Goal: Task Accomplishment & Management: Manage account settings

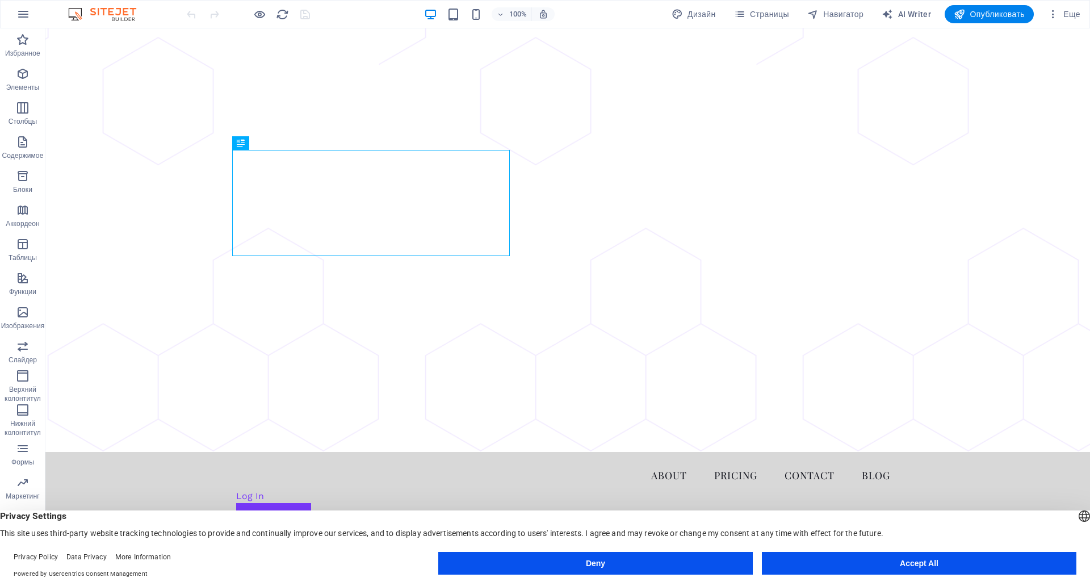
click at [658, 552] on button "Deny" at bounding box center [595, 563] width 314 height 23
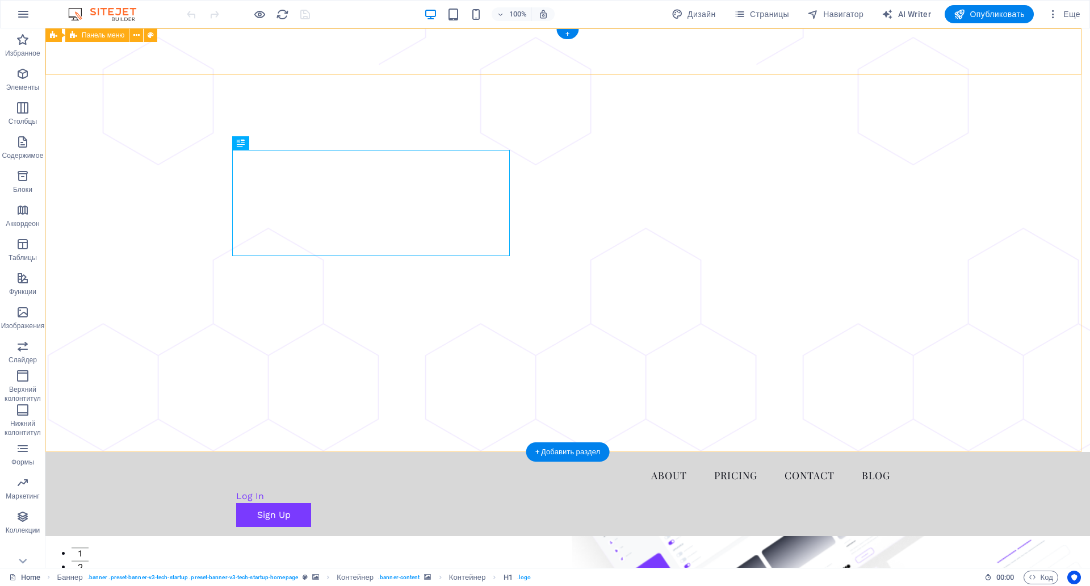
click at [935, 452] on div "About Pricing Contact Blog Log In Sign Up Menu" at bounding box center [567, 494] width 1044 height 84
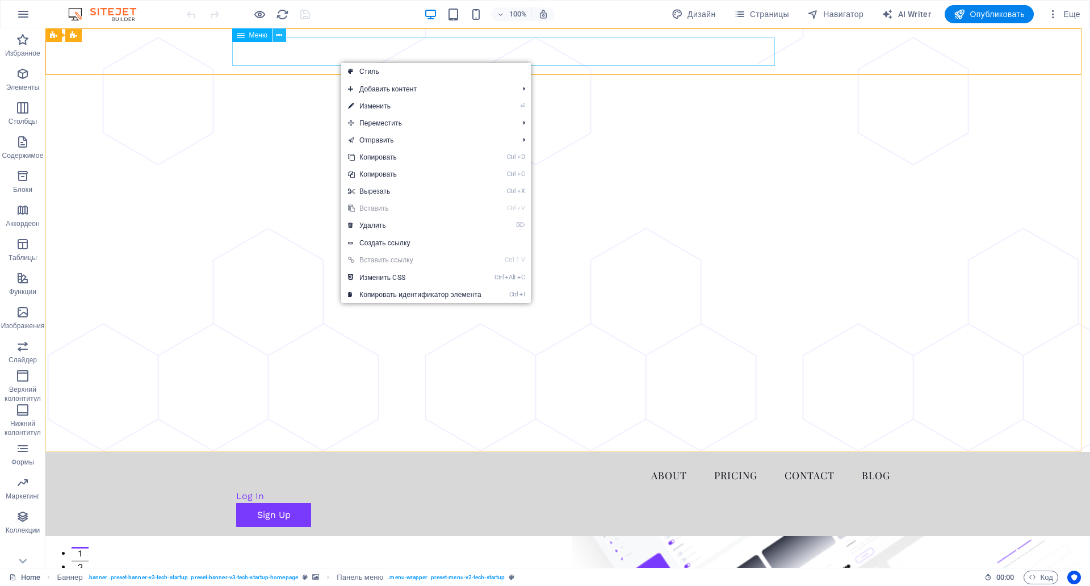
click at [276, 38] on icon at bounding box center [279, 36] width 6 height 12
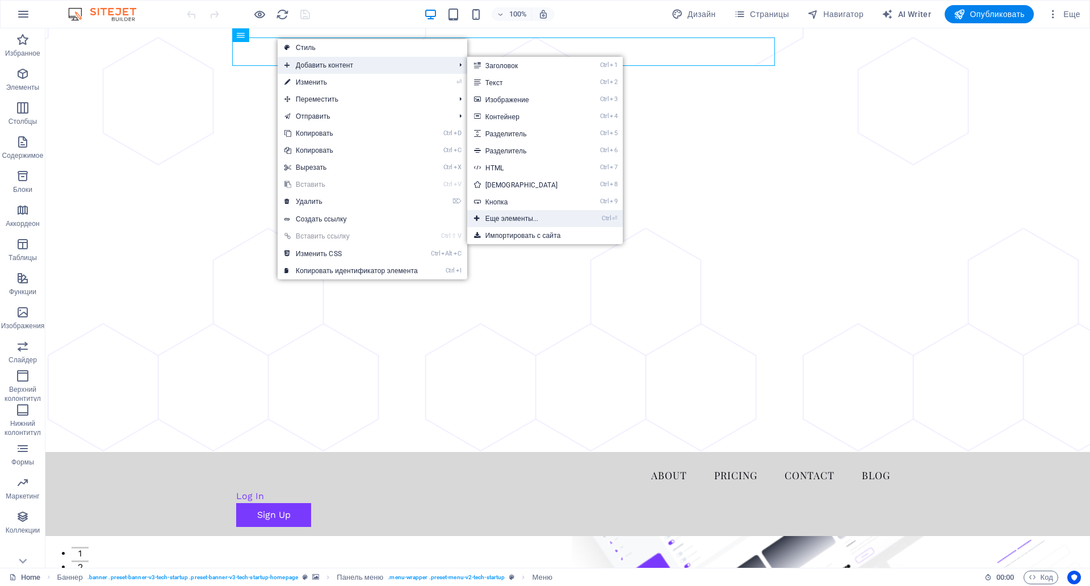
click at [535, 218] on link "Ctrl ⏎ Еще элементы..." at bounding box center [523, 218] width 113 height 17
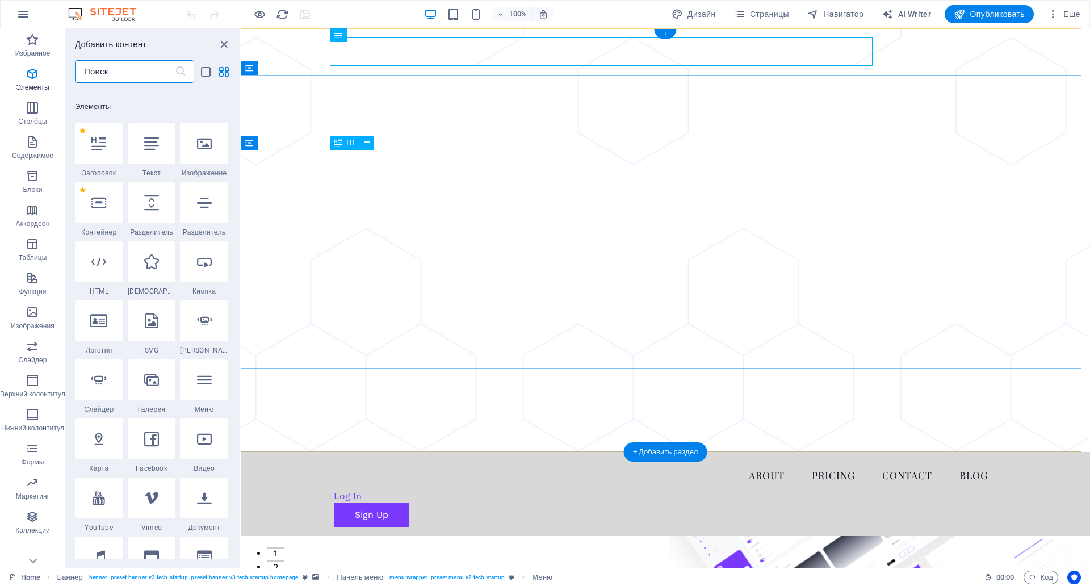
scroll to position [214, 0]
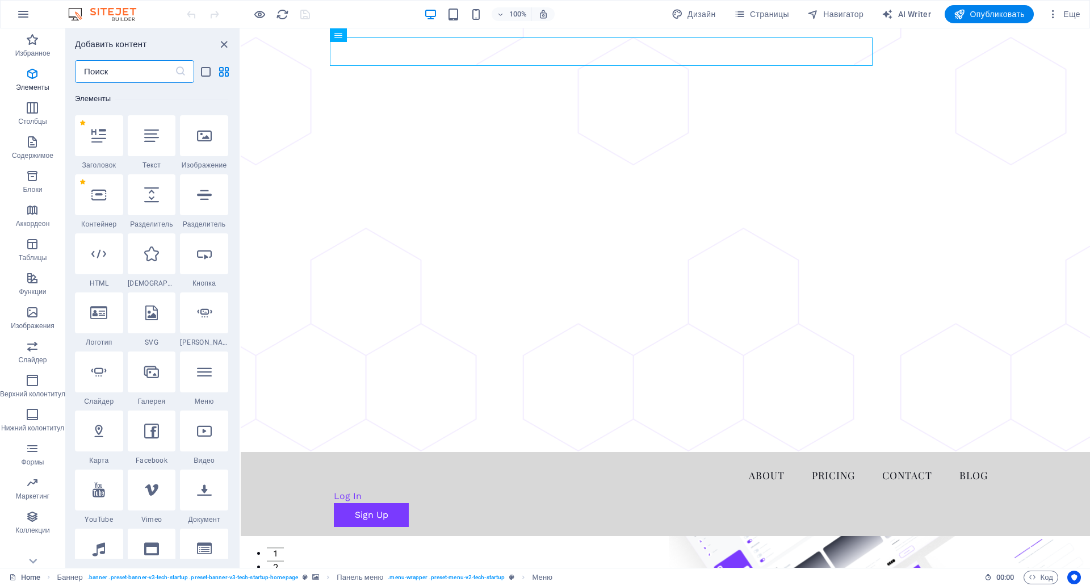
click at [110, 69] on input "text" at bounding box center [125, 71] width 100 height 23
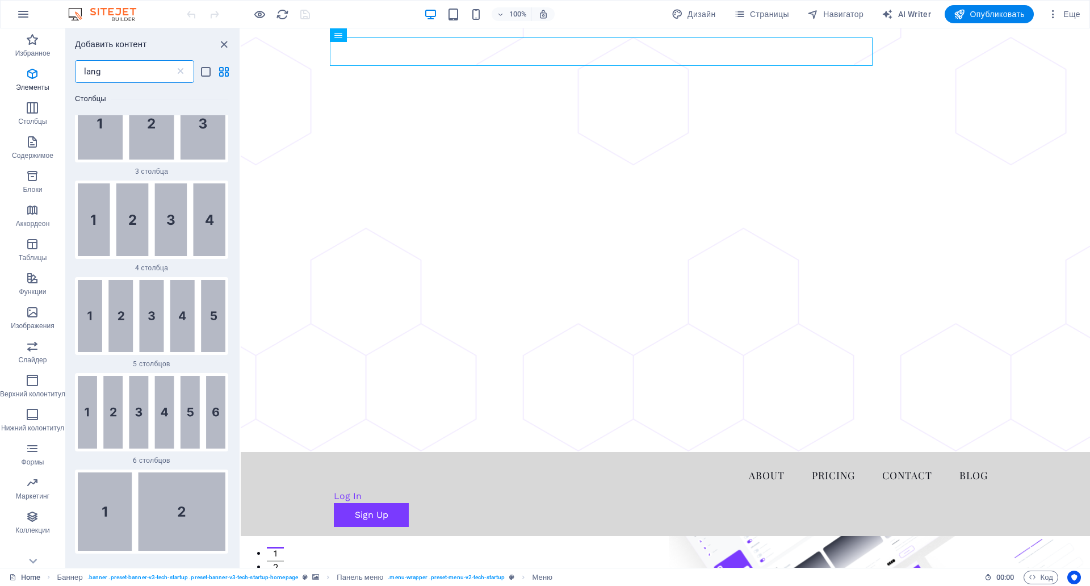
scroll to position [0, 0]
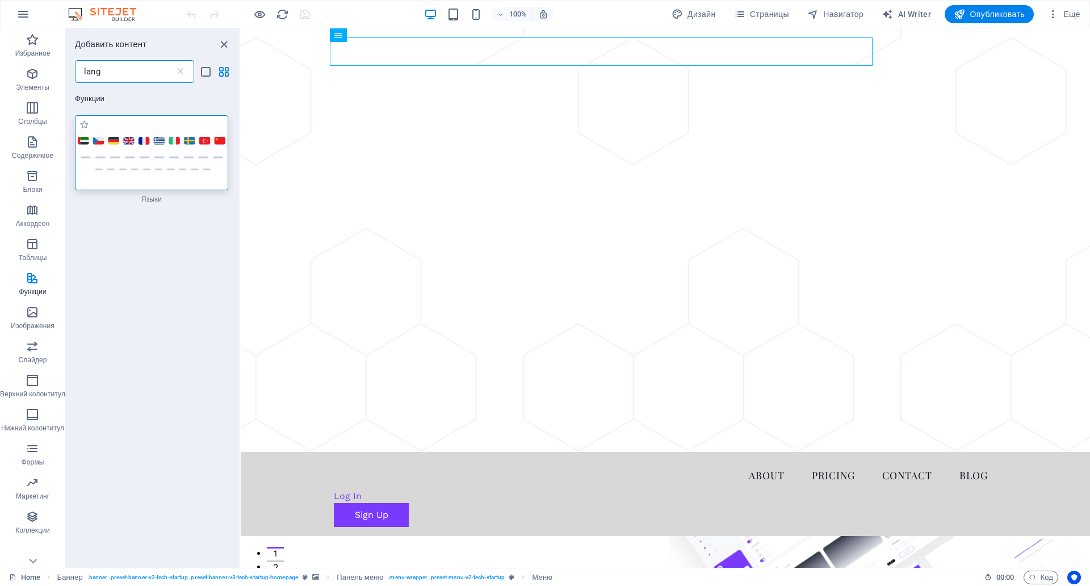
type input "lang"
click at [152, 168] on img at bounding box center [152, 152] width 148 height 35
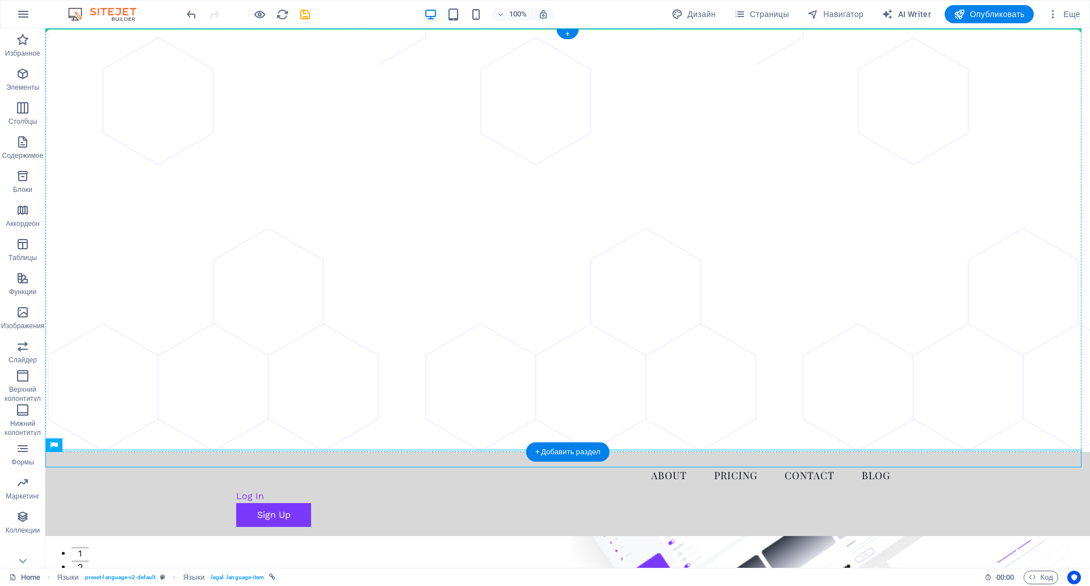
drag, startPoint x: 92, startPoint y: 462, endPoint x: 920, endPoint y: 44, distance: 926.8
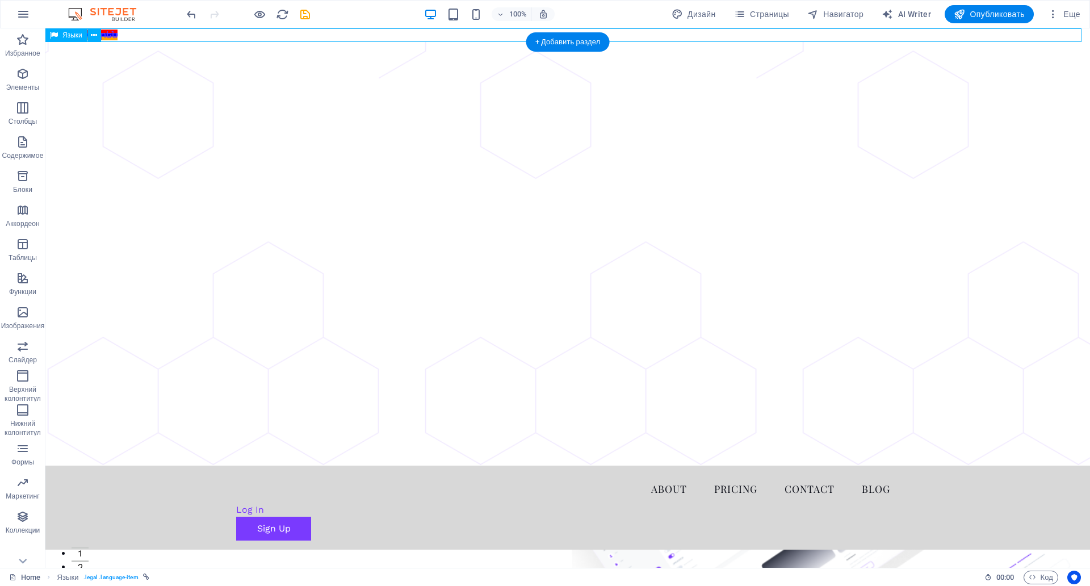
click at [159, 36] on div "English Հայերեն" at bounding box center [567, 35] width 1044 height 14
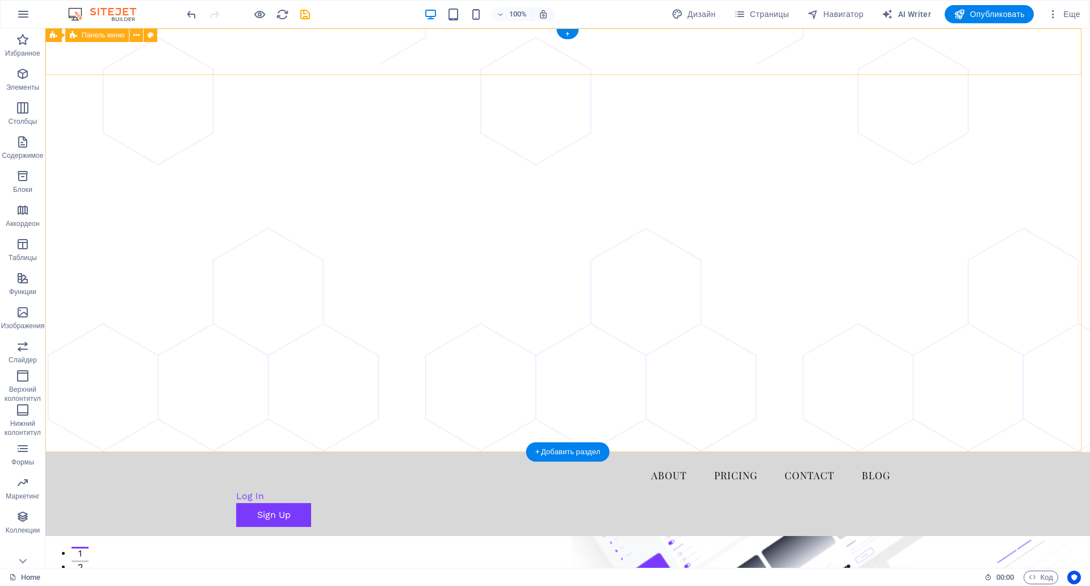
click at [959, 452] on div "About Pricing Contact Blog Log In Sign Up Menu" at bounding box center [567, 494] width 1044 height 84
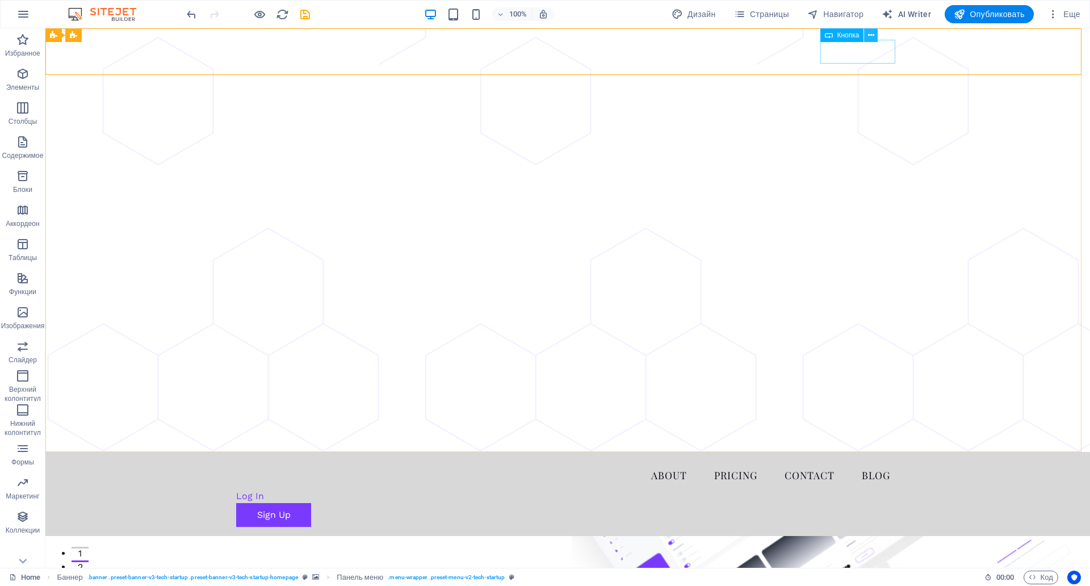
click at [871, 35] on icon at bounding box center [871, 36] width 6 height 12
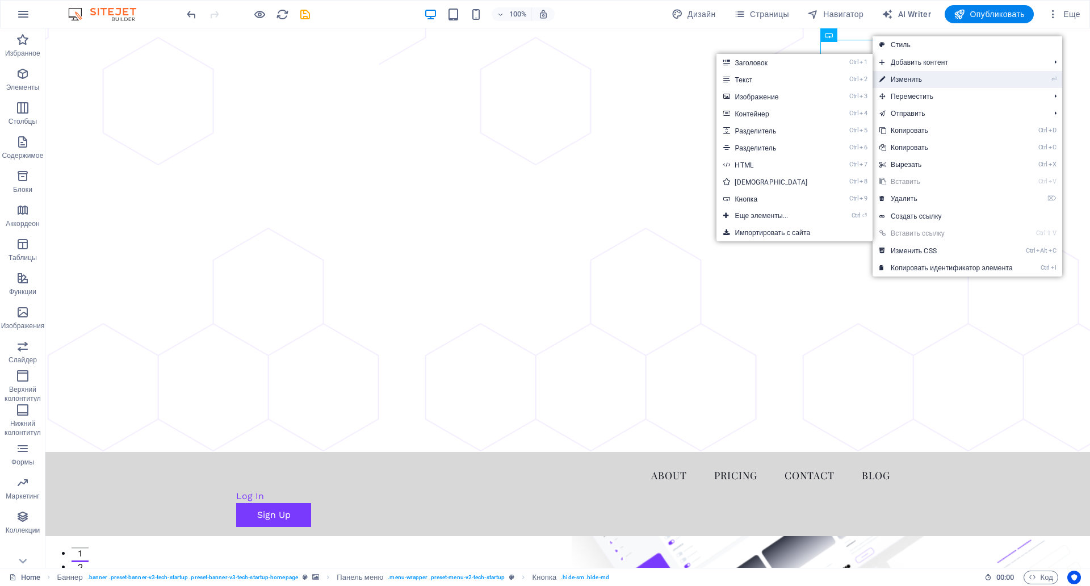
click at [921, 80] on link "⏎ Изменить" at bounding box center [945, 79] width 147 height 17
select select "px"
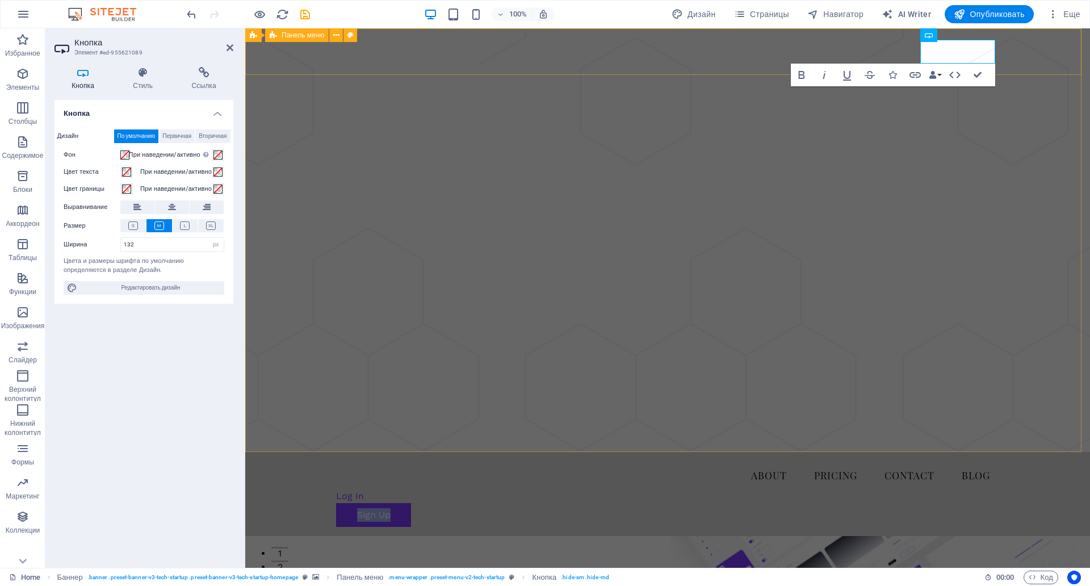
drag, startPoint x: 1045, startPoint y: 58, endPoint x: 1243, endPoint y: 58, distance: 198.6
click at [1089, 452] on div "About Pricing Contact Blog Log In Sign Up Menu" at bounding box center [667, 494] width 844 height 84
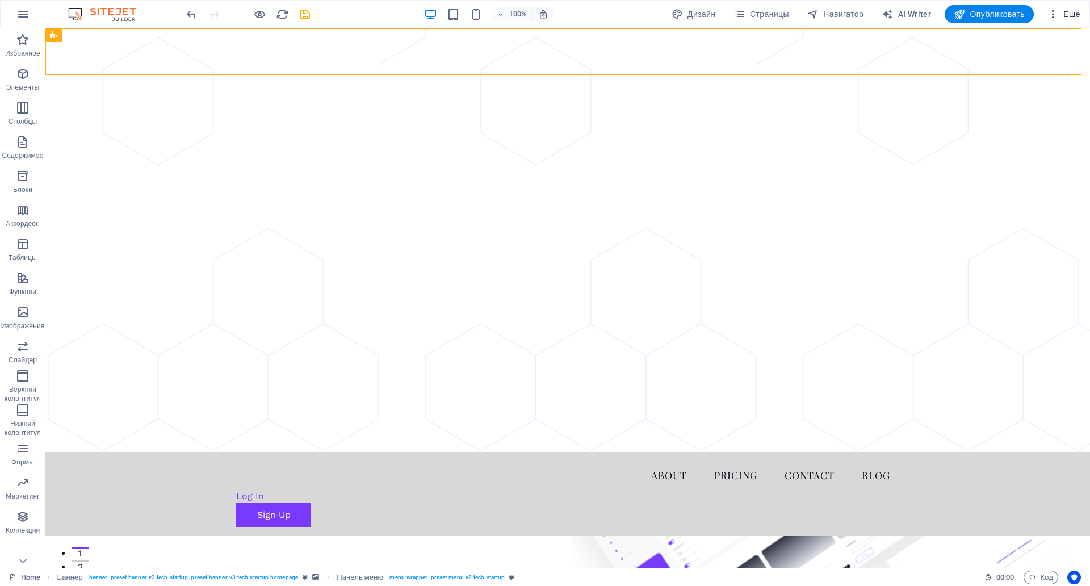
click at [1051, 16] on icon "button" at bounding box center [1052, 14] width 11 height 11
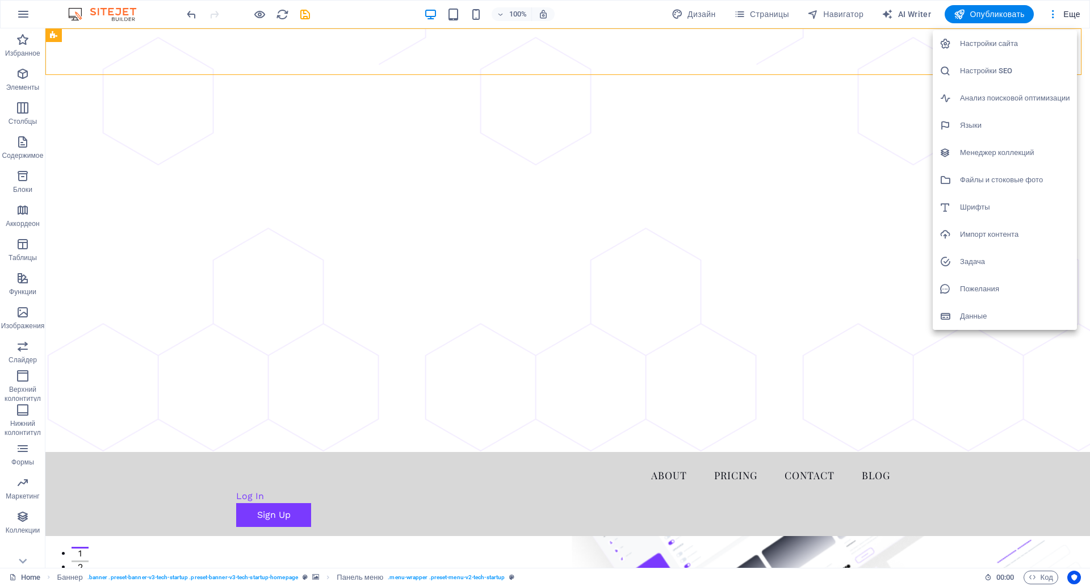
click at [1069, 12] on div at bounding box center [545, 293] width 1090 height 586
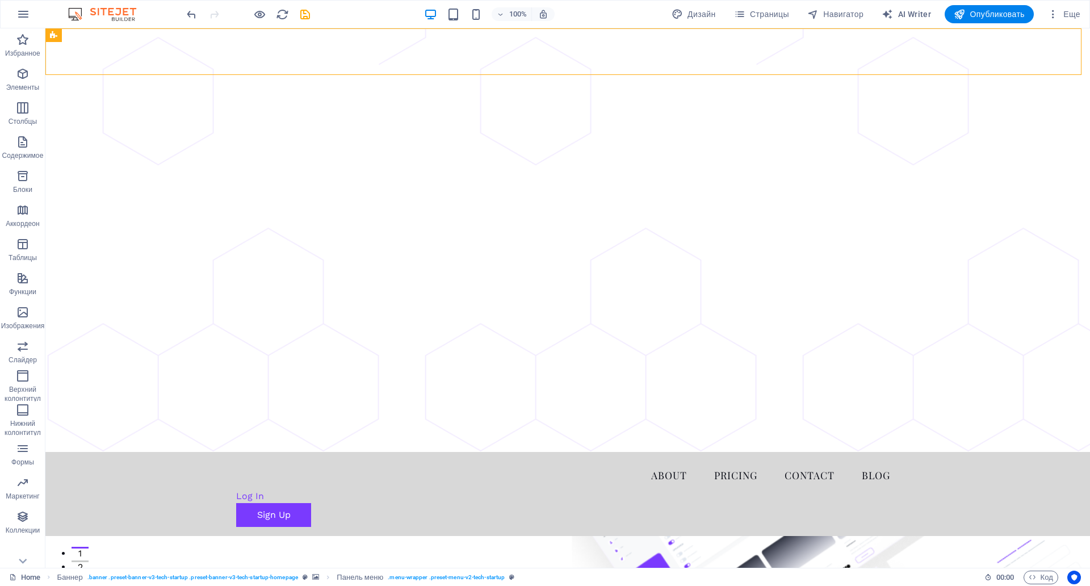
click at [1069, 12] on span "Еще" at bounding box center [1063, 14] width 33 height 11
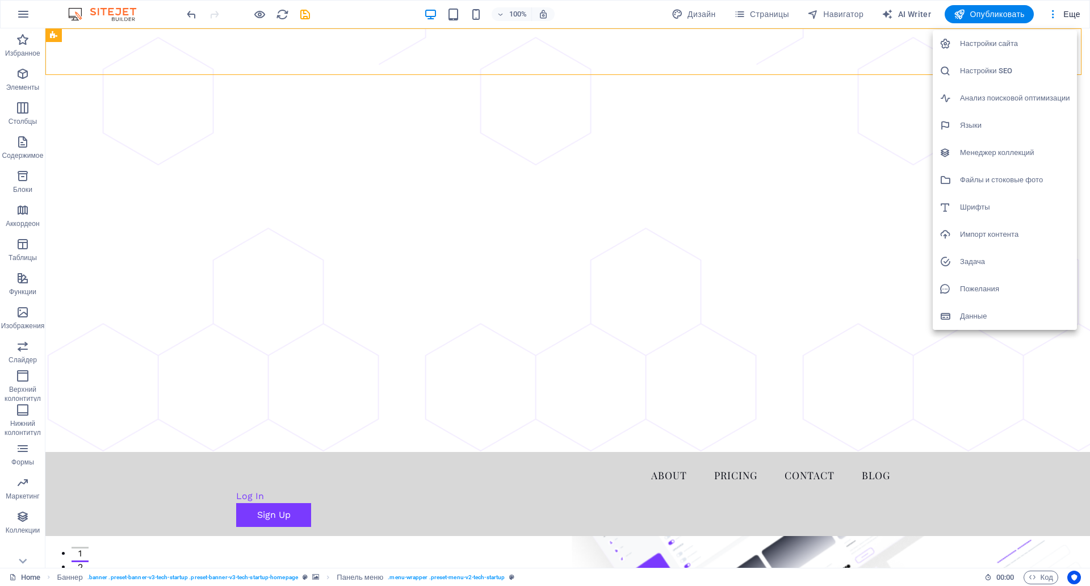
click at [992, 128] on h6 "Языки" at bounding box center [1015, 126] width 110 height 14
select select "141"
select select "6"
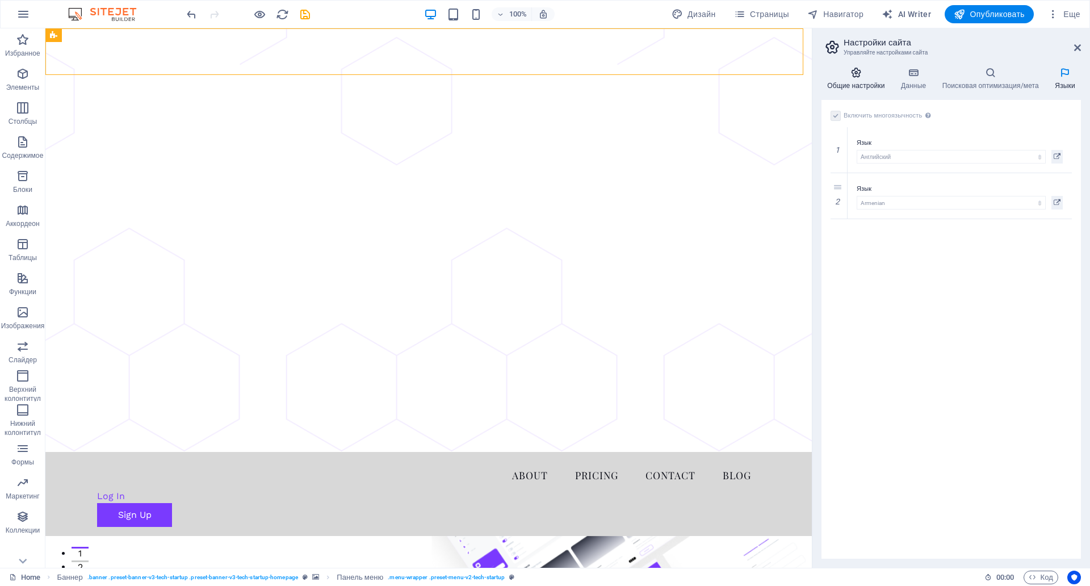
click at [855, 88] on h4 "Общие настройки" at bounding box center [858, 79] width 74 height 24
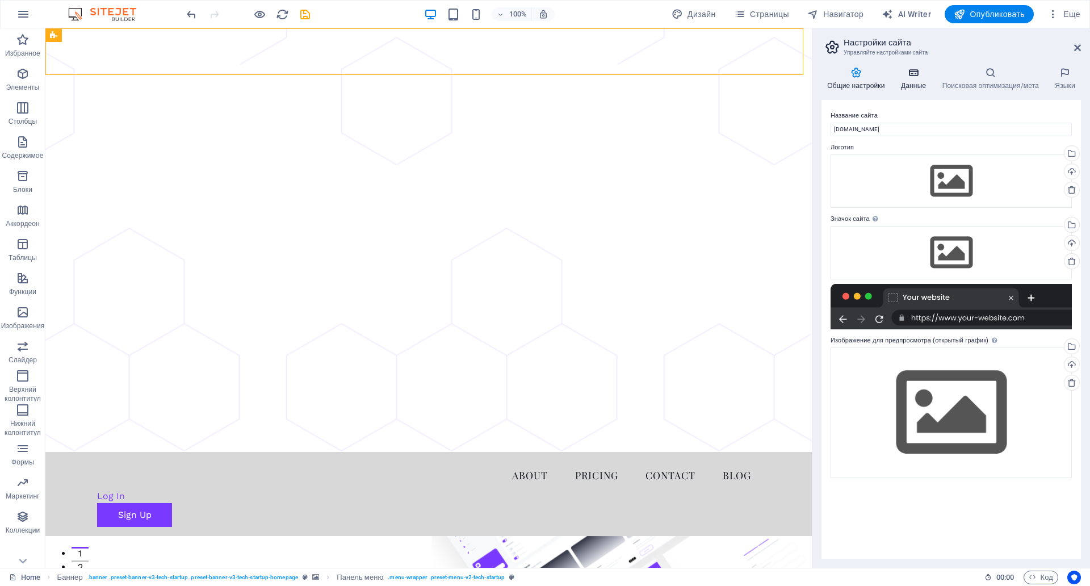
click at [911, 84] on h4 "Данные" at bounding box center [915, 79] width 41 height 24
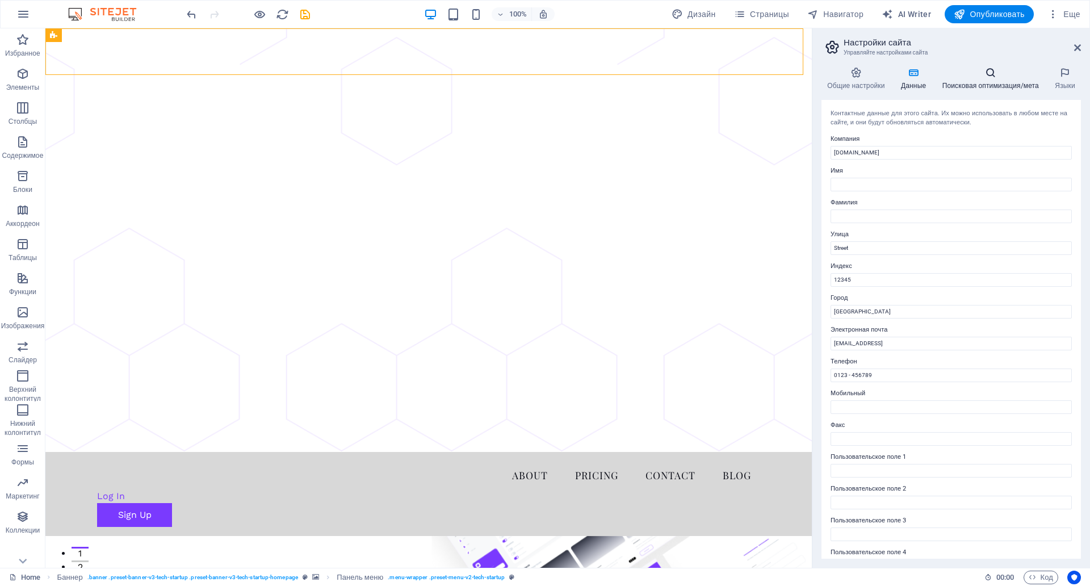
click at [979, 87] on h4 "Поисковая оптимизация/мета" at bounding box center [992, 79] width 113 height 24
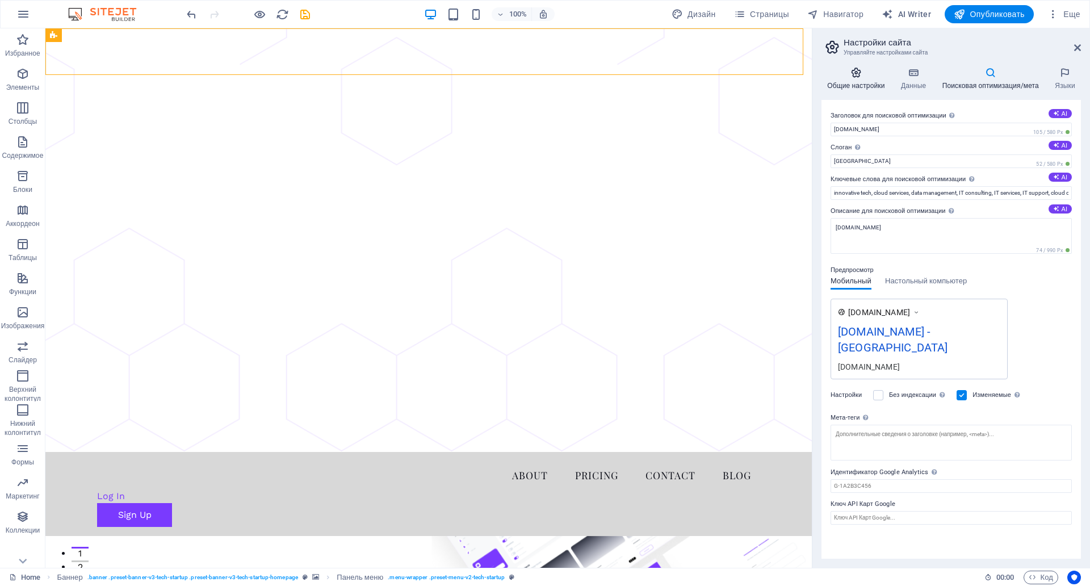
click at [865, 89] on h4 "Общие настройки" at bounding box center [858, 79] width 74 height 24
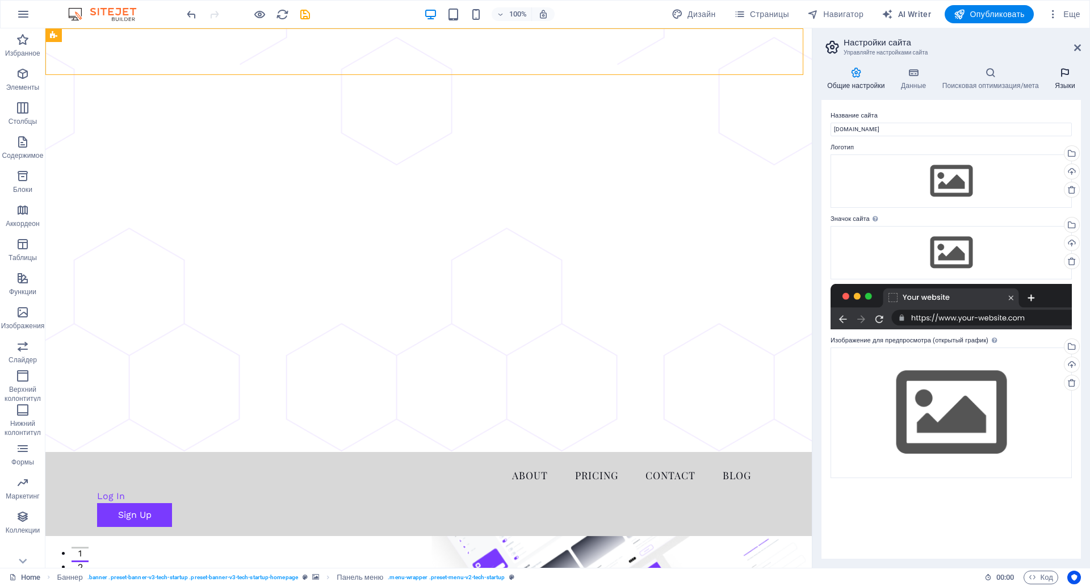
click at [1064, 89] on h4 "Языки" at bounding box center [1065, 79] width 32 height 24
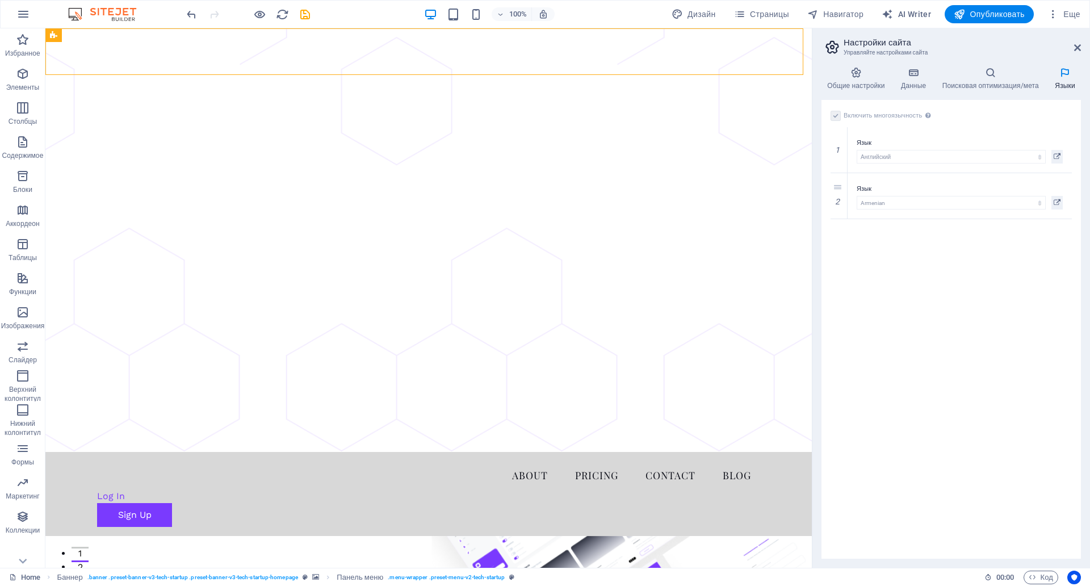
click at [870, 44] on h2 "Настройки сайта" at bounding box center [961, 42] width 237 height 10
click at [856, 77] on icon at bounding box center [855, 72] width 69 height 11
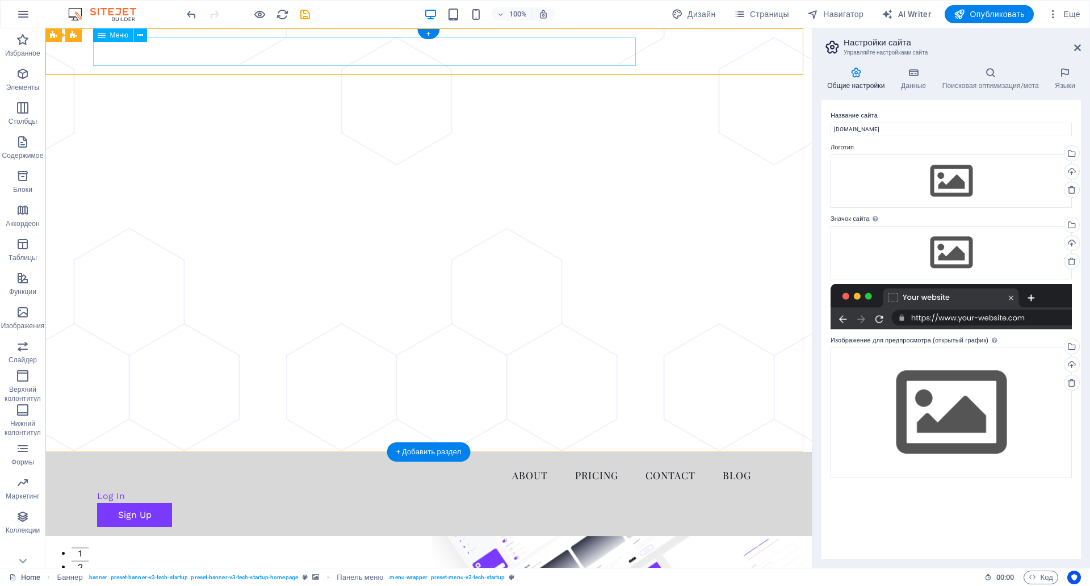
click at [397, 461] on nav "About Pricing Contact Blog" at bounding box center [428, 475] width 663 height 28
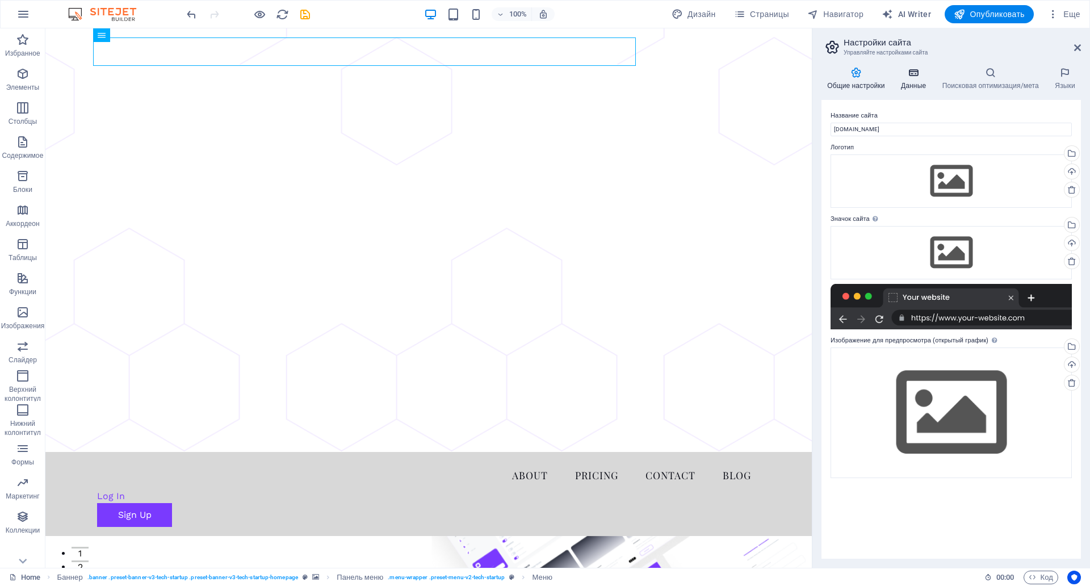
click at [923, 81] on h4 "Данные" at bounding box center [915, 79] width 41 height 24
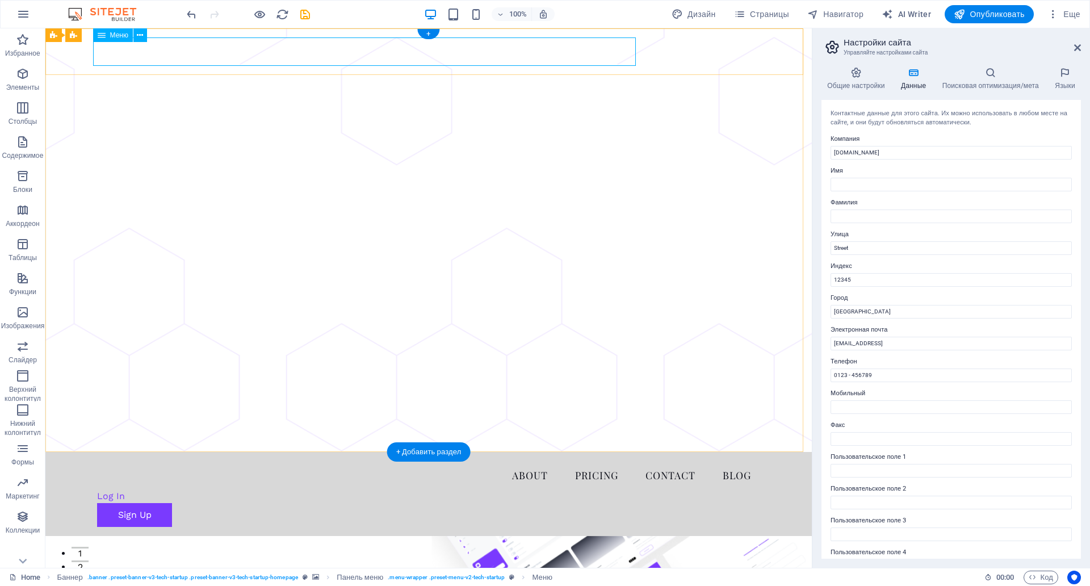
click at [409, 461] on nav "About Pricing Contact Blog" at bounding box center [428, 475] width 663 height 28
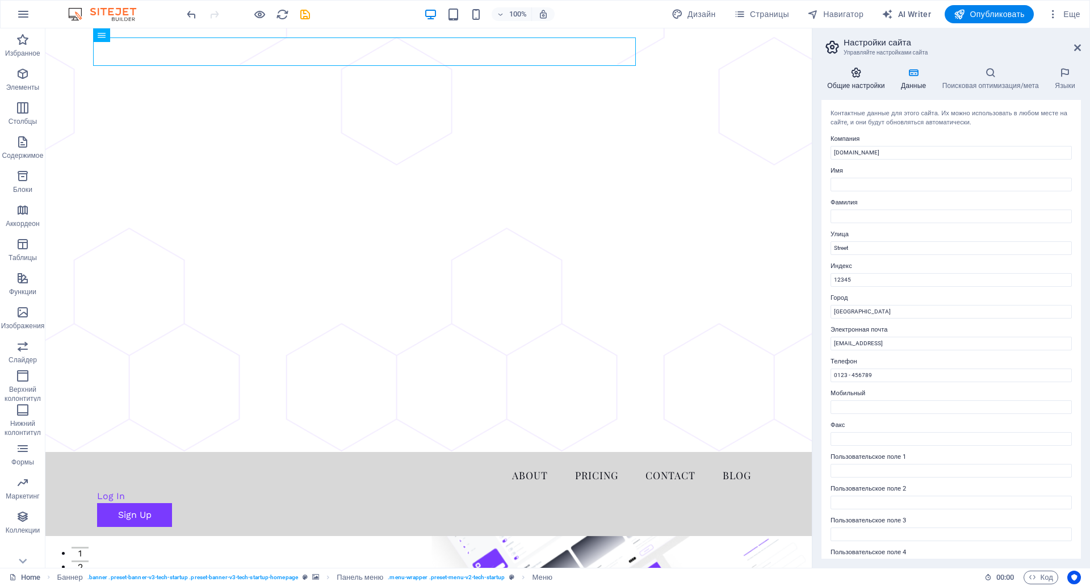
click at [821, 75] on icon at bounding box center [855, 72] width 69 height 11
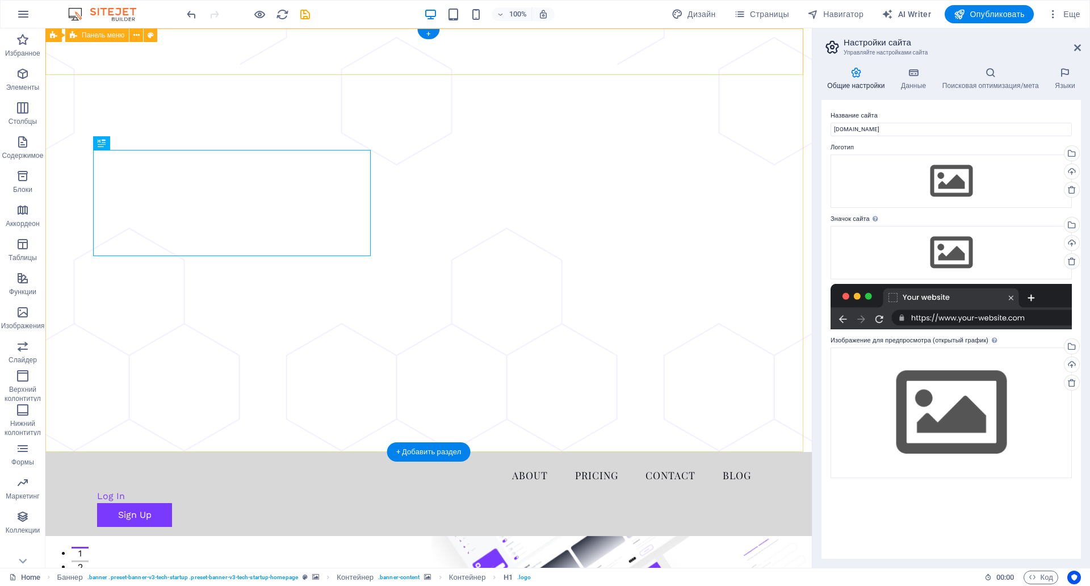
click at [404, 461] on nav "About Pricing Contact Blog" at bounding box center [428, 475] width 663 height 28
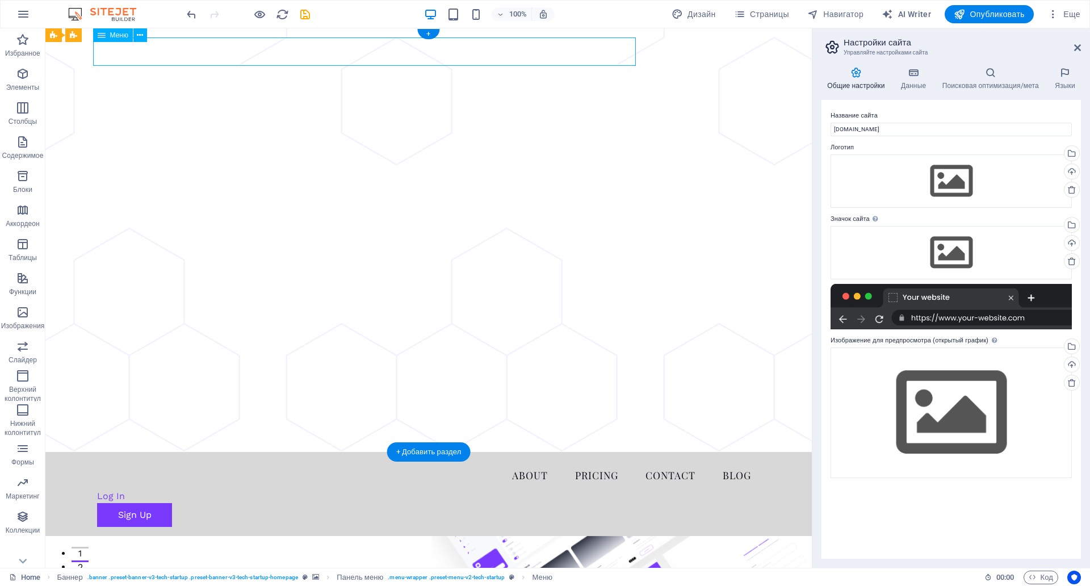
click at [403, 461] on nav "About Pricing Contact Blog" at bounding box center [428, 475] width 663 height 28
select select "1"
select select
select select "2"
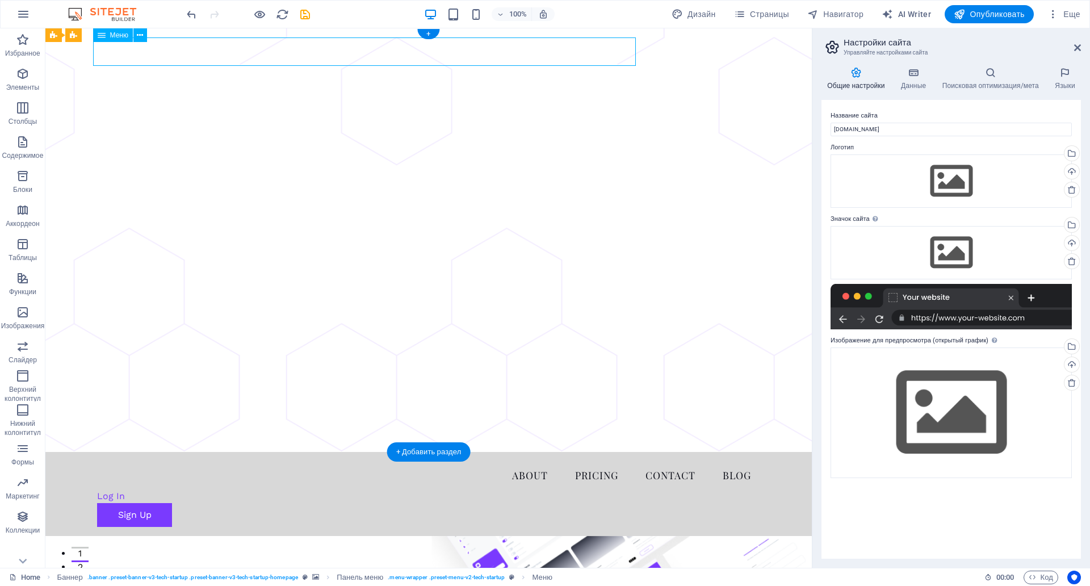
select select
select select "3"
select select
select select "4"
select select
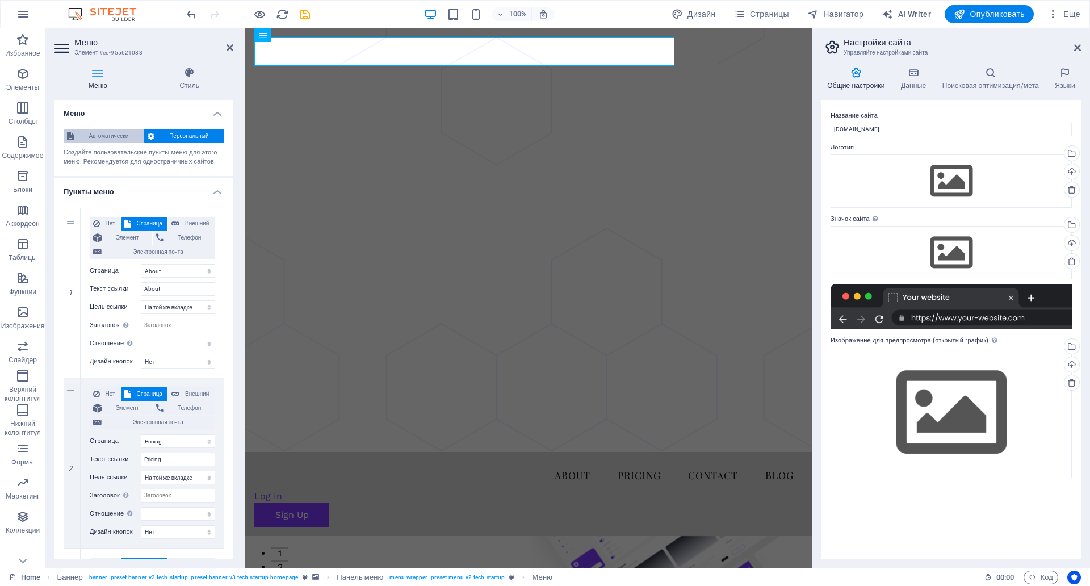
click at [111, 133] on span "Автоматически" at bounding box center [108, 136] width 63 height 14
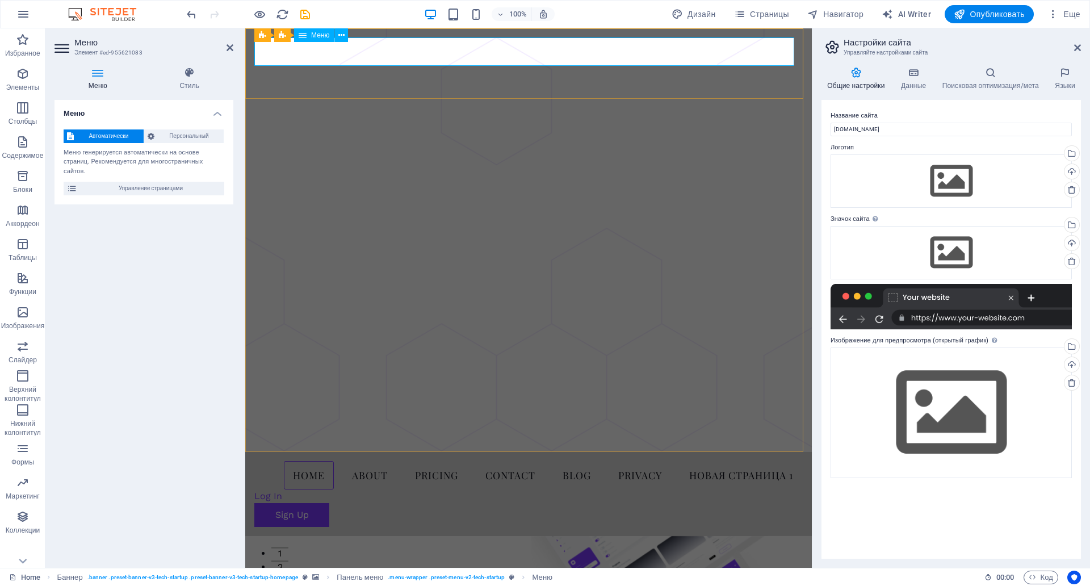
click at [293, 461] on nav "Home About Pricing Contact Blog Privacy Новая страница 1" at bounding box center [528, 475] width 548 height 28
click at [916, 82] on h4 "Данные" at bounding box center [915, 79] width 41 height 24
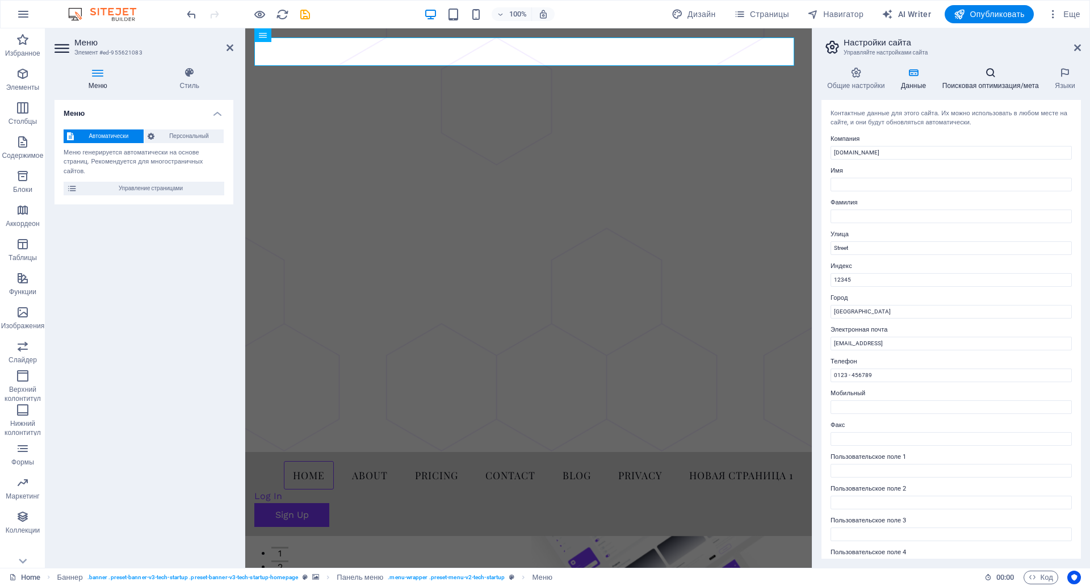
click at [986, 81] on h4 "Поисковая оптимизация/мета" at bounding box center [992, 79] width 113 height 24
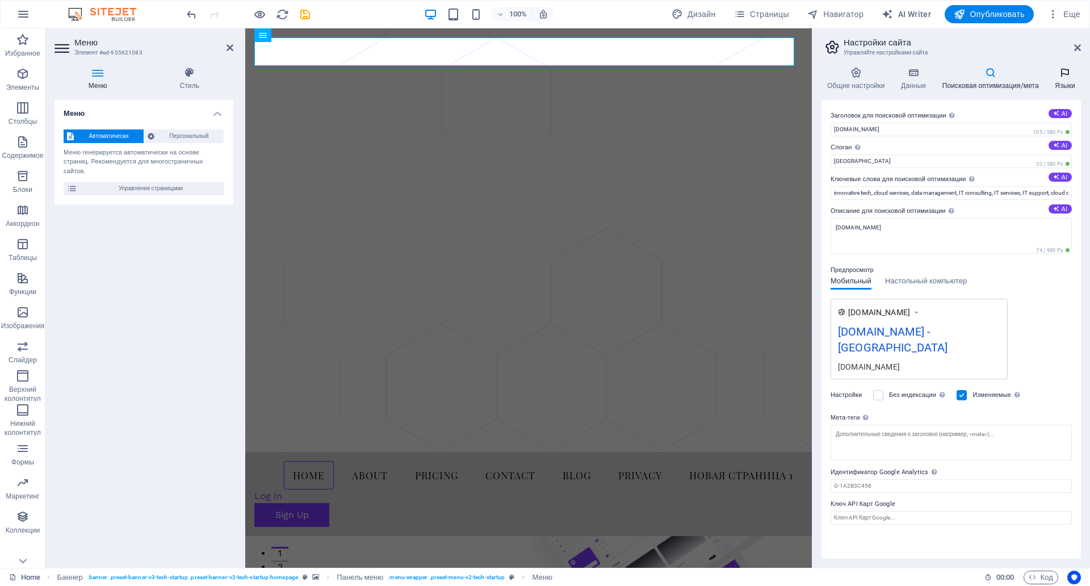
click at [1057, 77] on icon at bounding box center [1065, 72] width 32 height 11
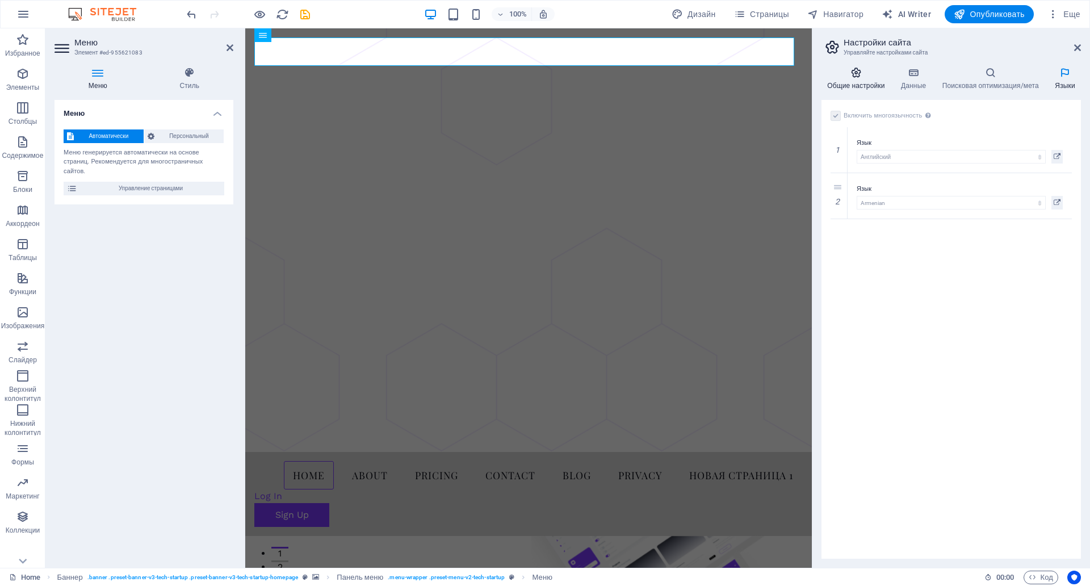
click at [855, 81] on h4 "Общие настройки" at bounding box center [858, 79] width 74 height 24
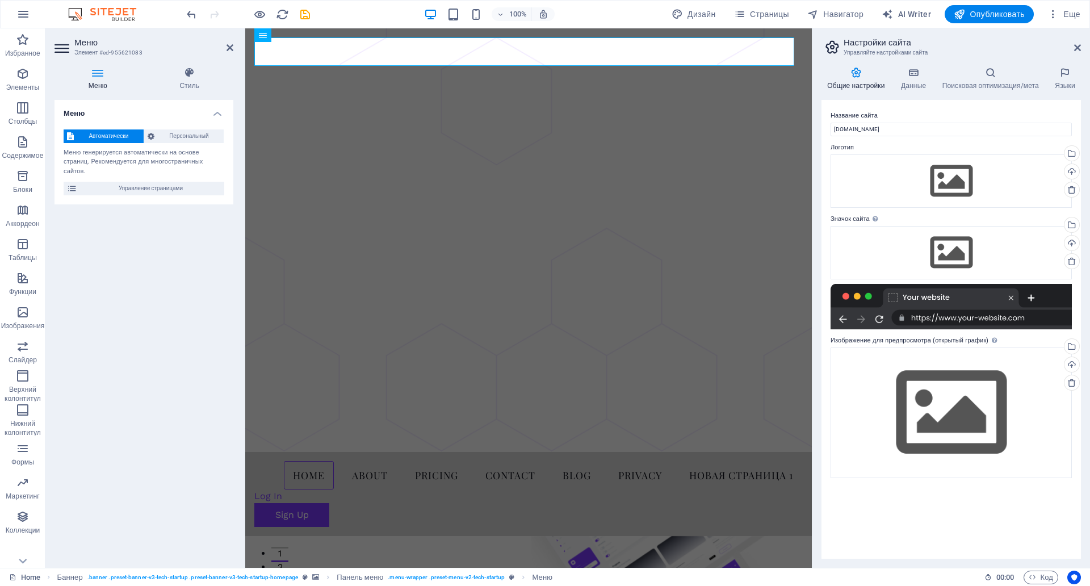
click at [57, 49] on icon at bounding box center [62, 48] width 17 height 18
click at [26, 17] on icon "button" at bounding box center [23, 14] width 14 height 14
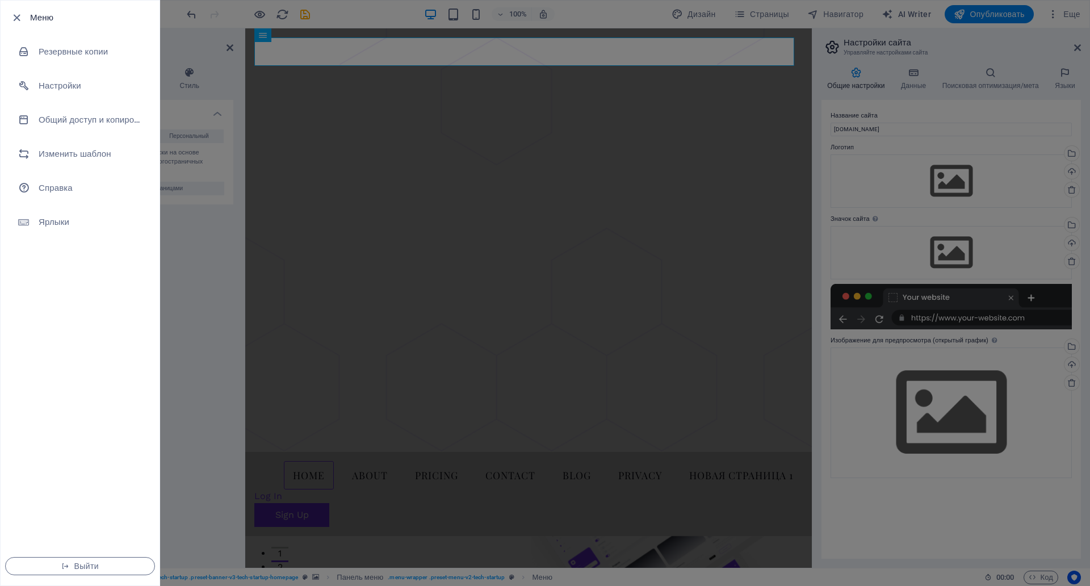
click at [26, 17] on div at bounding box center [20, 18] width 20 height 14
click at [17, 20] on icon "button" at bounding box center [16, 17] width 13 height 13
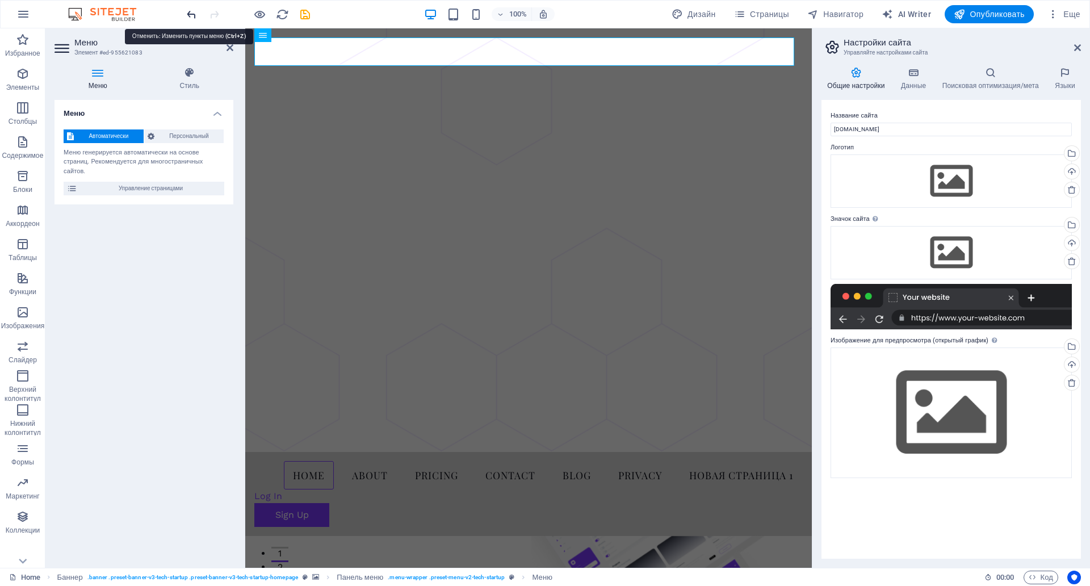
click at [196, 16] on icon "undo" at bounding box center [191, 14] width 13 height 13
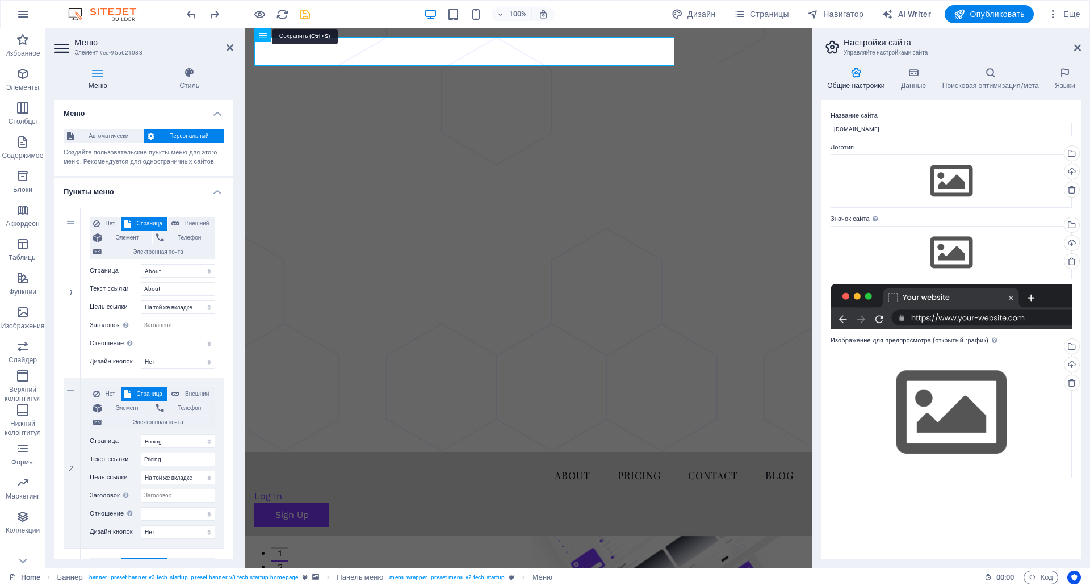
click at [304, 14] on icon "save" at bounding box center [304, 14] width 13 height 13
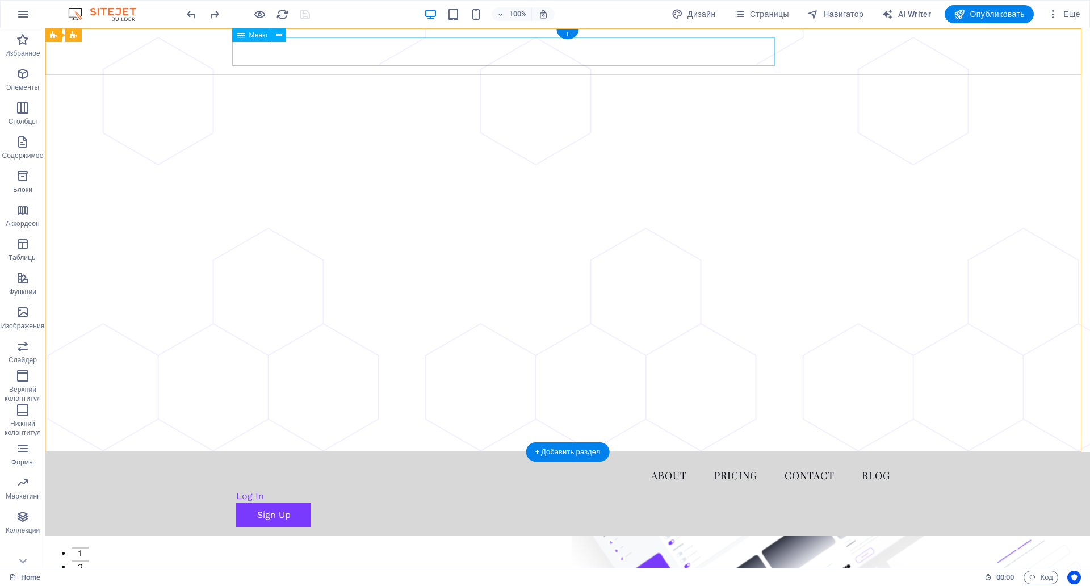
click at [553, 461] on nav "About Pricing Contact Blog" at bounding box center [567, 475] width 663 height 28
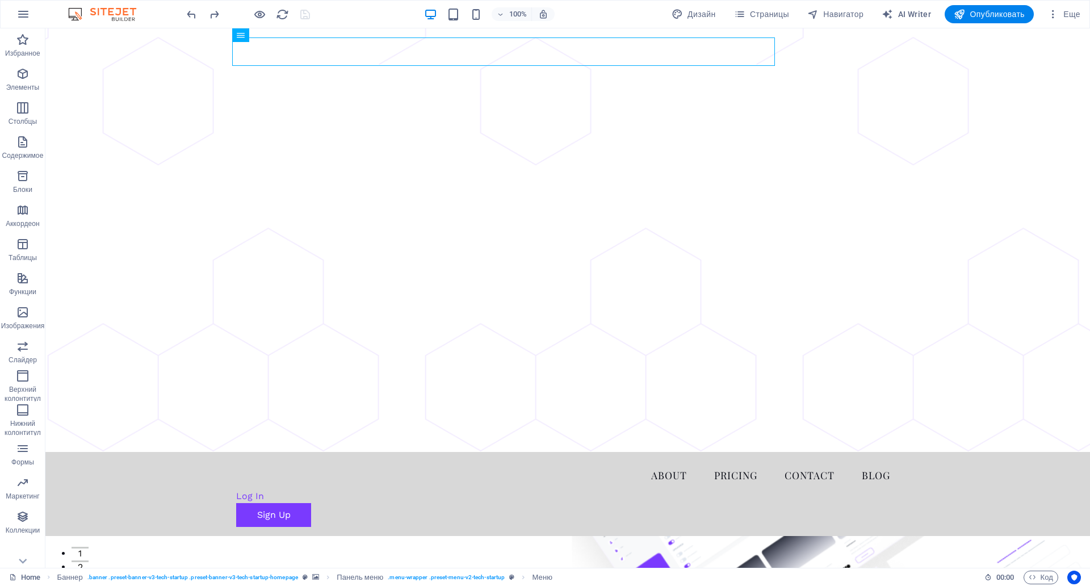
click at [1068, 23] on div "100% Дизайн Страницы Навигатор AI Writer Опубликовать Еще" at bounding box center [545, 14] width 1088 height 27
click at [1073, 20] on button "Еще" at bounding box center [1063, 14] width 42 height 18
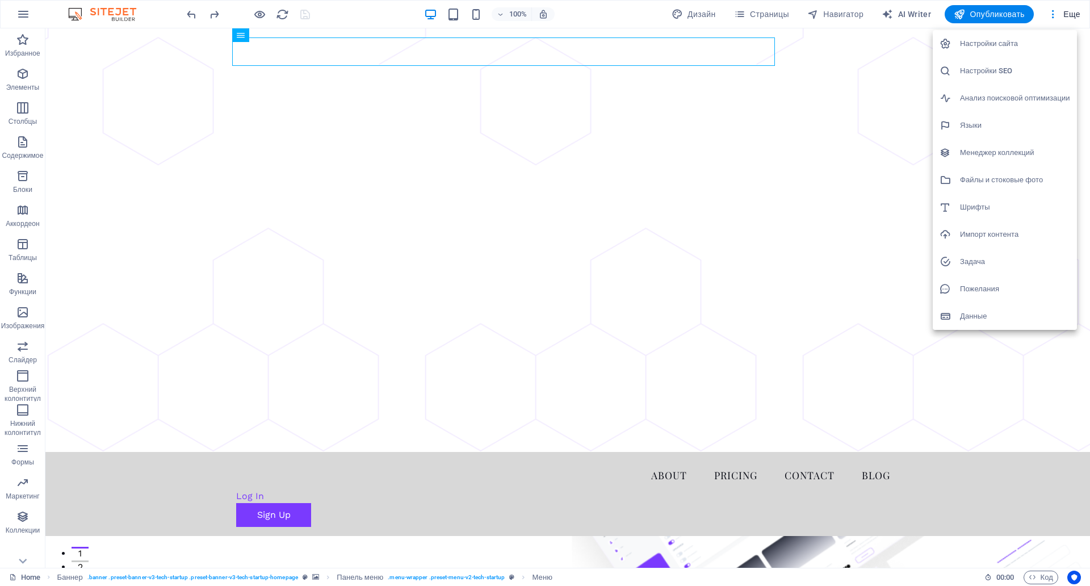
click at [1020, 42] on h6 "Настройки сайта" at bounding box center [1015, 44] width 110 height 14
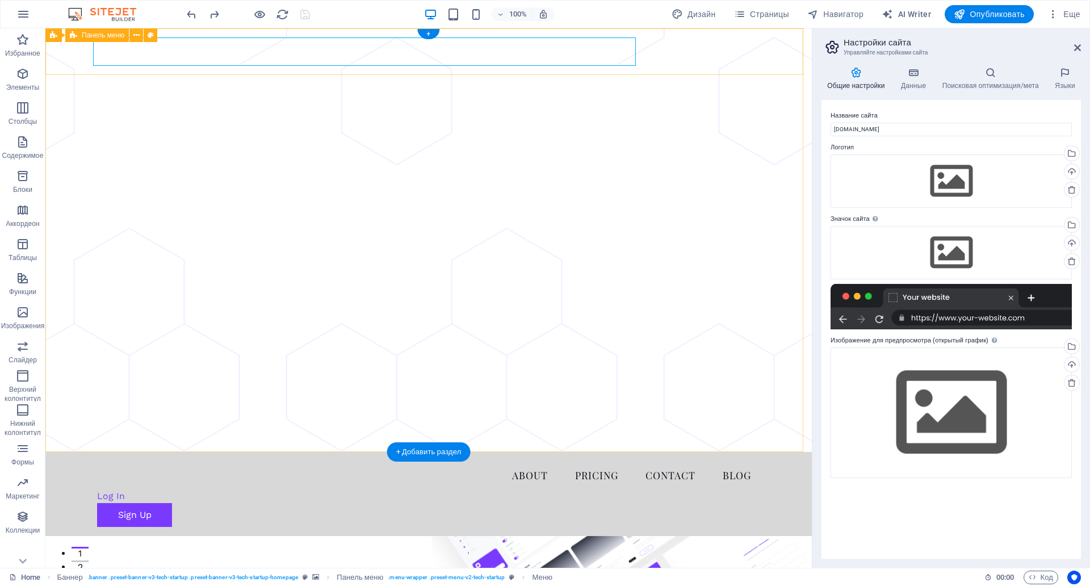
click at [676, 452] on div "About Pricing Contact Blog Log In Sign Up Menu" at bounding box center [428, 494] width 766 height 84
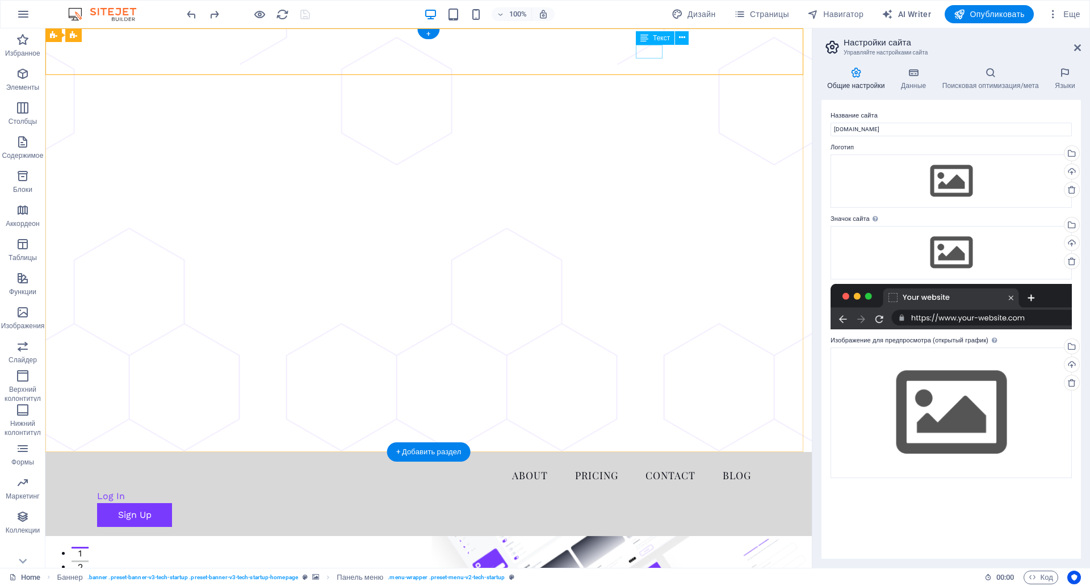
click at [649, 489] on div "Log In" at bounding box center [419, 496] width 645 height 14
click at [403, 461] on nav "About Pricing Contact Blog" at bounding box center [428, 475] width 663 height 28
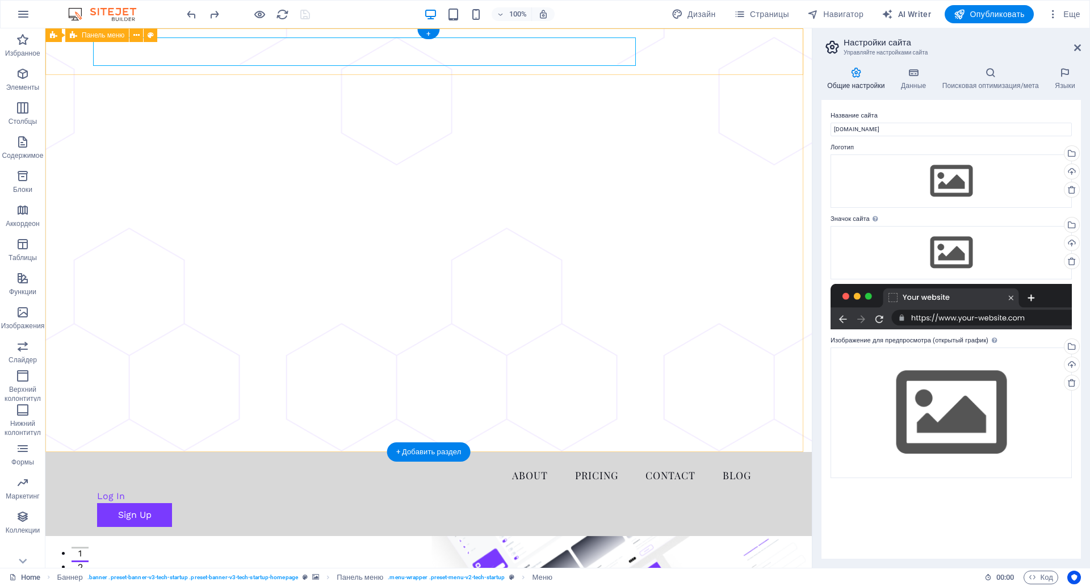
click at [177, 452] on div "About Pricing Contact Blog Log In Sign Up Menu" at bounding box center [428, 494] width 766 height 84
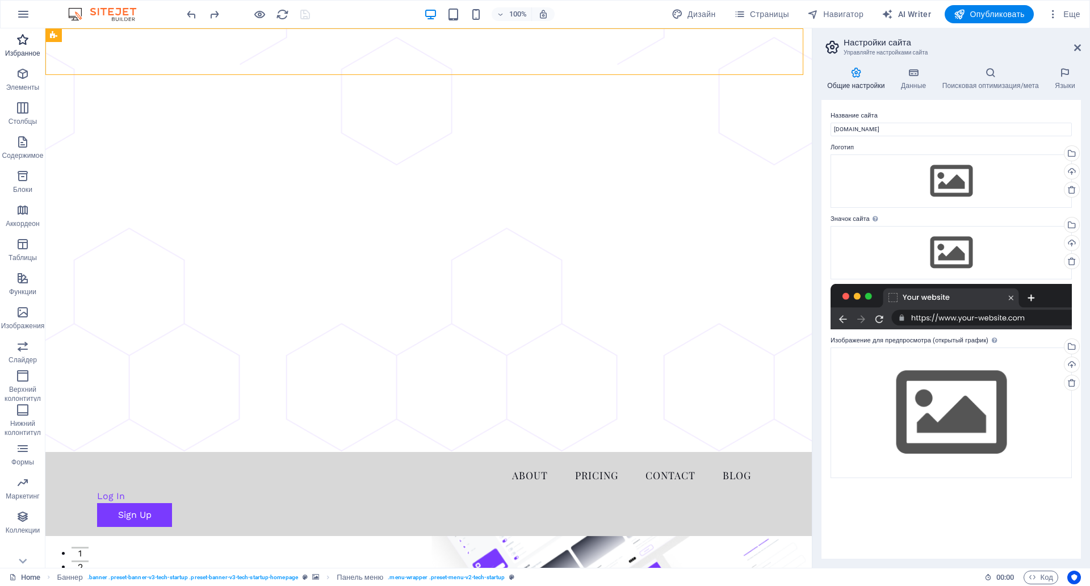
click at [18, 44] on icon "button" at bounding box center [23, 40] width 14 height 14
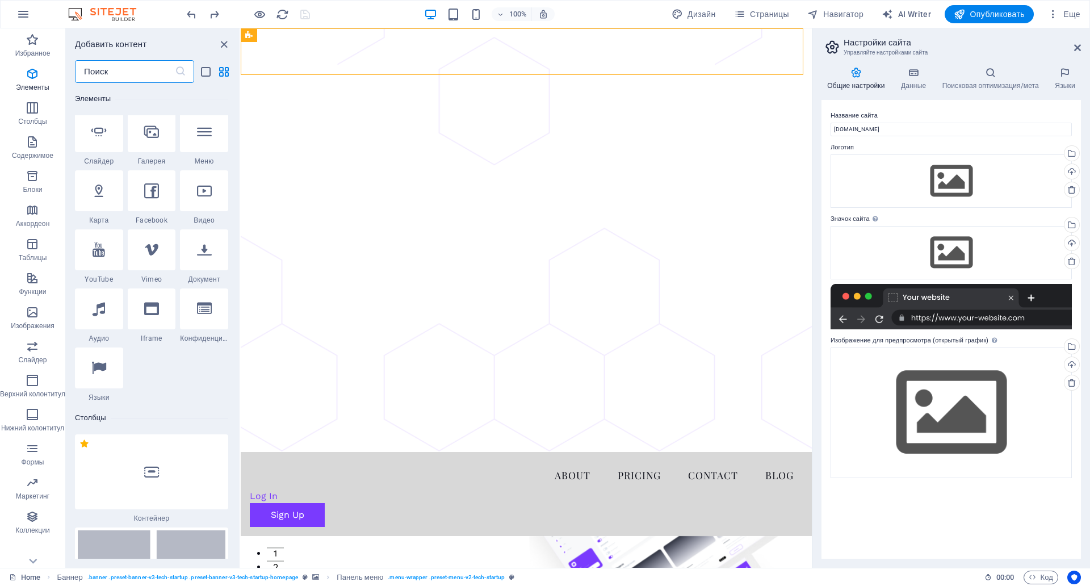
scroll to position [284, 0]
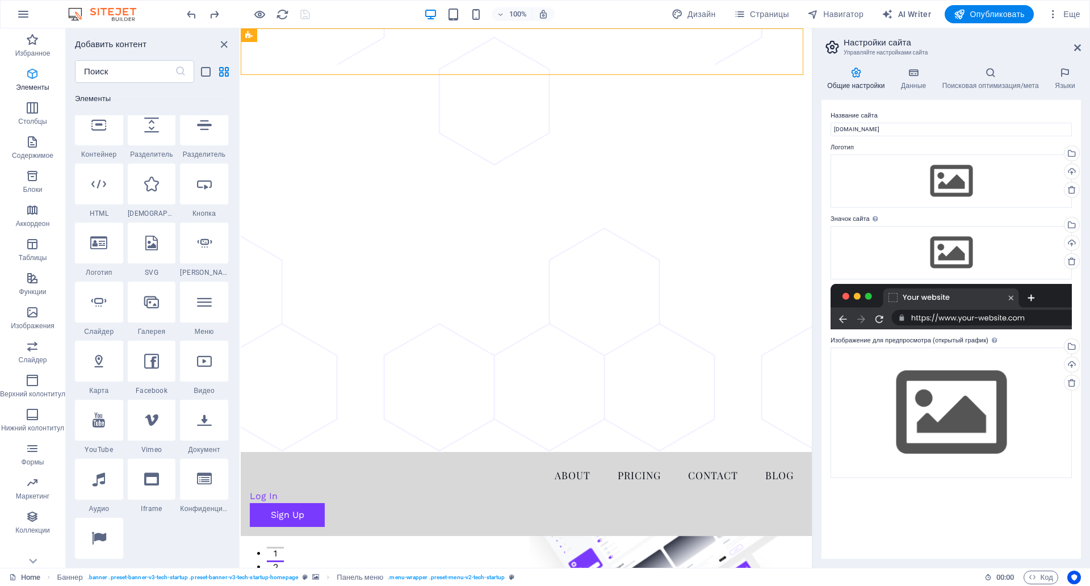
click at [39, 74] on icon "button" at bounding box center [33, 74] width 14 height 14
click at [227, 43] on icon "close panel" at bounding box center [223, 44] width 13 height 13
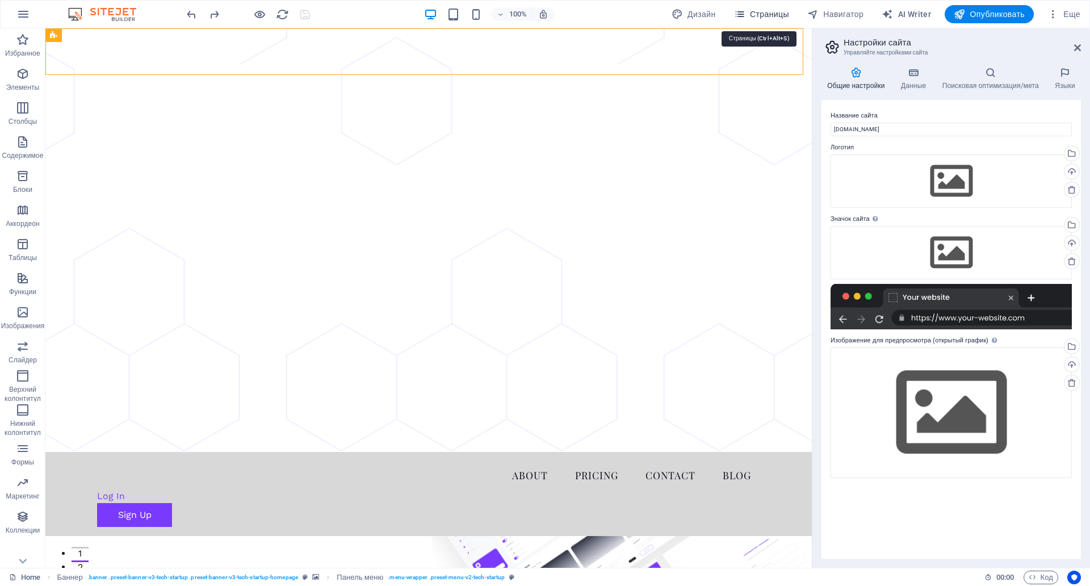
click at [786, 16] on span "Страницы" at bounding box center [761, 14] width 55 height 11
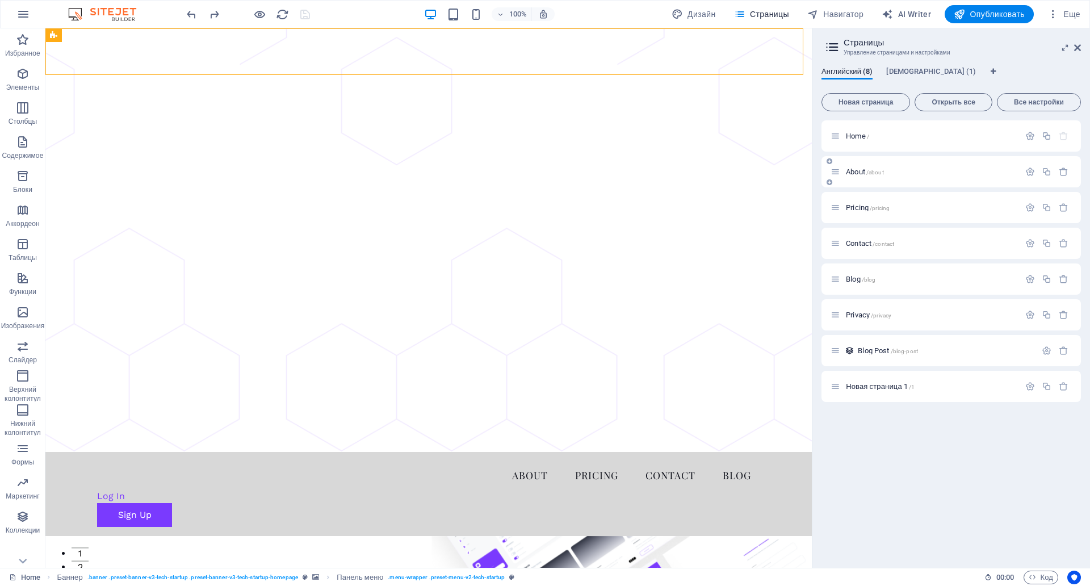
click at [952, 169] on p "About /about" at bounding box center [931, 171] width 170 height 7
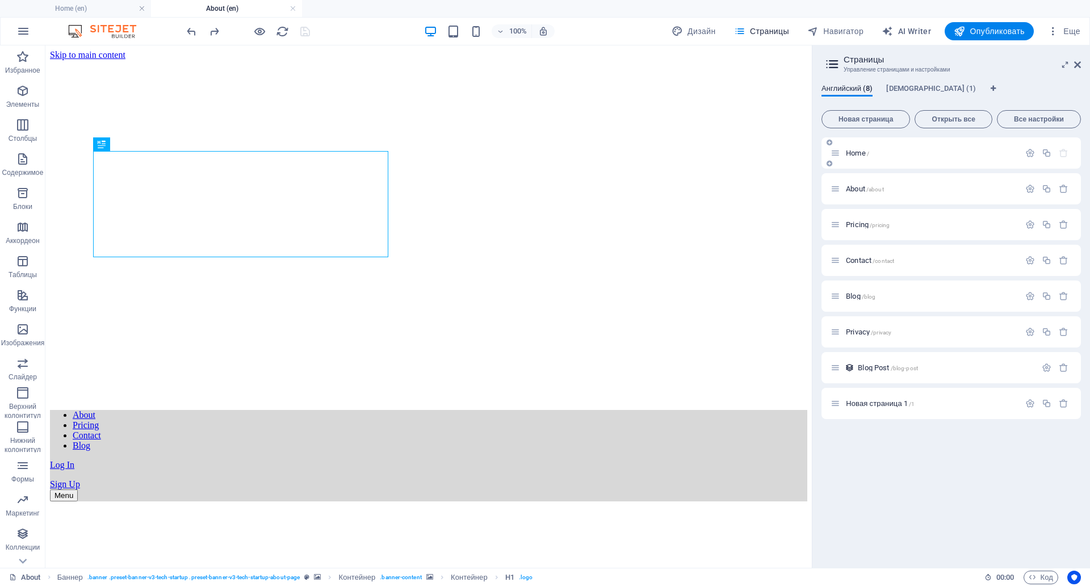
scroll to position [0, 0]
click at [1028, 191] on icon "button" at bounding box center [1030, 189] width 10 height 10
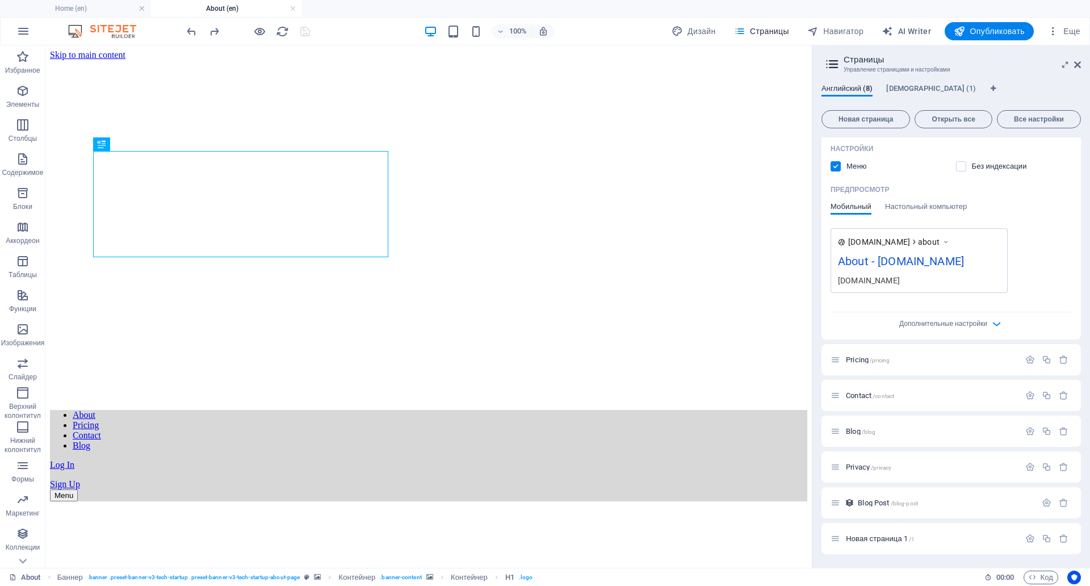
scroll to position [356, 0]
click at [988, 312] on div "Дополнительные настройки" at bounding box center [950, 321] width 241 height 18
click at [999, 317] on icon "button" at bounding box center [996, 323] width 13 height 13
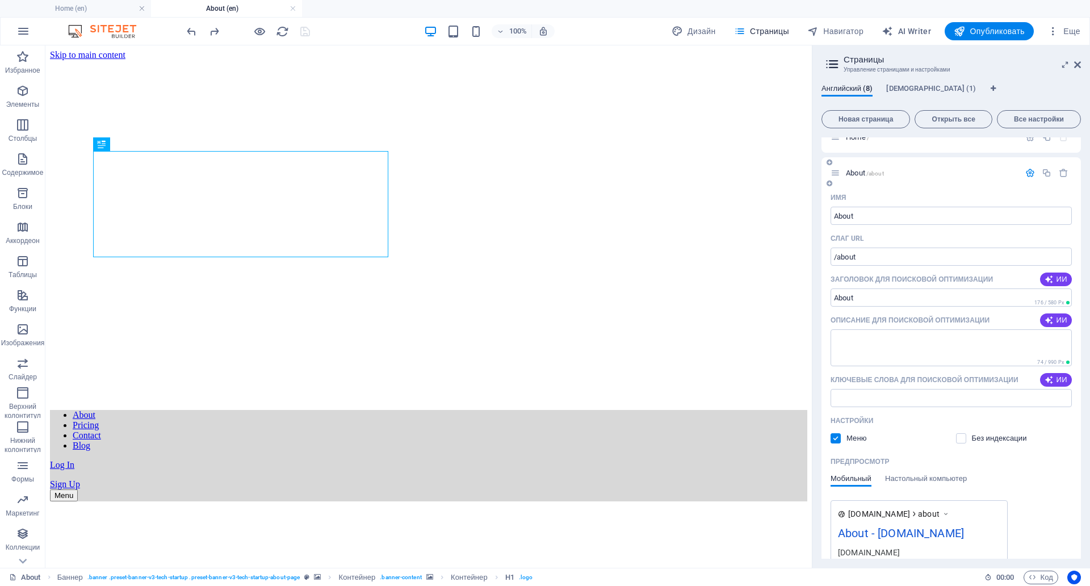
scroll to position [0, 0]
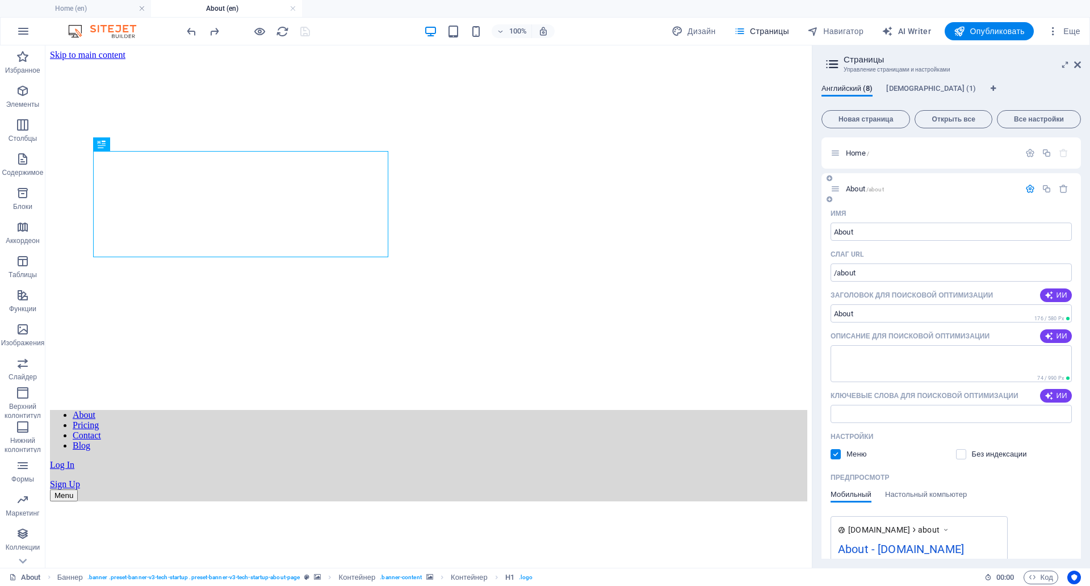
click at [838, 188] on icon at bounding box center [835, 189] width 10 height 10
click at [881, 192] on span "/about" at bounding box center [875, 189] width 18 height 6
click at [868, 190] on span "/about" at bounding box center [875, 189] width 18 height 6
click at [765, 34] on span "Страницы" at bounding box center [761, 31] width 55 height 11
click at [913, 94] on span "[DEMOGRAPHIC_DATA] (1)" at bounding box center [931, 90] width 90 height 16
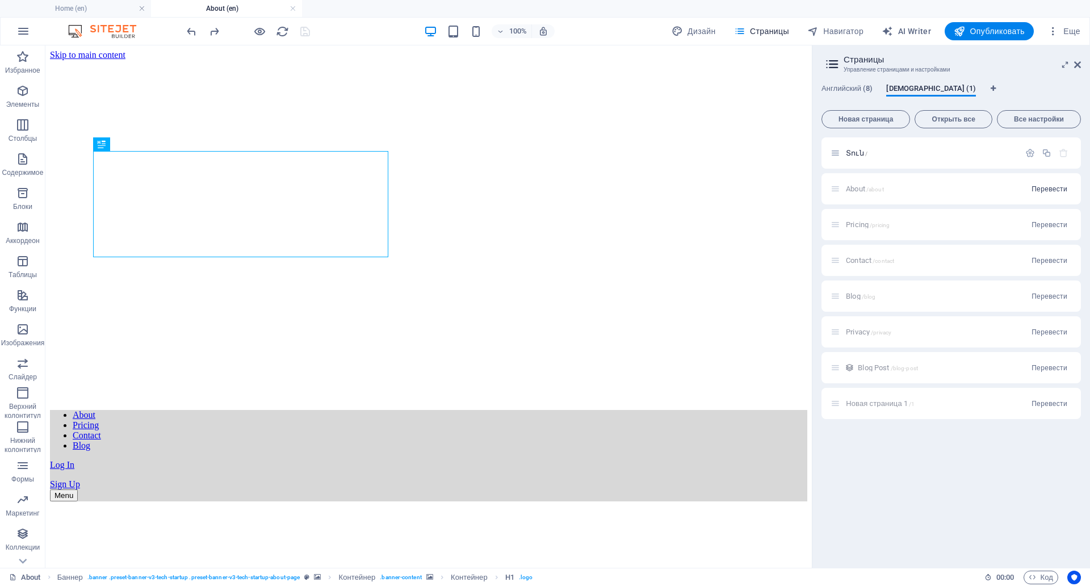
click at [1043, 190] on span "Перевести" at bounding box center [1049, 188] width 36 height 9
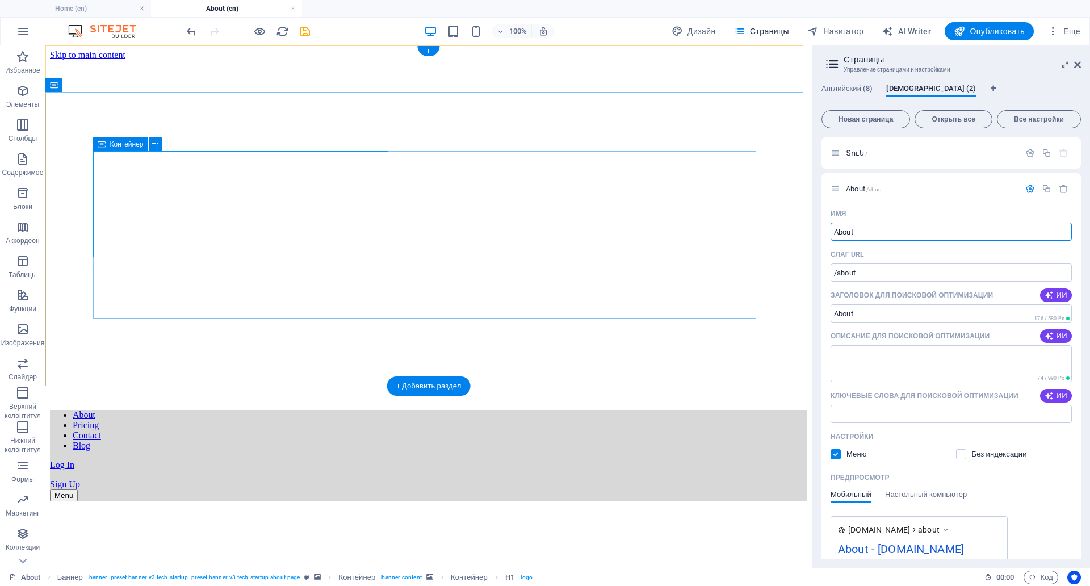
drag, startPoint x: 686, startPoint y: 212, endPoint x: 569, endPoint y: 210, distance: 116.9
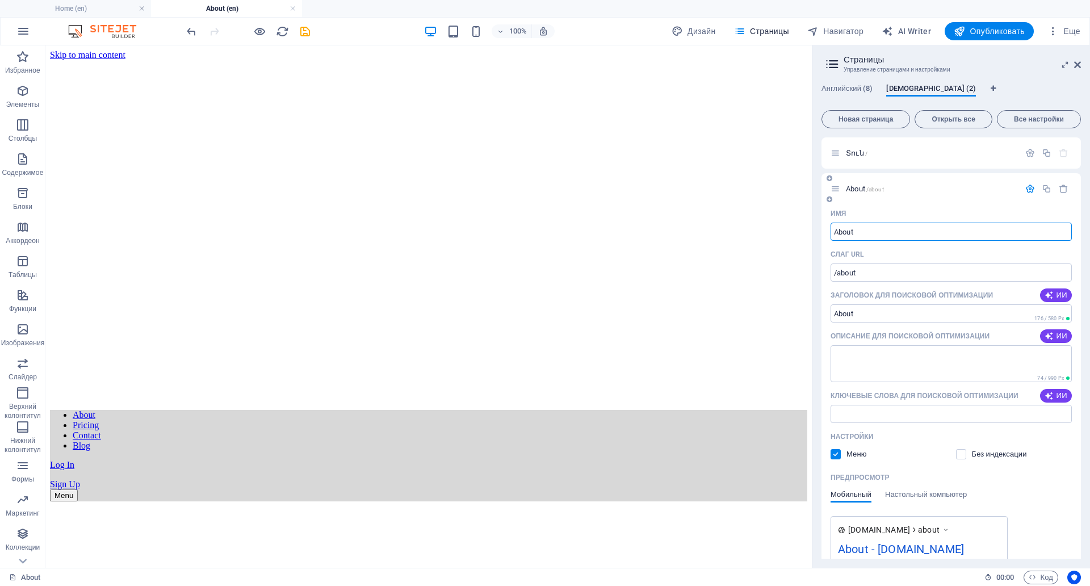
click at [886, 223] on input "About" at bounding box center [950, 231] width 241 height 18
type input "Մե"
type input "/"
type input "[PERSON_NAME]"
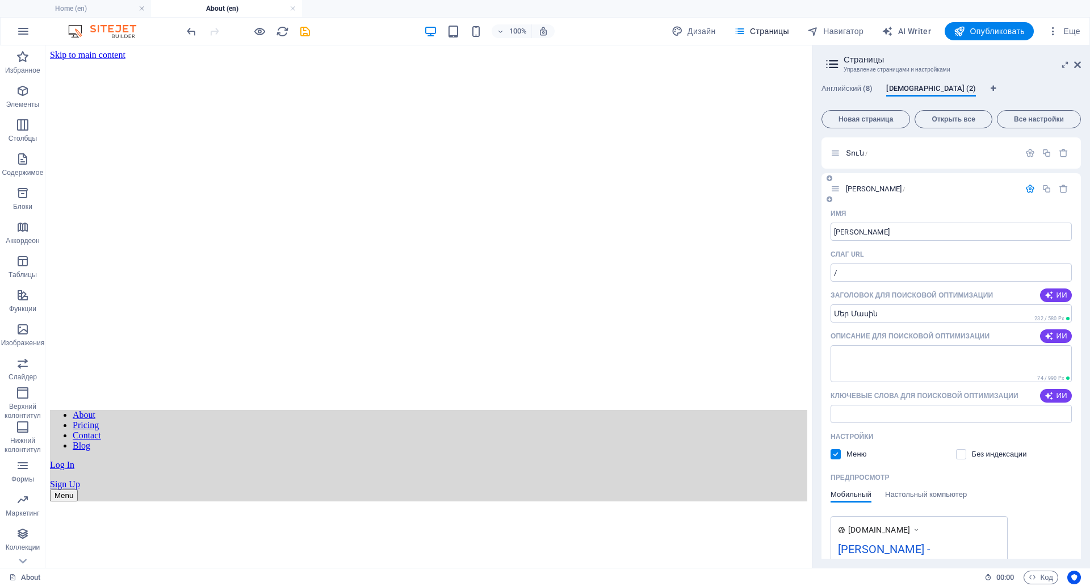
click at [905, 210] on div "Имя" at bounding box center [950, 213] width 241 height 18
click at [1030, 184] on icon "button" at bounding box center [1030, 189] width 10 height 10
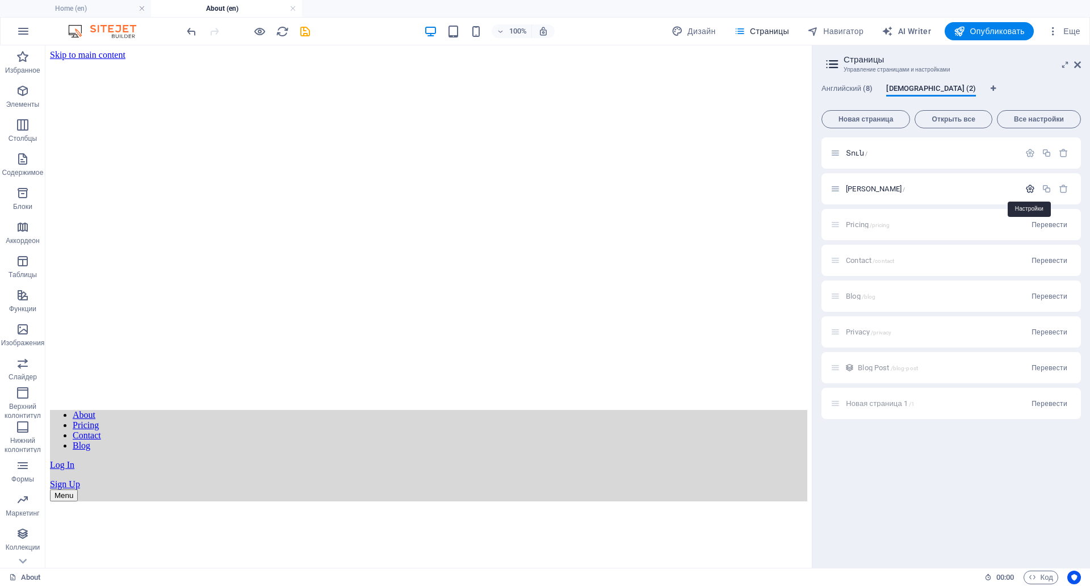
click at [1030, 184] on icon "button" at bounding box center [1030, 189] width 10 height 10
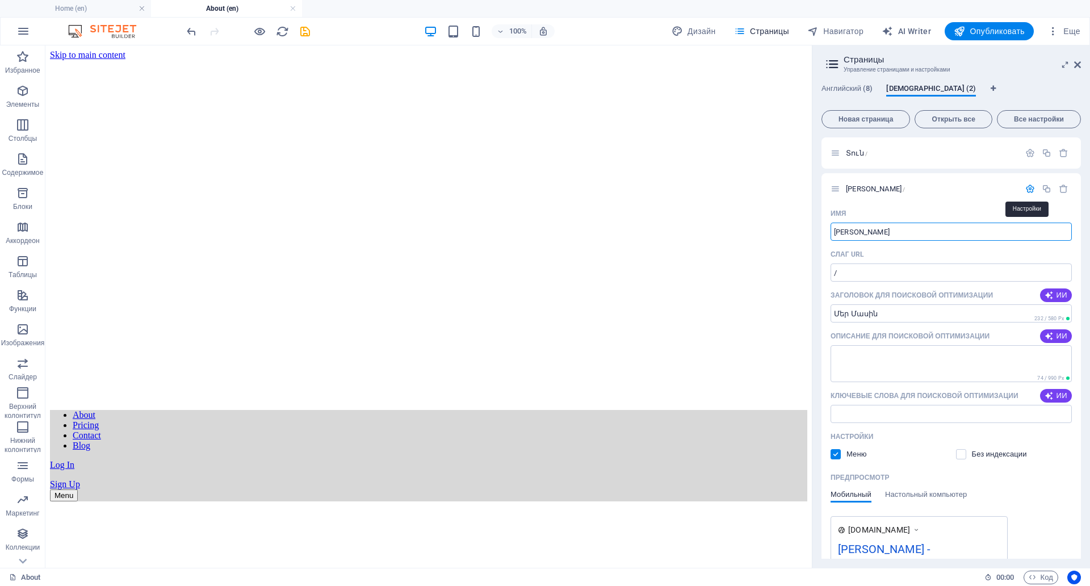
click at [1030, 184] on icon "button" at bounding box center [1030, 189] width 10 height 10
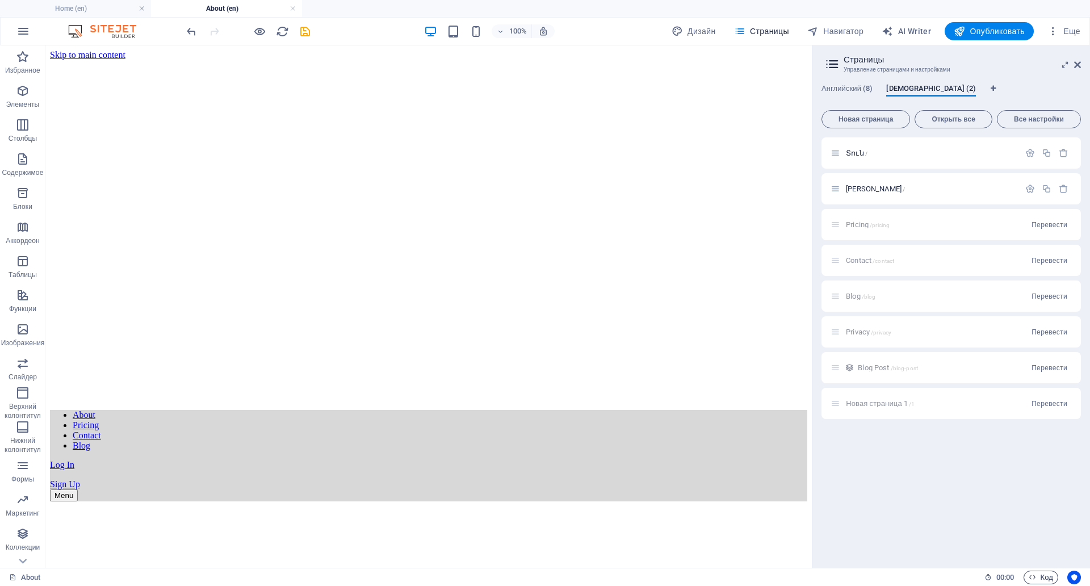
click at [1038, 570] on span "Код" at bounding box center [1040, 577] width 24 height 14
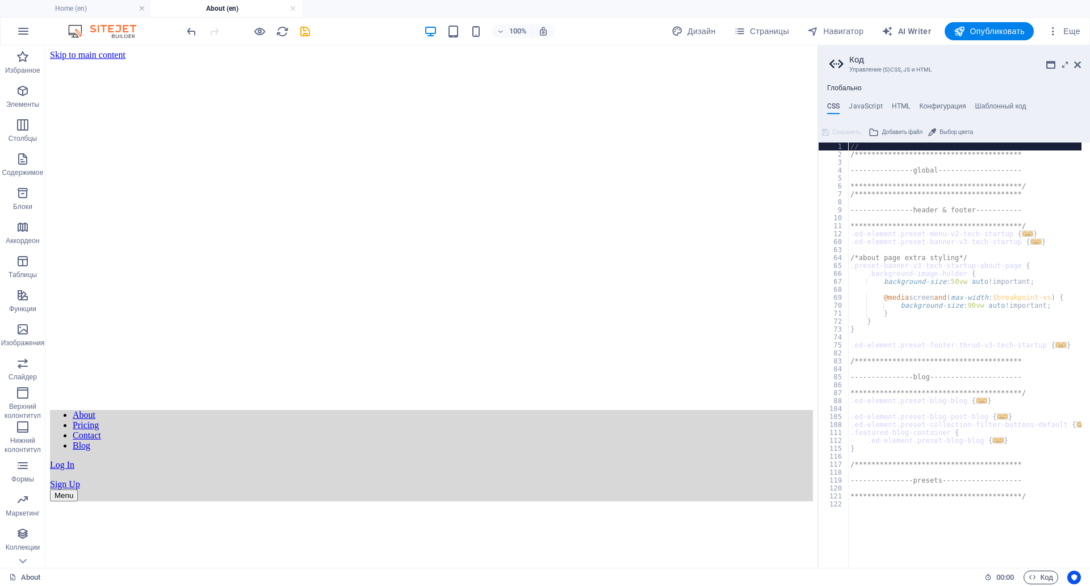
click at [1038, 570] on span "Код" at bounding box center [1040, 577] width 24 height 14
click at [1079, 66] on icon at bounding box center [1077, 64] width 7 height 9
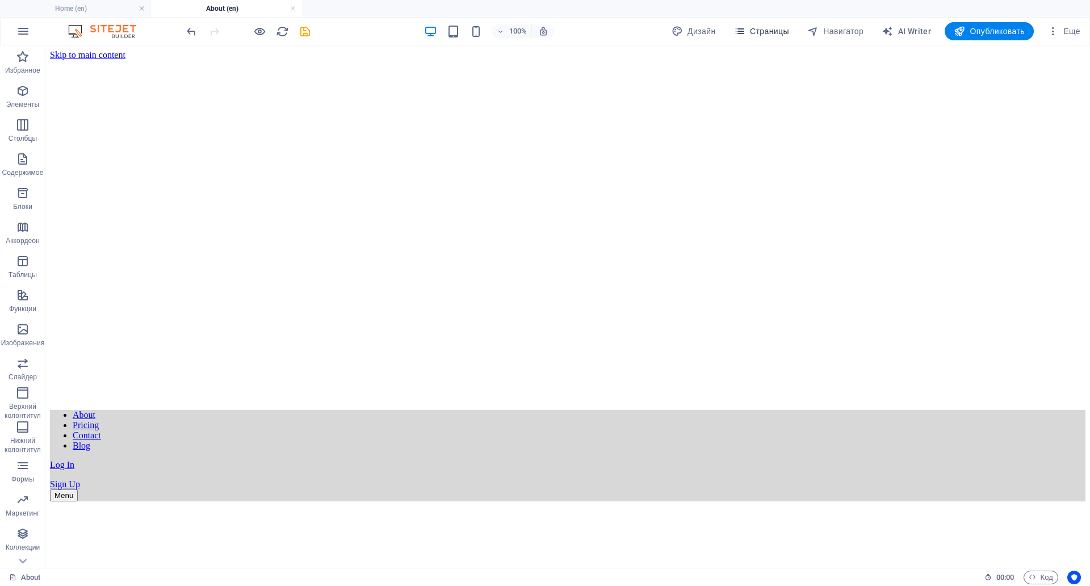
click at [751, 33] on span "Страницы" at bounding box center [761, 31] width 55 height 11
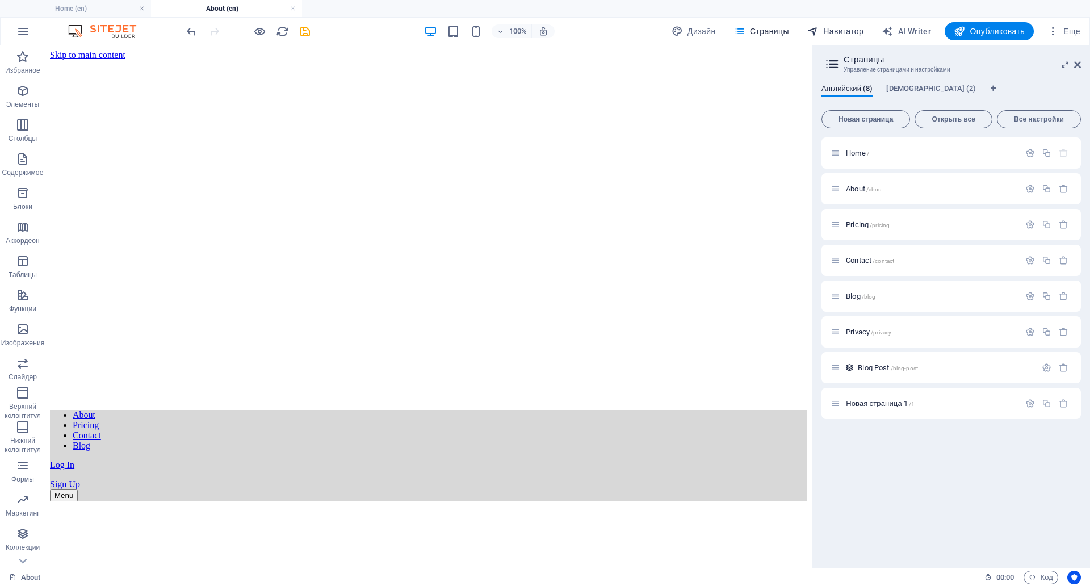
click at [846, 36] on span "Навигатор" at bounding box center [835, 31] width 56 height 11
select select "17587665-en"
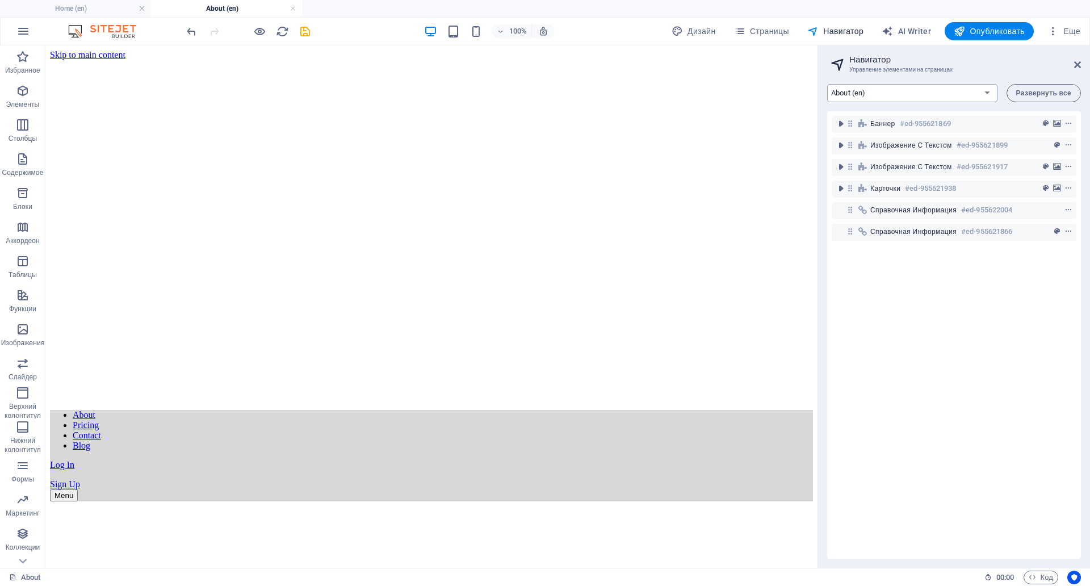
click at [931, 91] on select "Home (en) About (en) Pricing (en) Contact (en) Blog (en) Privacy (en) Blog Post…" at bounding box center [912, 93] width 170 height 18
click at [1055, 33] on icon "button" at bounding box center [1052, 31] width 11 height 11
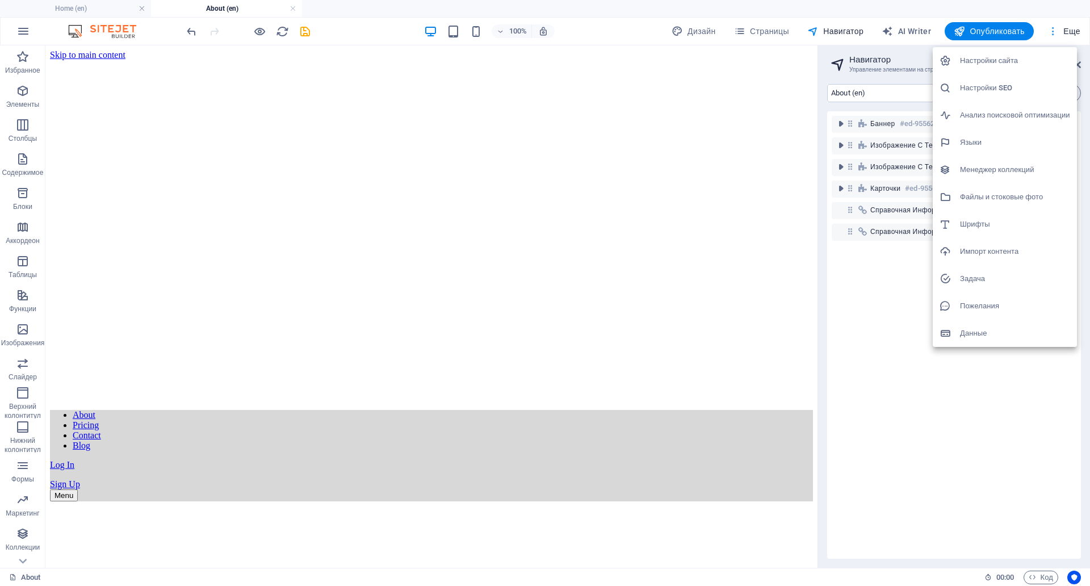
click at [1055, 33] on div at bounding box center [545, 293] width 1090 height 586
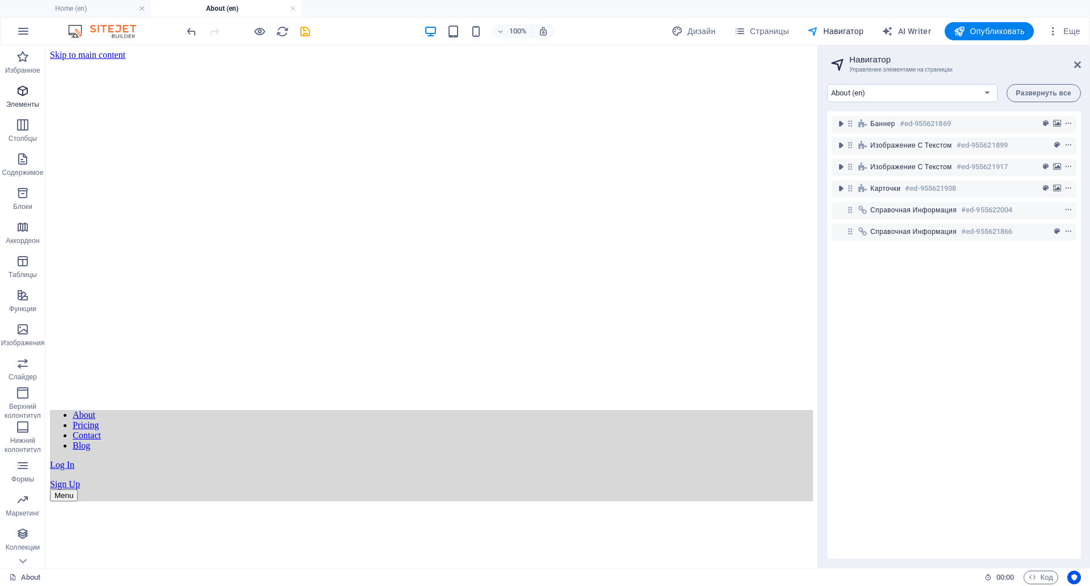
click at [27, 92] on icon "button" at bounding box center [23, 91] width 14 height 14
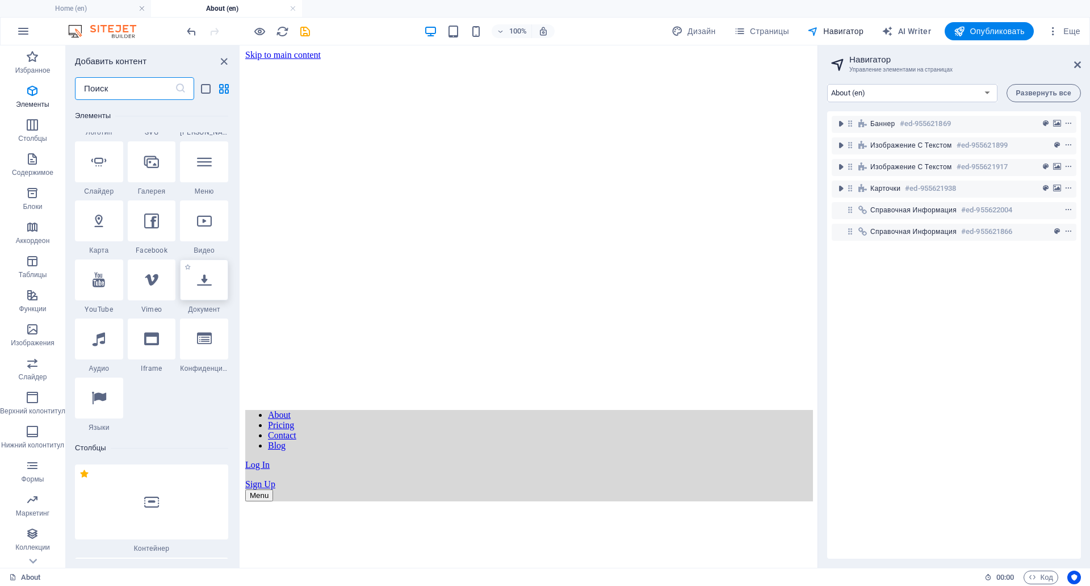
scroll to position [498, 0]
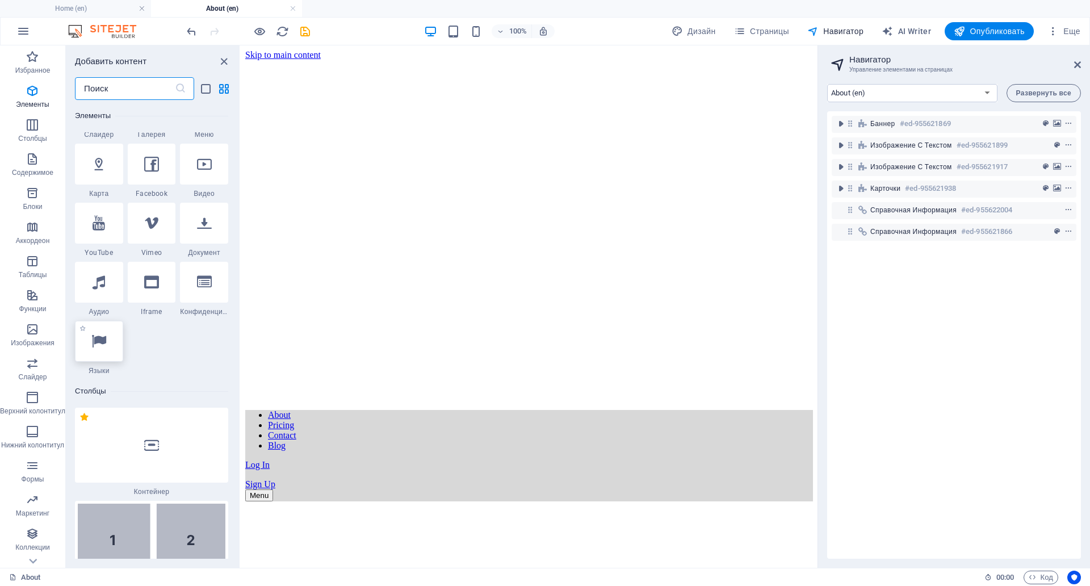
click at [105, 347] on icon at bounding box center [98, 341] width 15 height 15
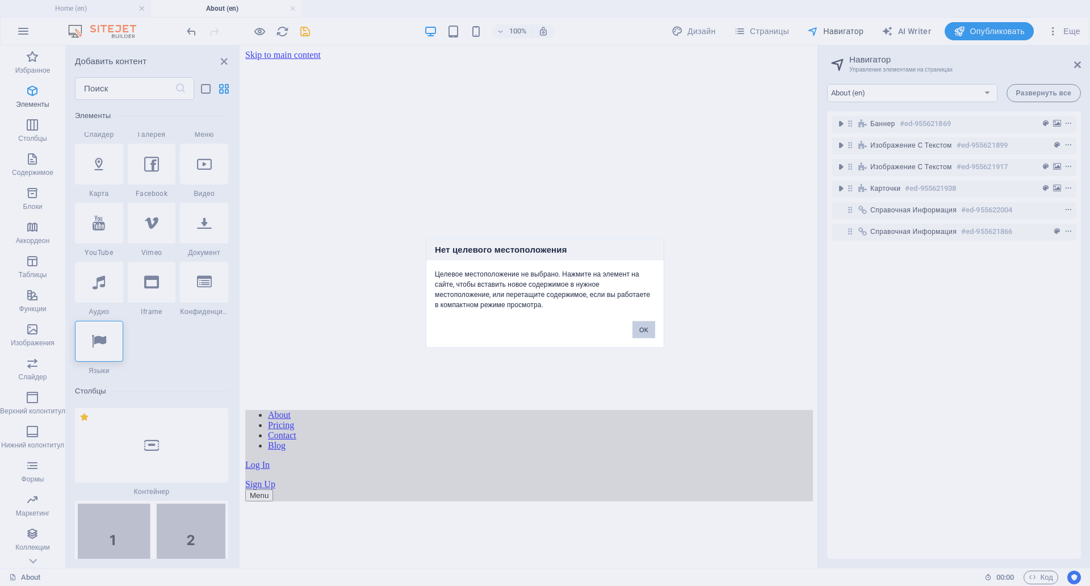
click at [635, 321] on button "OK" at bounding box center [643, 329] width 23 height 17
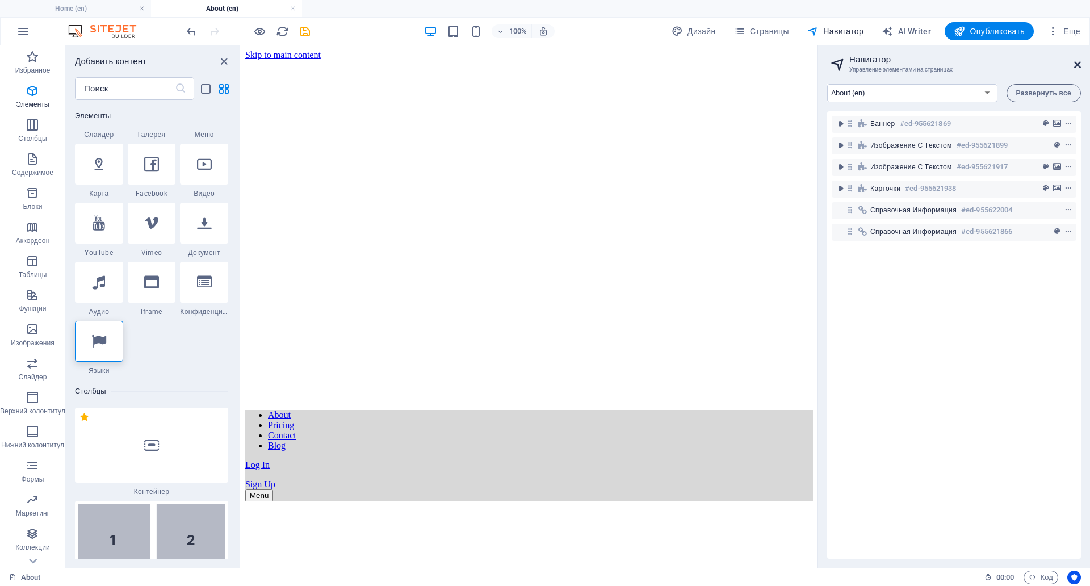
click at [1078, 68] on icon at bounding box center [1077, 64] width 7 height 9
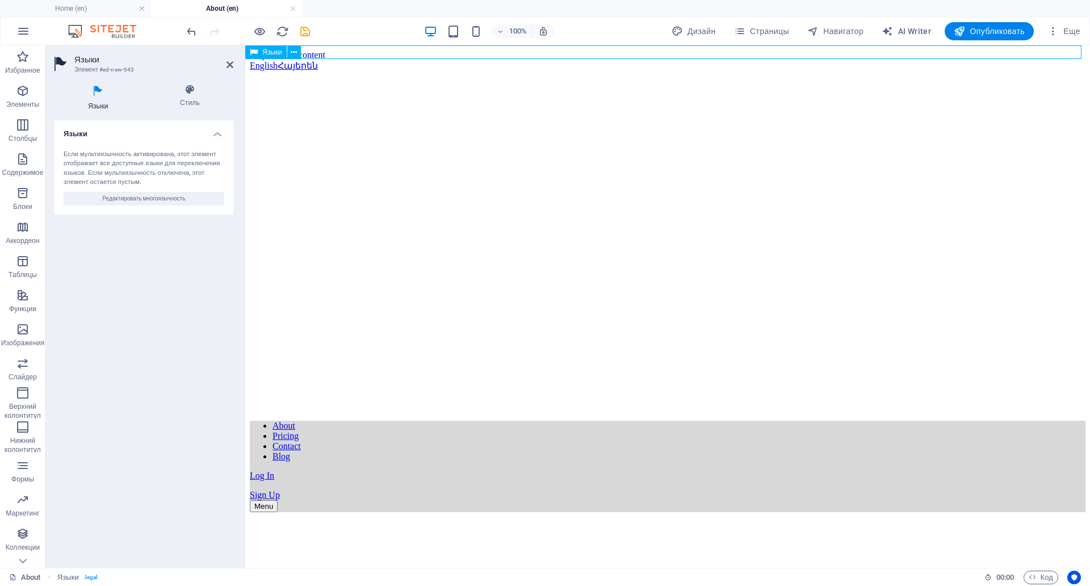
click at [423, 60] on div "English Հայերեն" at bounding box center [667, 65] width 835 height 11
click at [369, 35] on div "100% Дизайн Страницы Навигатор AI Writer Опубликовать Еще" at bounding box center [634, 31] width 900 height 18
click at [292, 54] on icon at bounding box center [294, 53] width 6 height 12
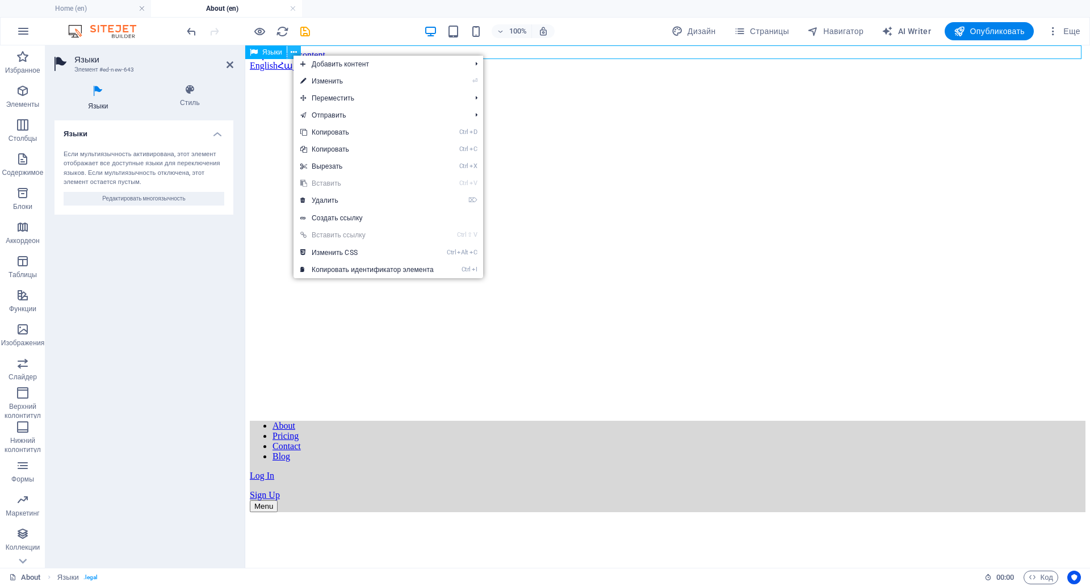
click at [292, 54] on icon at bounding box center [294, 53] width 6 height 12
click at [267, 50] on span "Языки" at bounding box center [272, 52] width 20 height 7
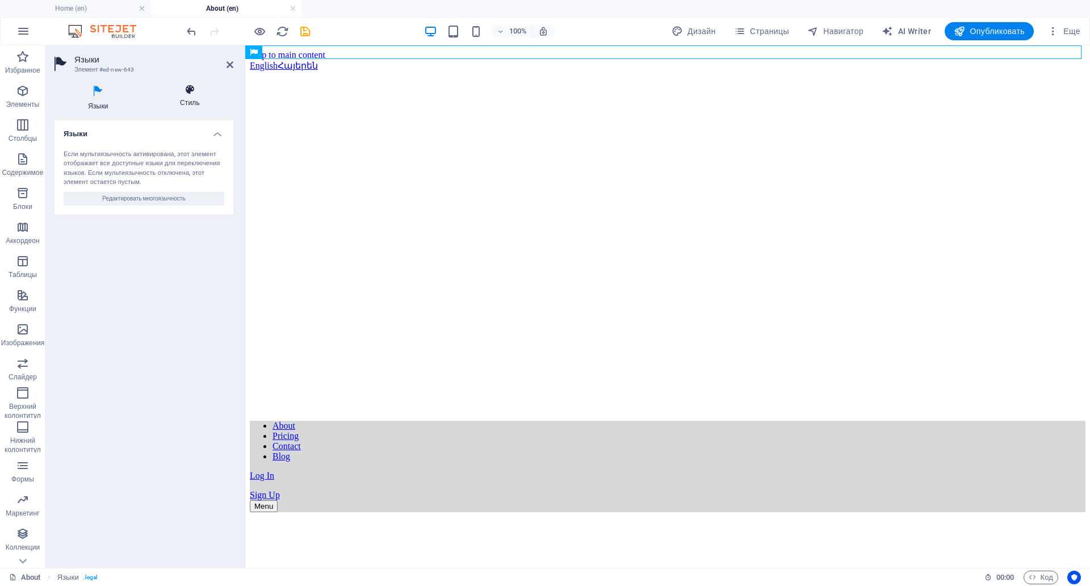
click at [180, 98] on h4 "Стиль" at bounding box center [189, 96] width 87 height 24
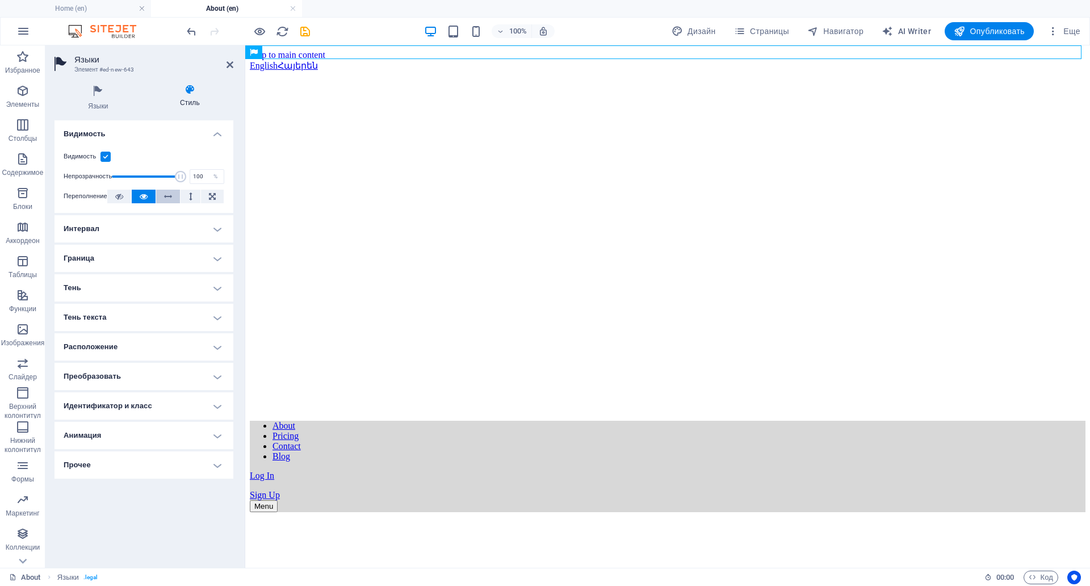
click at [171, 197] on icon at bounding box center [168, 197] width 8 height 14
click at [212, 227] on h4 "Интервал" at bounding box center [143, 228] width 179 height 27
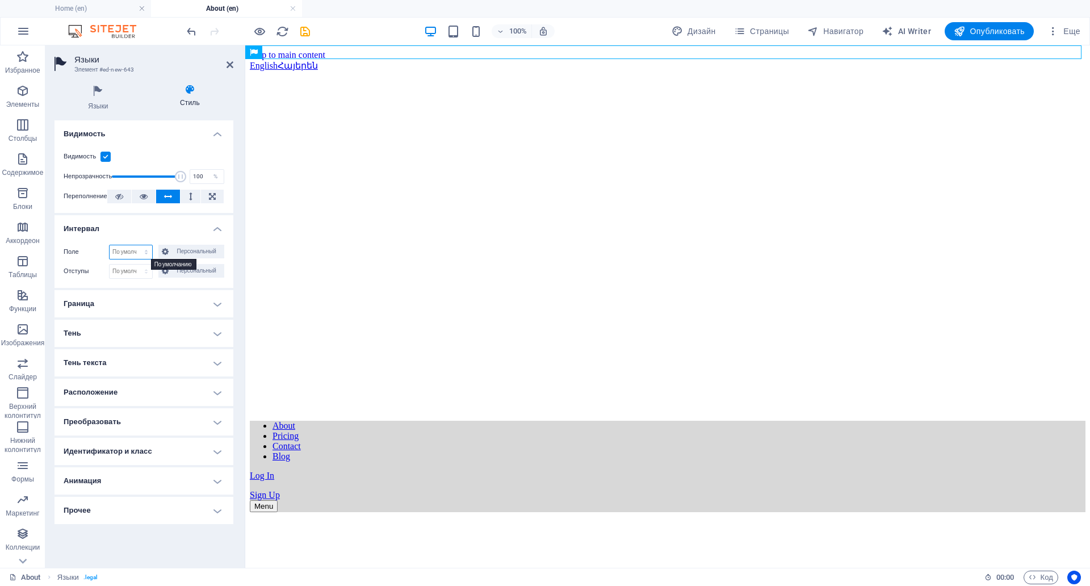
click at [142, 253] on select "По умолчанию автоматически px % rem vw vh Персональный" at bounding box center [131, 252] width 43 height 14
select select "px"
click at [134, 245] on select "По умолчанию автоматически px % rem vw vh Персональный" at bounding box center [131, 252] width 43 height 14
type input "0"
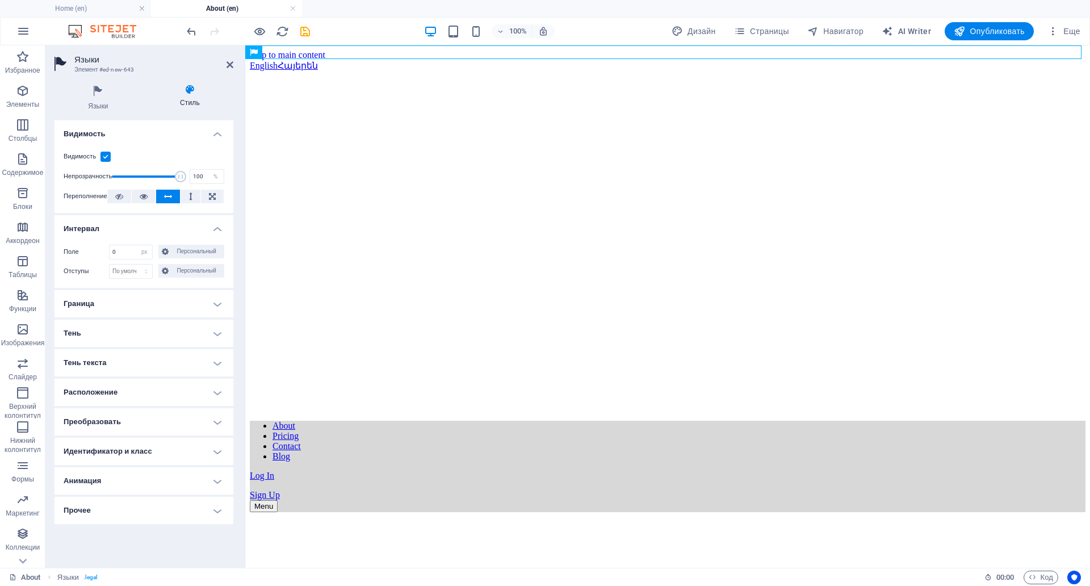
click at [203, 497] on h4 "Прочее" at bounding box center [143, 510] width 179 height 27
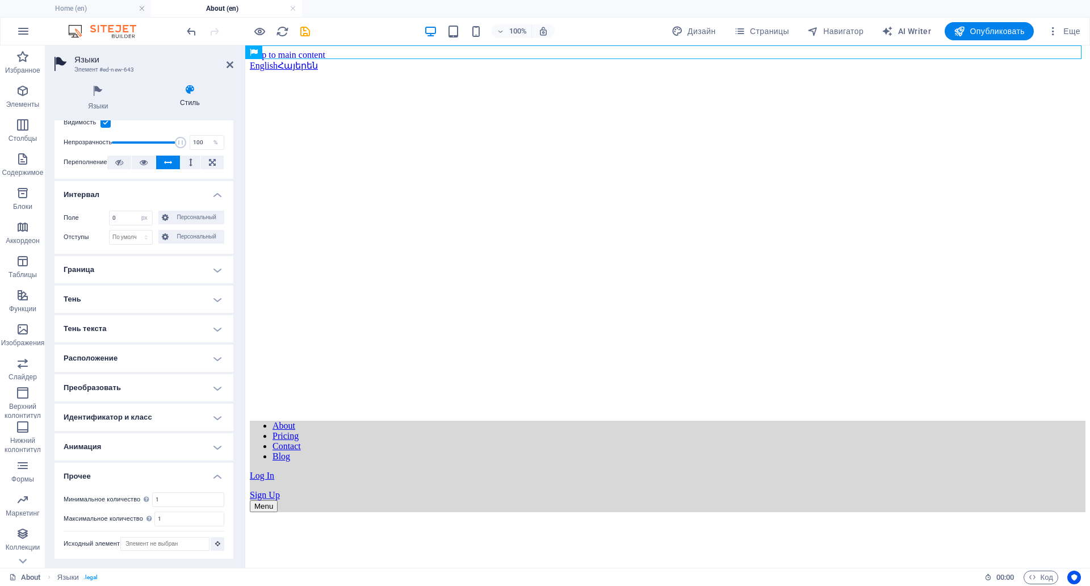
click at [203, 470] on h4 "Прочее" at bounding box center [143, 472] width 179 height 20
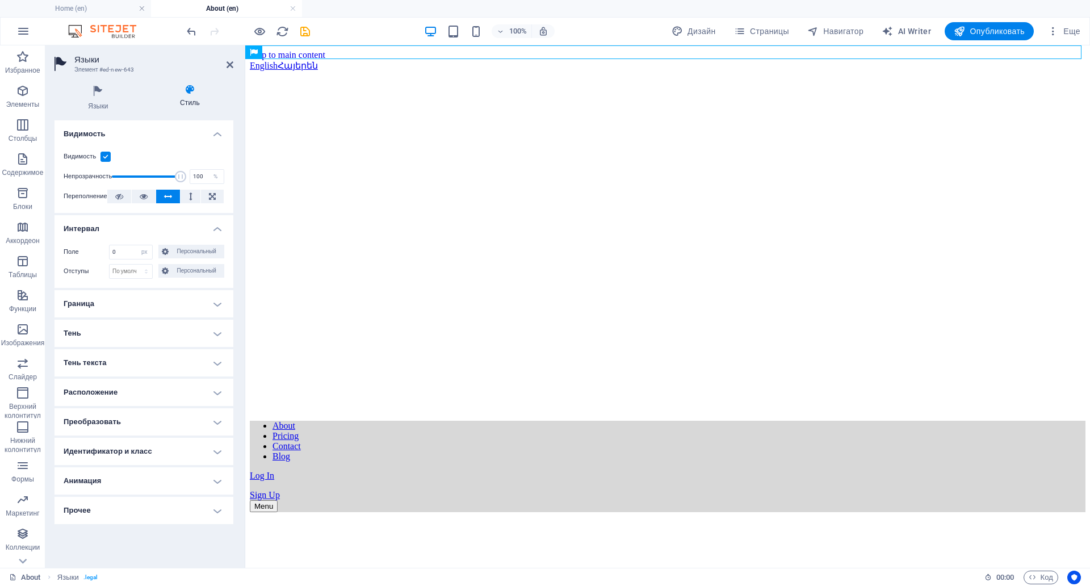
click at [196, 379] on h4 "Расположение" at bounding box center [143, 392] width 179 height 27
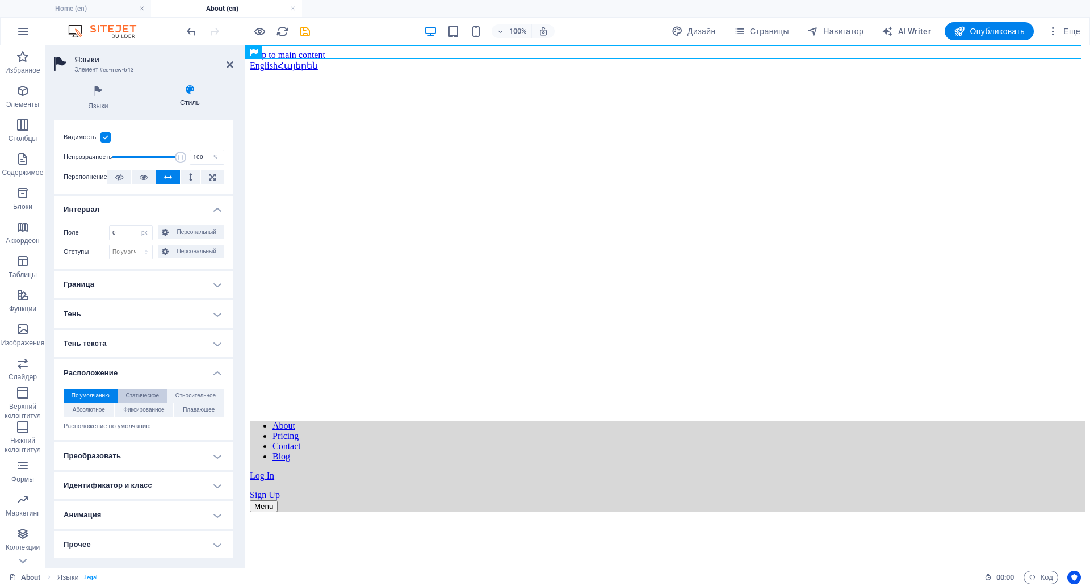
click at [154, 389] on span "Статическое" at bounding box center [141, 396] width 33 height 14
click at [196, 389] on span "Относительное" at bounding box center [195, 396] width 40 height 14
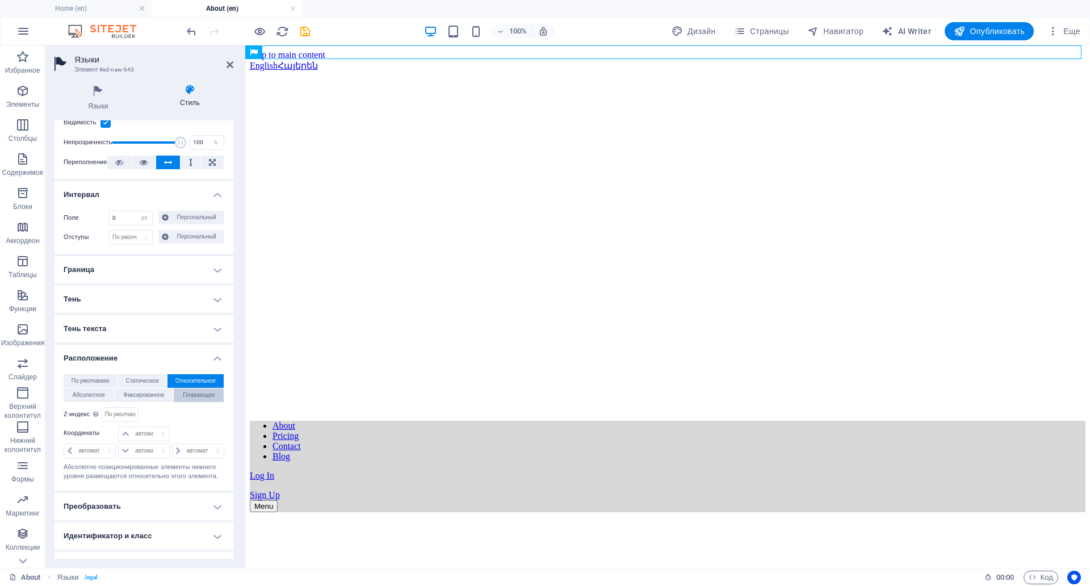
click at [196, 393] on span "Плавающее" at bounding box center [199, 395] width 32 height 14
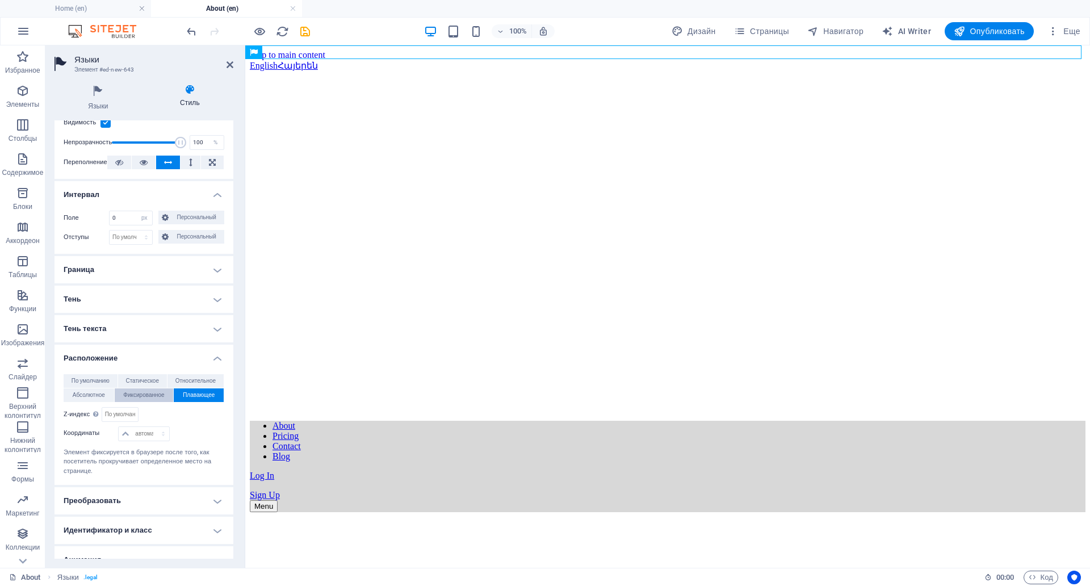
click at [149, 393] on span "Фиксированное" at bounding box center [143, 395] width 41 height 14
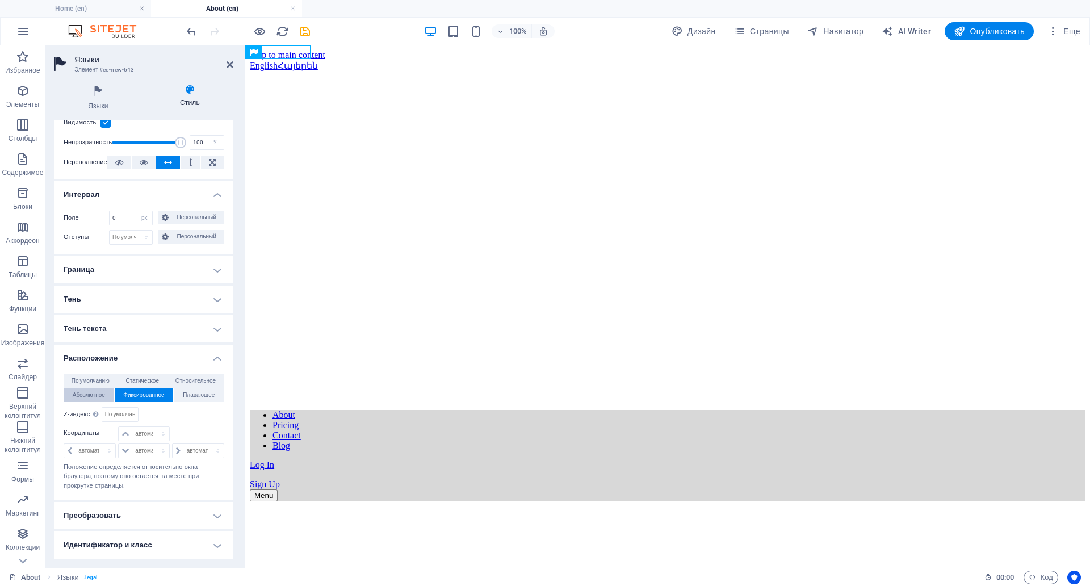
click at [77, 394] on span "Абсолютное" at bounding box center [89, 395] width 32 height 14
click at [150, 393] on span "Фиксированное" at bounding box center [143, 395] width 41 height 14
click at [200, 393] on span "Плавающее" at bounding box center [199, 395] width 32 height 14
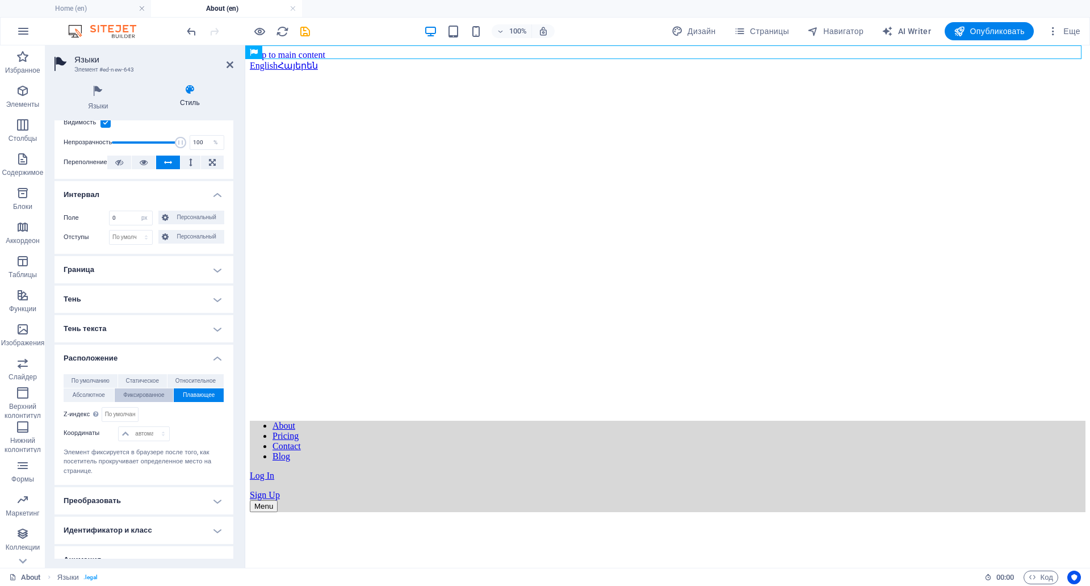
click at [160, 390] on span "Фиксированное" at bounding box center [143, 395] width 41 height 14
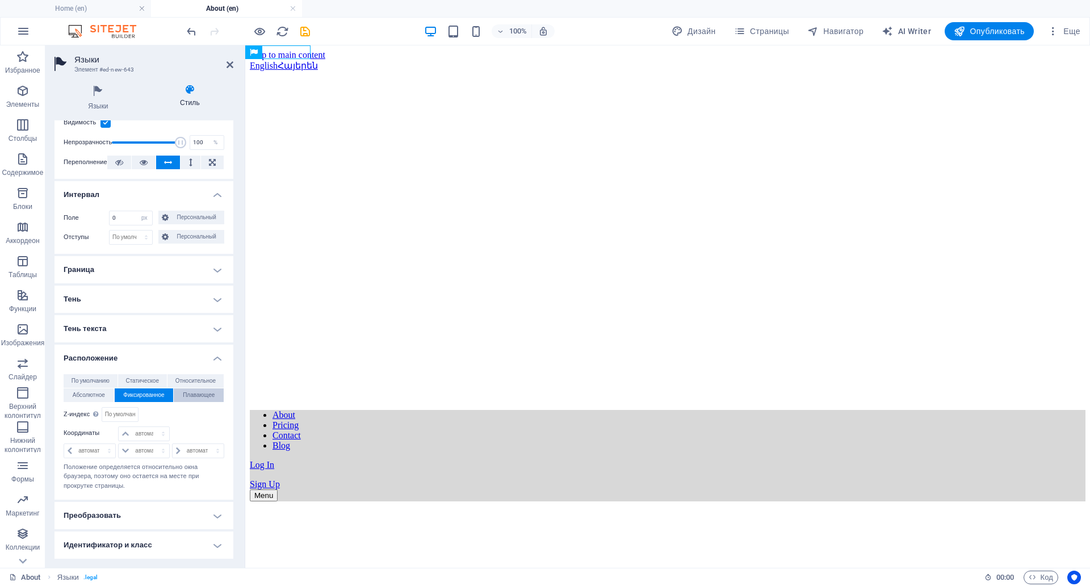
click at [197, 392] on span "Плавающее" at bounding box center [199, 395] width 32 height 14
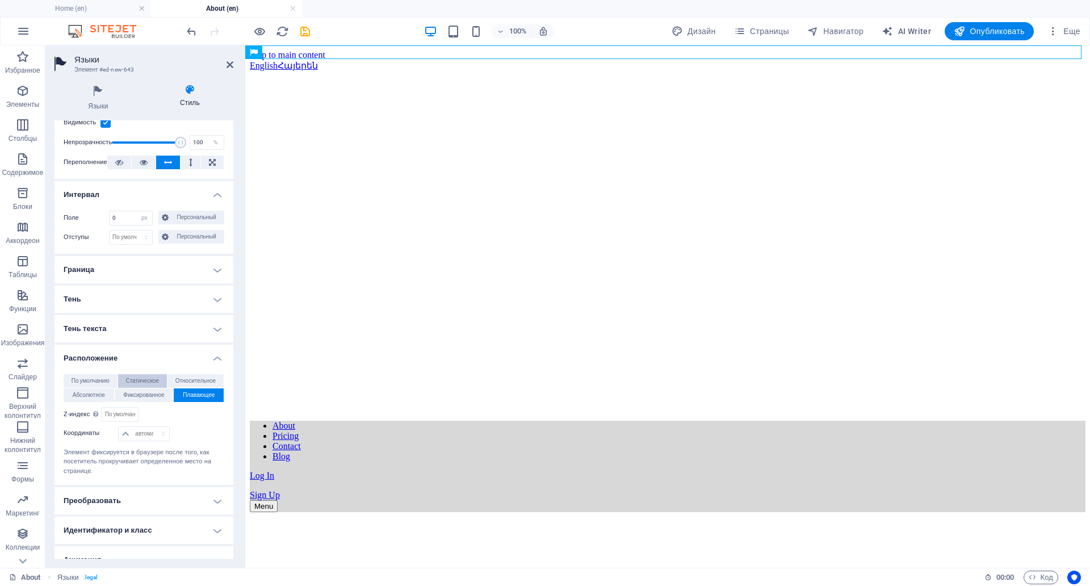
click at [158, 381] on span "Статическое" at bounding box center [141, 381] width 33 height 14
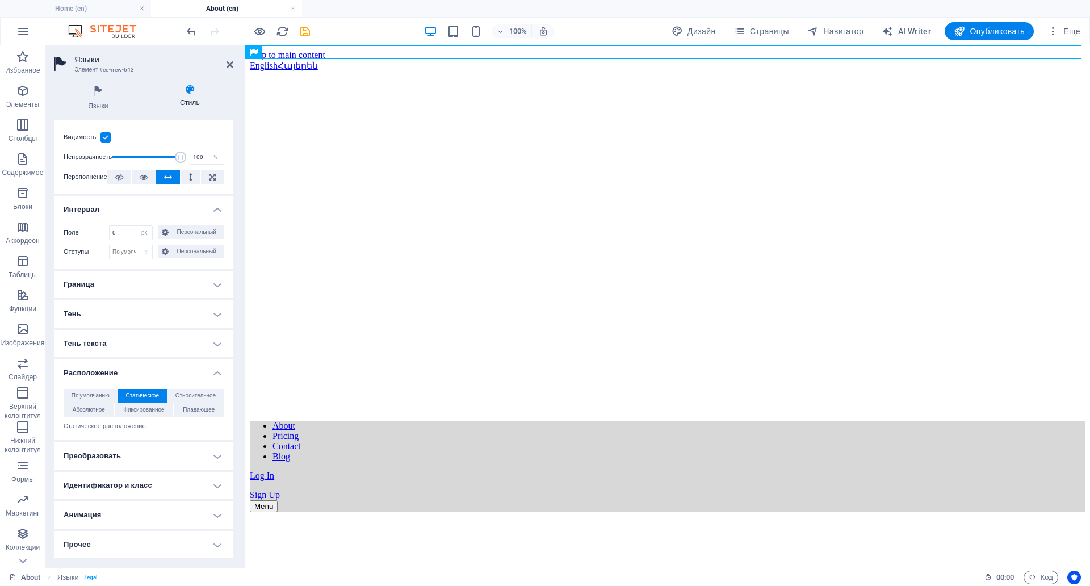
click at [128, 422] on p "Статическое расположение." at bounding box center [144, 427] width 161 height 10
click at [103, 389] on span "По умолчанию" at bounding box center [91, 396] width 38 height 14
click at [103, 403] on span "Абсолютное" at bounding box center [89, 410] width 32 height 14
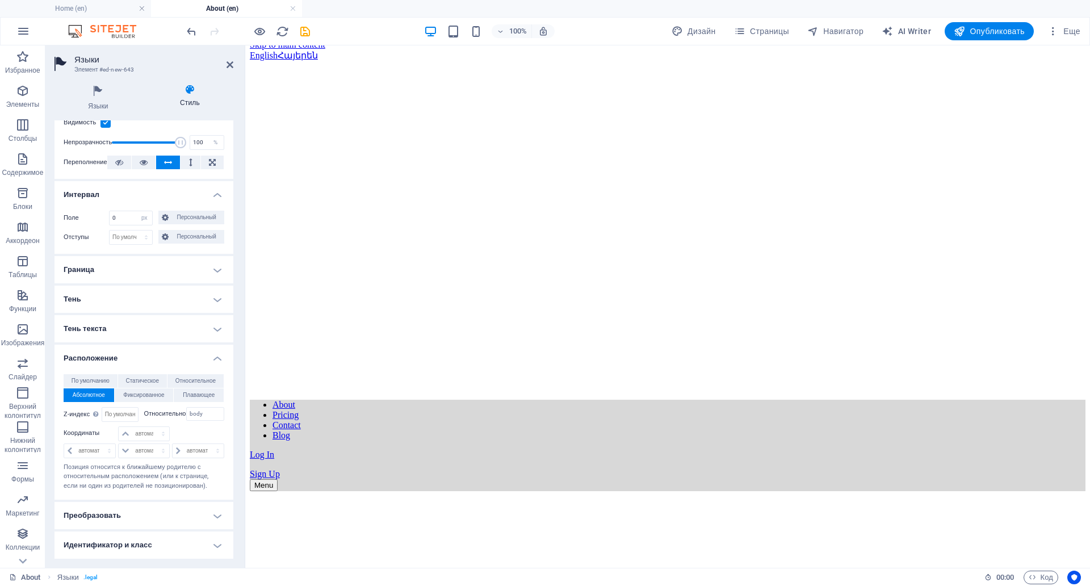
scroll to position [0, 0]
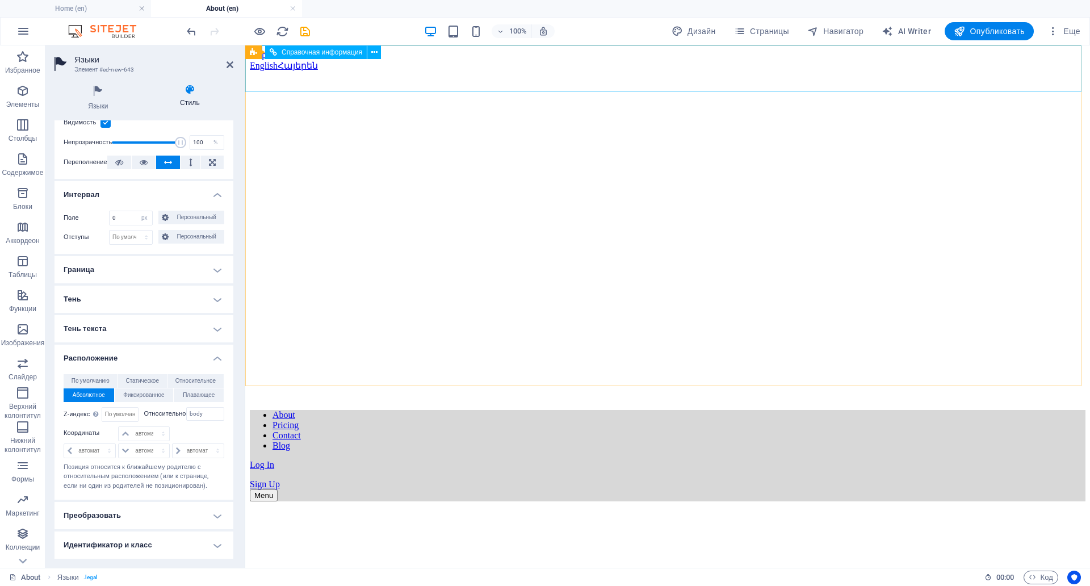
click at [341, 410] on nav "About Pricing Contact Blog" at bounding box center [667, 430] width 835 height 41
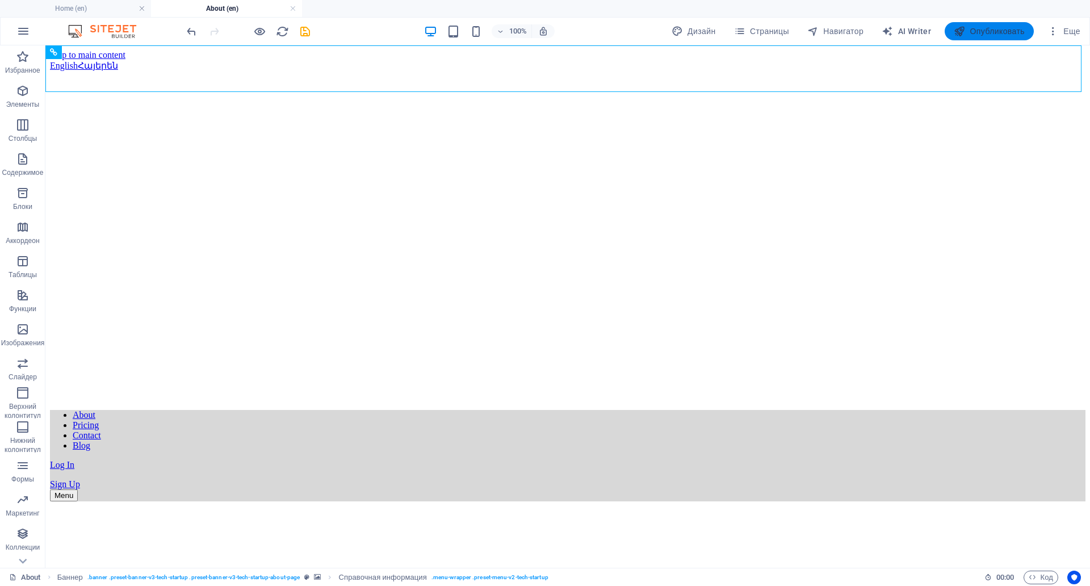
click at [988, 34] on span "Опубликовать" at bounding box center [988, 31] width 71 height 11
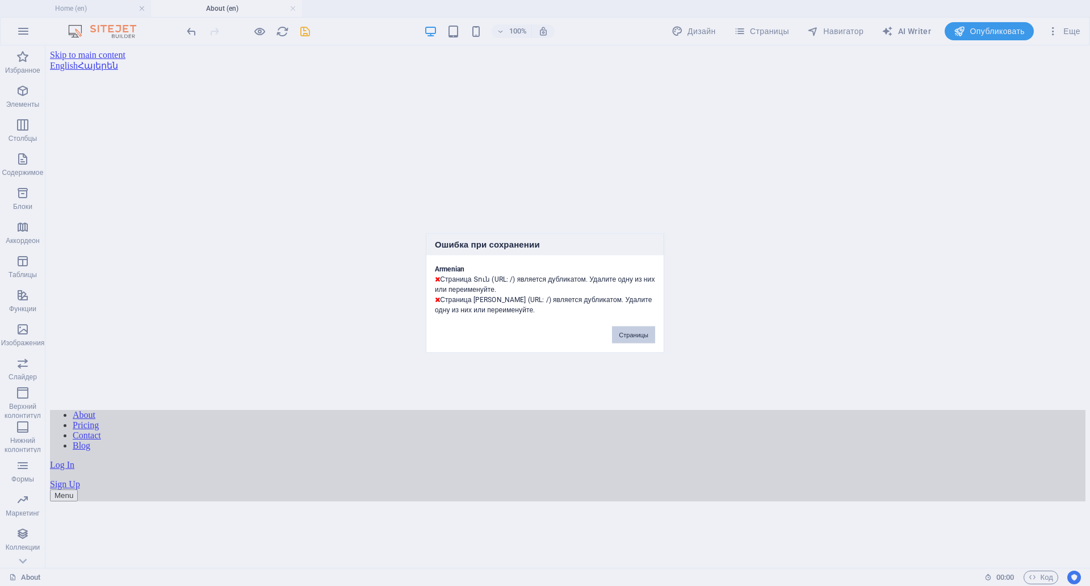
click at [642, 326] on button "Страницы" at bounding box center [633, 334] width 43 height 17
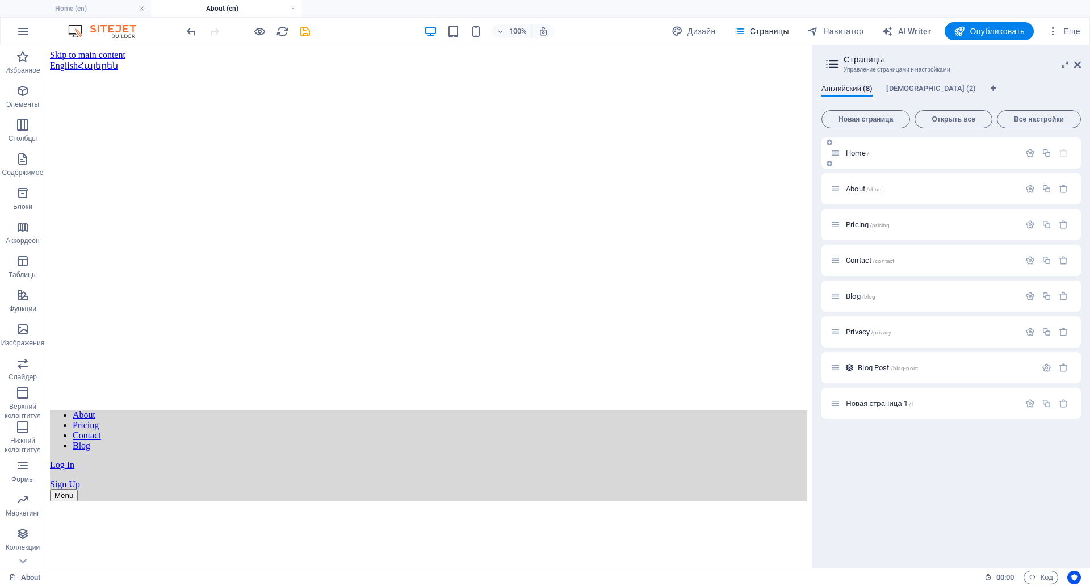
click at [893, 159] on div "Home /" at bounding box center [924, 152] width 189 height 13
click at [834, 152] on icon at bounding box center [835, 153] width 10 height 10
click at [1029, 153] on icon "button" at bounding box center [1030, 153] width 10 height 10
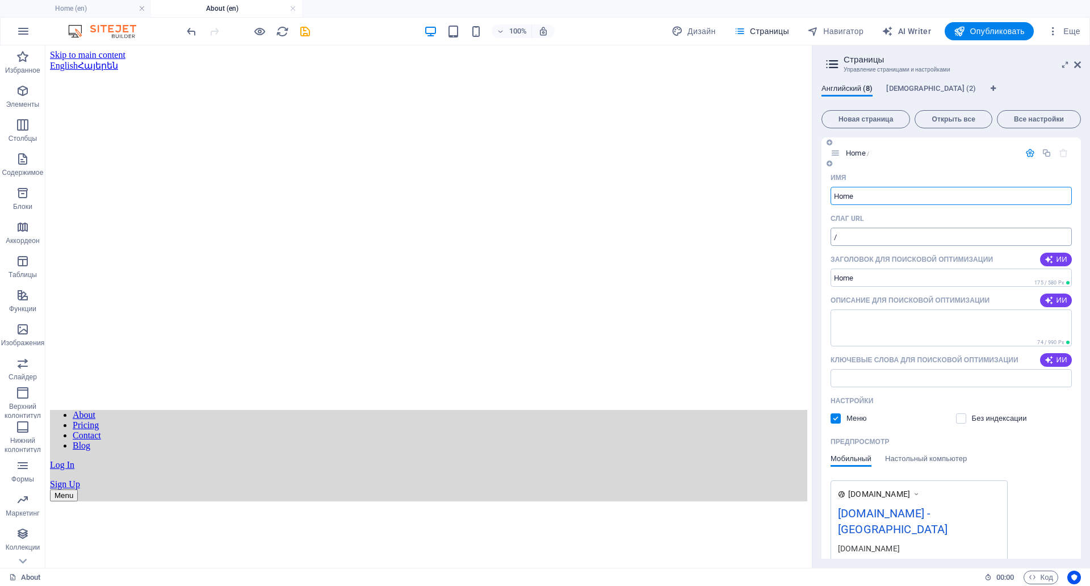
click at [853, 241] on input "/" at bounding box center [950, 237] width 241 height 18
type input "/"
click at [926, 85] on span "[DEMOGRAPHIC_DATA] (2)" at bounding box center [931, 90] width 90 height 16
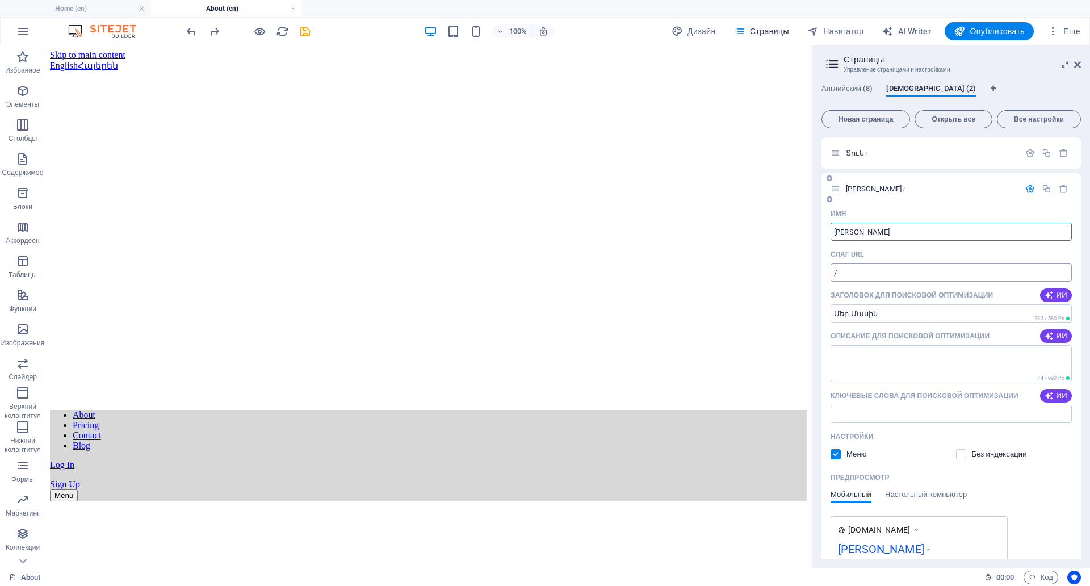
click at [873, 275] on input "/" at bounding box center [950, 272] width 241 height 18
click at [850, 92] on span "Английский (8)" at bounding box center [846, 90] width 51 height 16
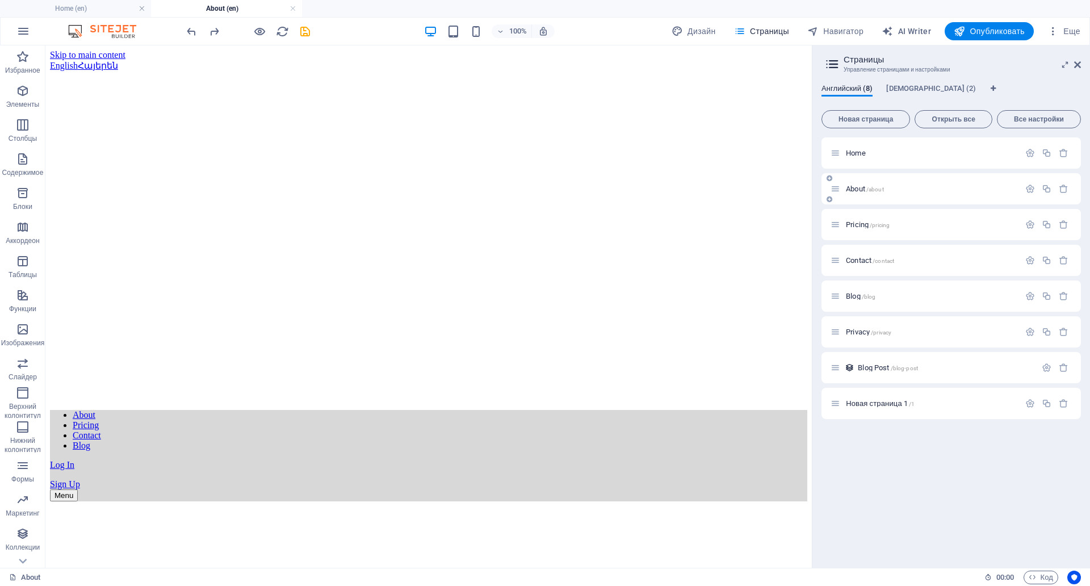
click at [898, 188] on p "About /about" at bounding box center [931, 188] width 170 height 7
click at [899, 188] on p "About /about" at bounding box center [931, 188] width 170 height 7
click at [842, 190] on div "About /about" at bounding box center [930, 188] width 177 height 7
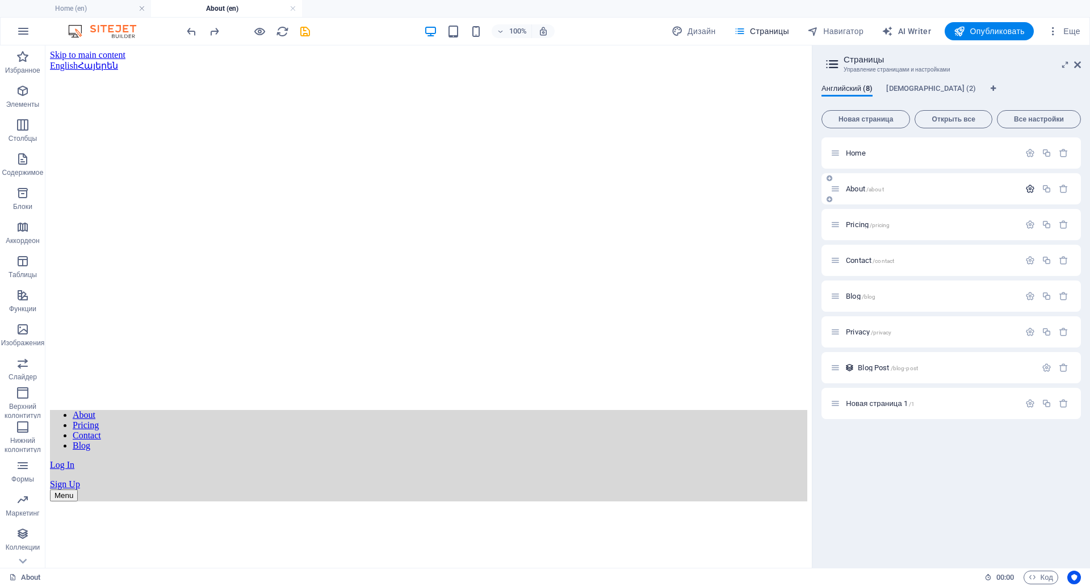
click at [1024, 187] on button "button" at bounding box center [1029, 189] width 16 height 10
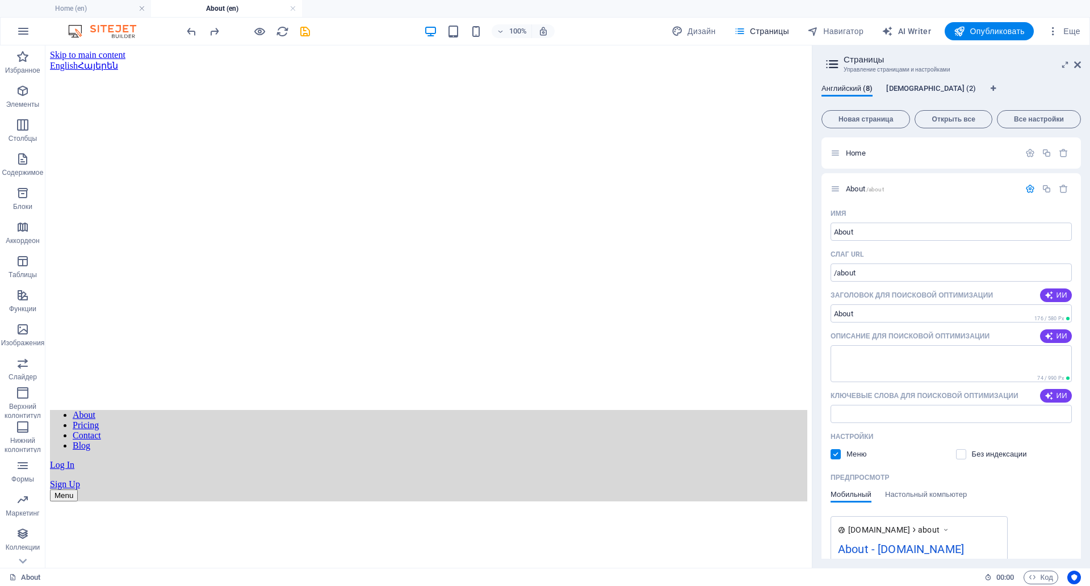
click at [893, 88] on span "[DEMOGRAPHIC_DATA] (2)" at bounding box center [931, 90] width 90 height 16
click at [869, 274] on input "/" at bounding box center [950, 272] width 241 height 18
type input "/about"
click at [881, 117] on span "Новая страница" at bounding box center [865, 119] width 78 height 7
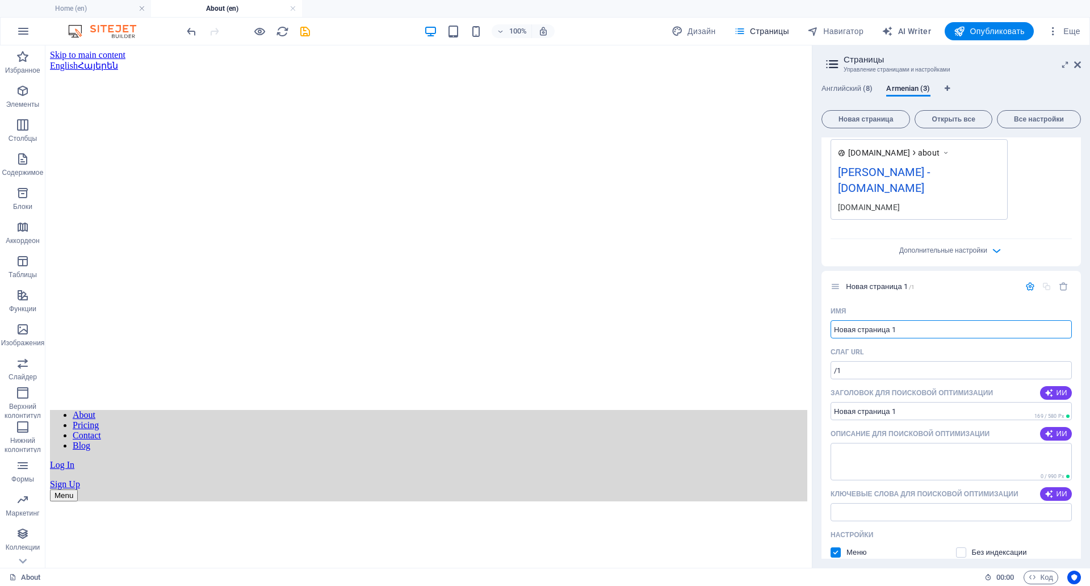
click at [999, 175] on div "[PERSON_NAME] - [DOMAIN_NAME]" at bounding box center [919, 182] width 162 height 38
click at [995, 244] on icon "button" at bounding box center [996, 250] width 13 height 13
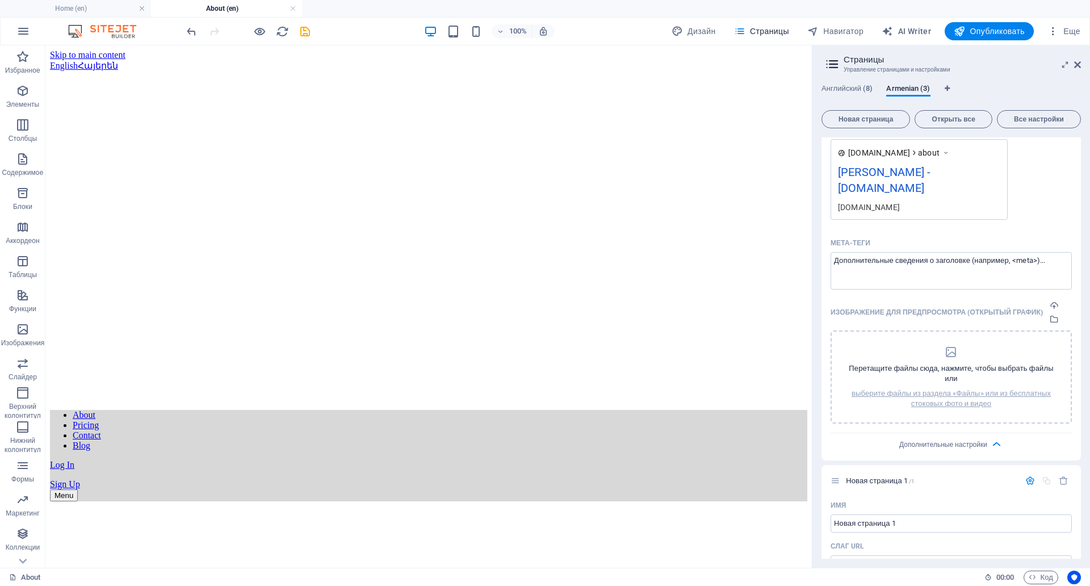
click at [936, 176] on div "[PERSON_NAME] - [DOMAIN_NAME]" at bounding box center [919, 182] width 162 height 38
click at [929, 167] on div "[PERSON_NAME] - [DOMAIN_NAME]" at bounding box center [919, 182] width 162 height 38
click at [861, 201] on div "[DOMAIN_NAME]" at bounding box center [919, 207] width 162 height 12
click at [857, 201] on div "[DOMAIN_NAME]" at bounding box center [919, 207] width 162 height 12
click at [902, 148] on div "[DOMAIN_NAME] about [PERSON_NAME] - [DOMAIN_NAME] [DOMAIN_NAME]" at bounding box center [918, 179] width 177 height 81
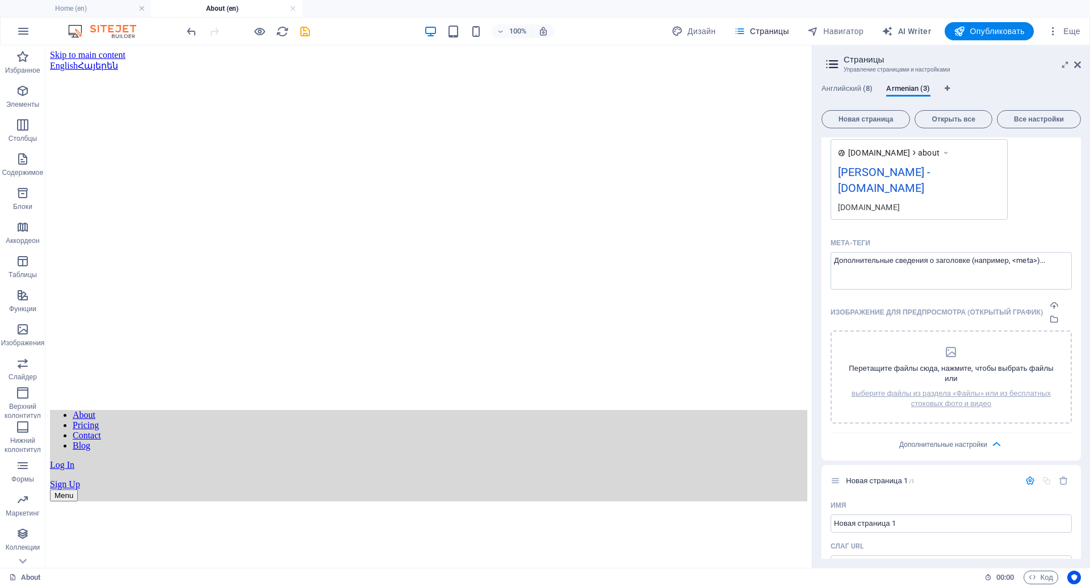
click at [939, 150] on span "about" at bounding box center [929, 152] width 22 height 11
drag, startPoint x: 964, startPoint y: 167, endPoint x: 1052, endPoint y: 251, distance: 121.6
click at [1052, 252] on textarea "Мета-теги ​" at bounding box center [950, 270] width 241 height 37
click at [891, 201] on div "[DOMAIN_NAME]" at bounding box center [919, 207] width 162 height 12
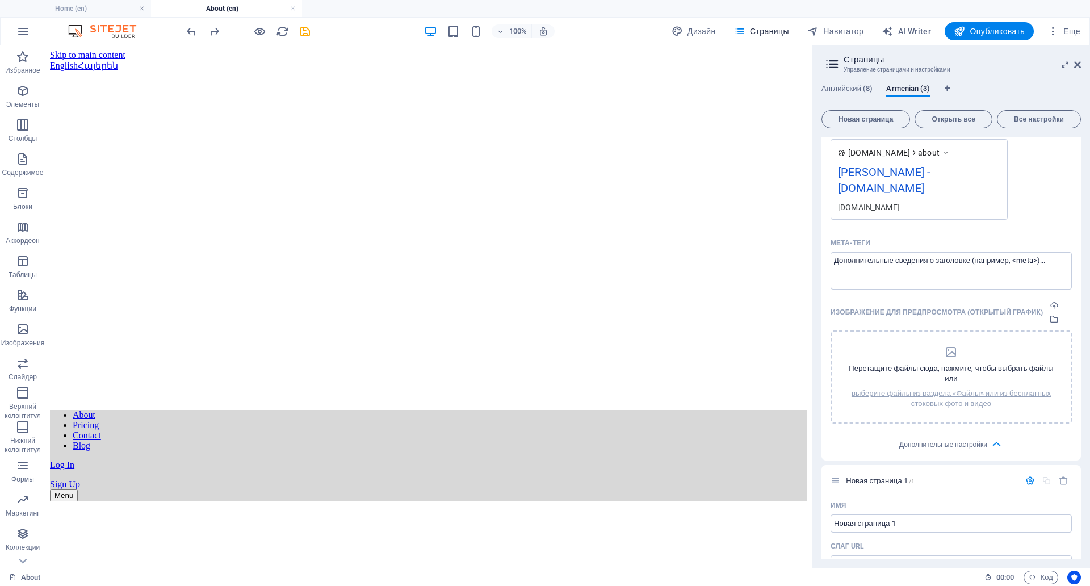
click at [1084, 66] on aside "Страницы Управление страницами и настройками Английский (8) Armenian (3) Новая …" at bounding box center [951, 306] width 278 height 522
click at [1080, 65] on aside "Страницы Управление страницами и настройками Английский (8) Armenian (3) Новая …" at bounding box center [951, 306] width 278 height 522
click at [1075, 66] on icon at bounding box center [1077, 64] width 7 height 9
click at [807, 410] on div "About Pricing Contact Blog Log In Sign Up Menu" at bounding box center [428, 455] width 757 height 91
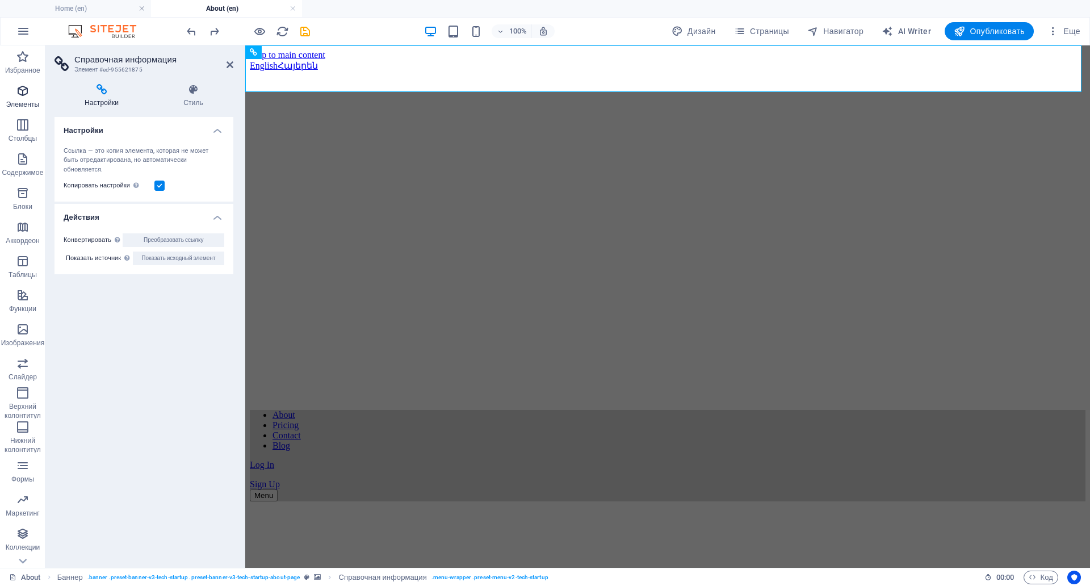
click at [27, 96] on icon "button" at bounding box center [23, 91] width 14 height 14
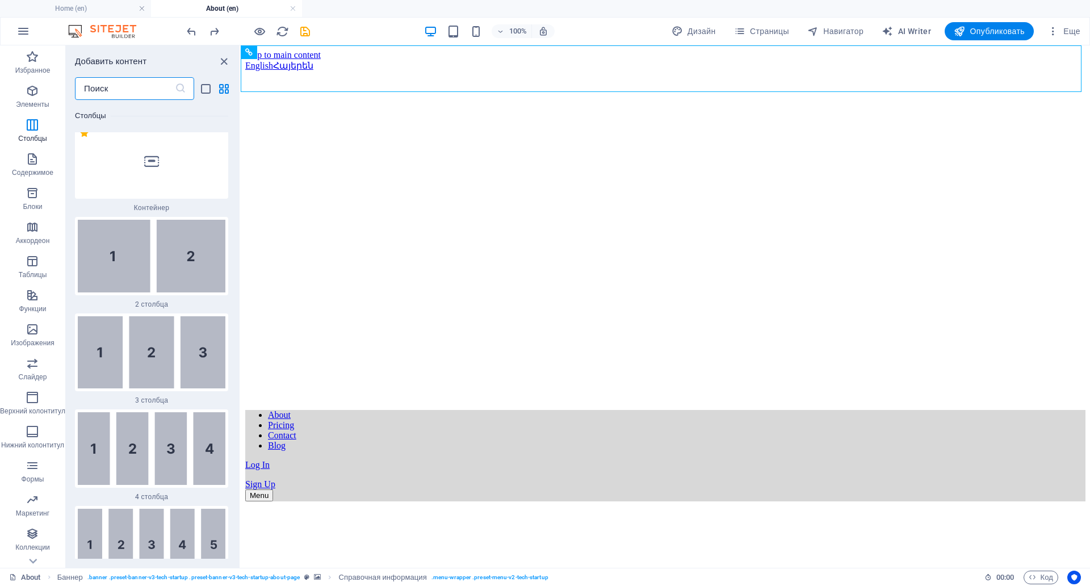
scroll to position [498, 0]
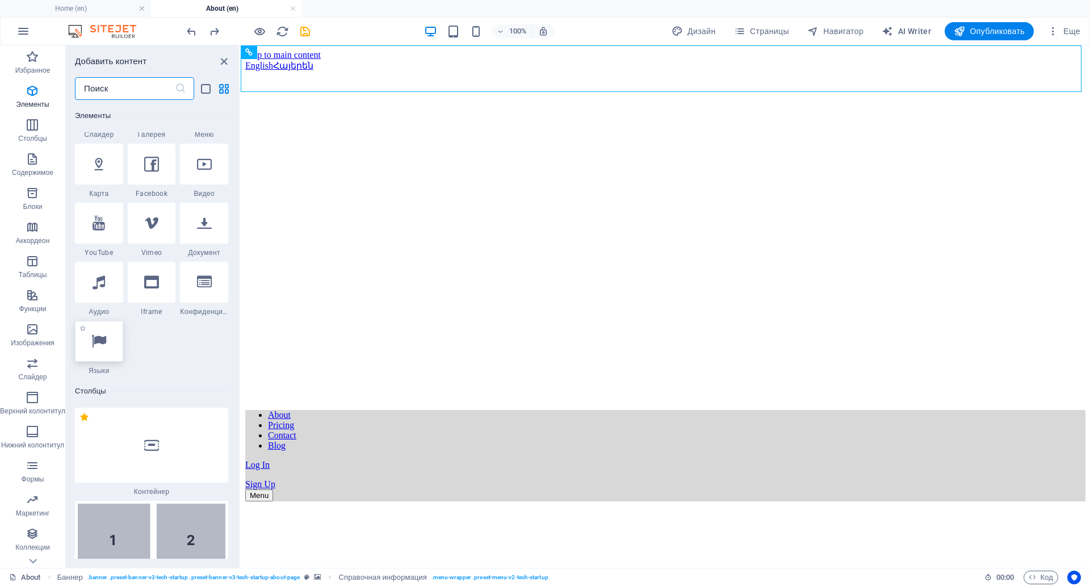
click at [102, 339] on icon at bounding box center [98, 341] width 15 height 15
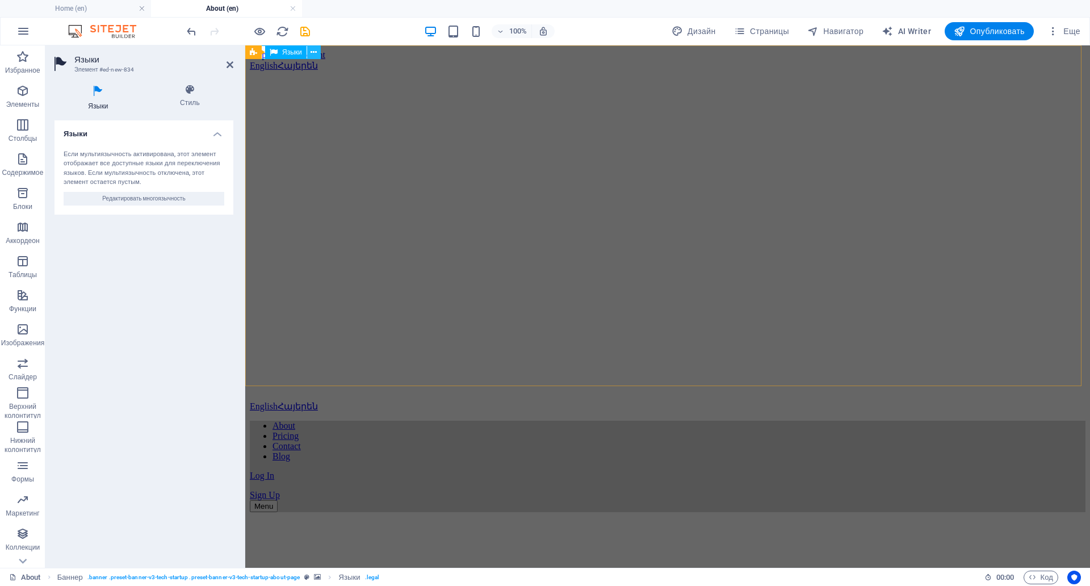
click at [314, 54] on icon at bounding box center [313, 53] width 6 height 12
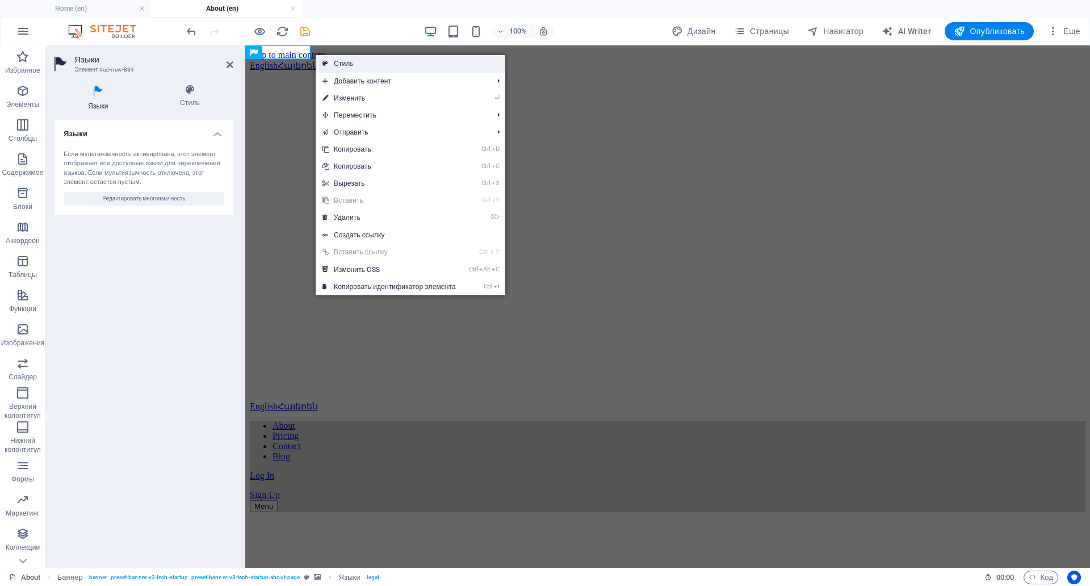
drag, startPoint x: 366, startPoint y: 63, endPoint x: 127, endPoint y: 18, distance: 243.1
click at [366, 63] on link "Стиль" at bounding box center [411, 63] width 190 height 17
select select "rem"
select select "px"
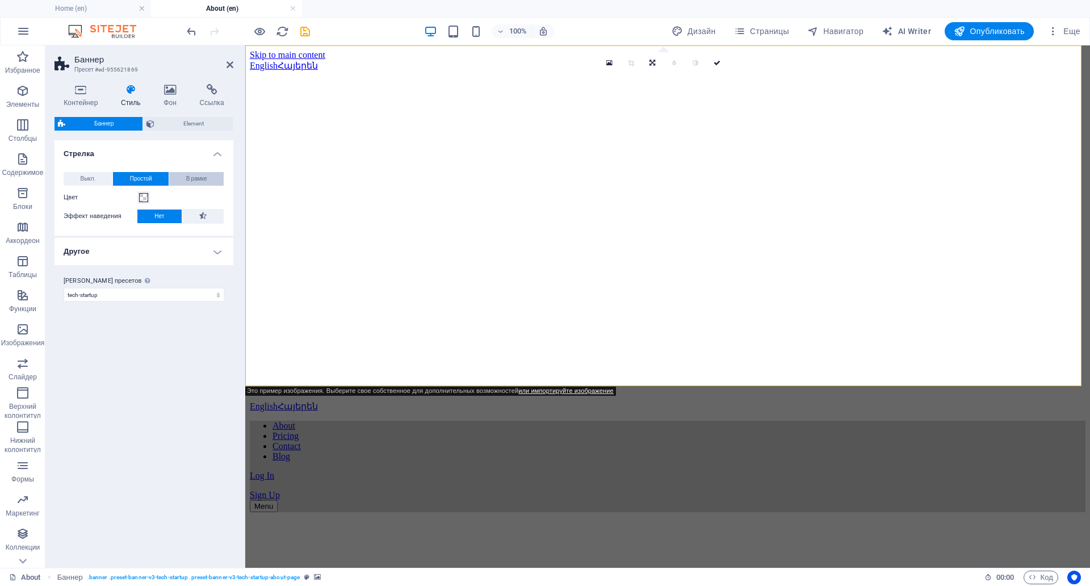
click at [191, 180] on span "В рамке" at bounding box center [196, 179] width 21 height 14
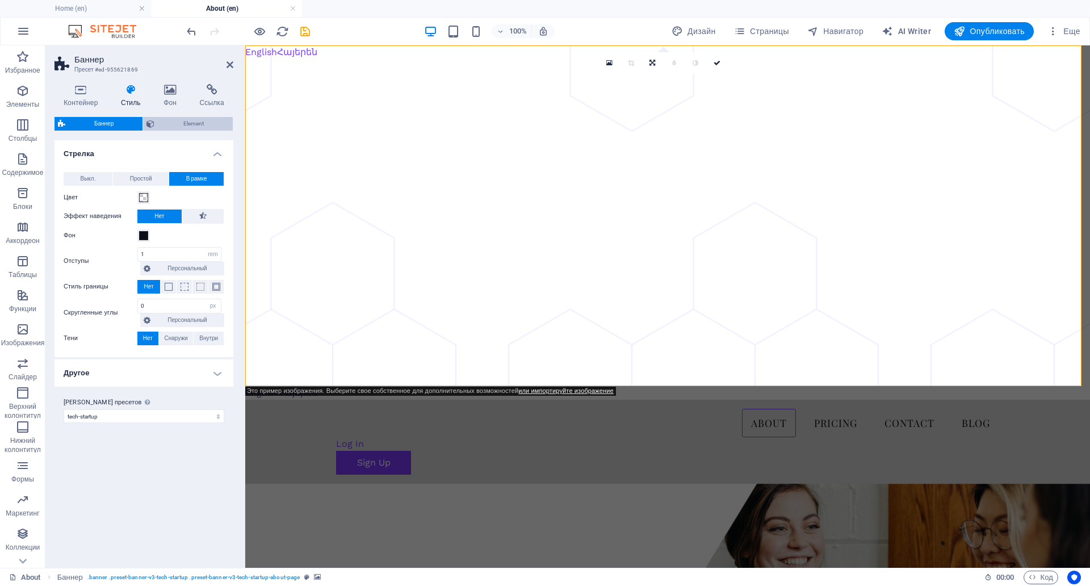
click at [198, 129] on span "Element" at bounding box center [194, 124] width 72 height 14
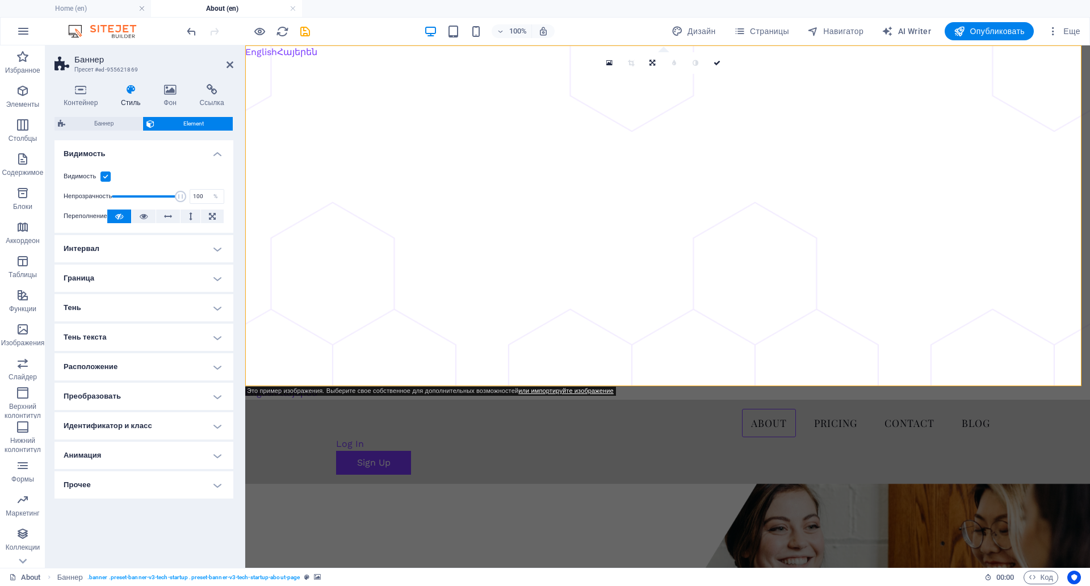
click at [108, 132] on div "Баннер Element Макет Как этот элемент расширяется в макете (Flexbox). Размер По…" at bounding box center [143, 338] width 179 height 442
click at [109, 125] on span "Баннер" at bounding box center [104, 124] width 70 height 14
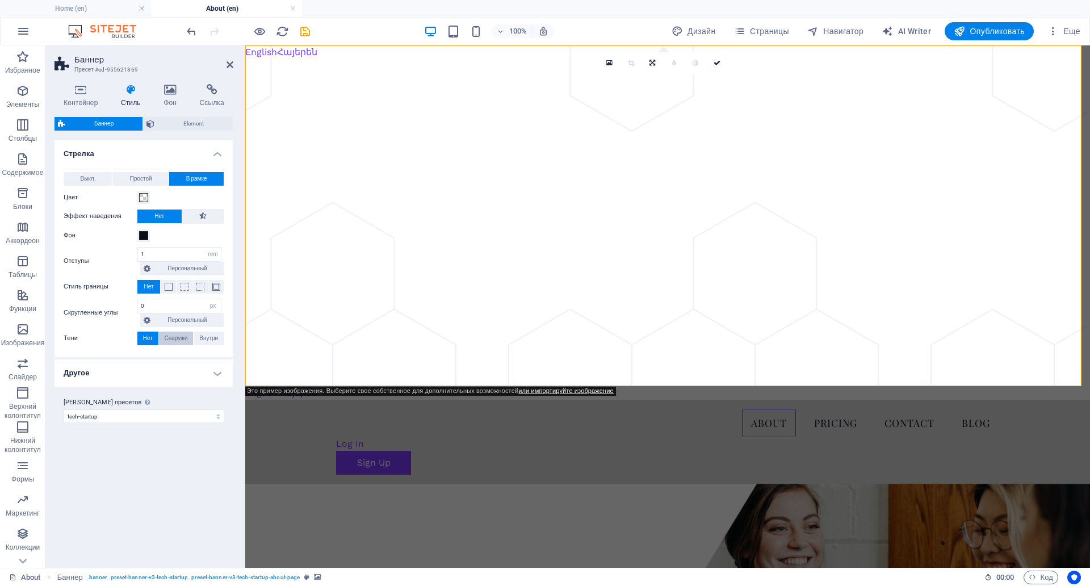
click at [174, 342] on span "Снаружи" at bounding box center [175, 338] width 23 height 14
type input "2"
type input "4"
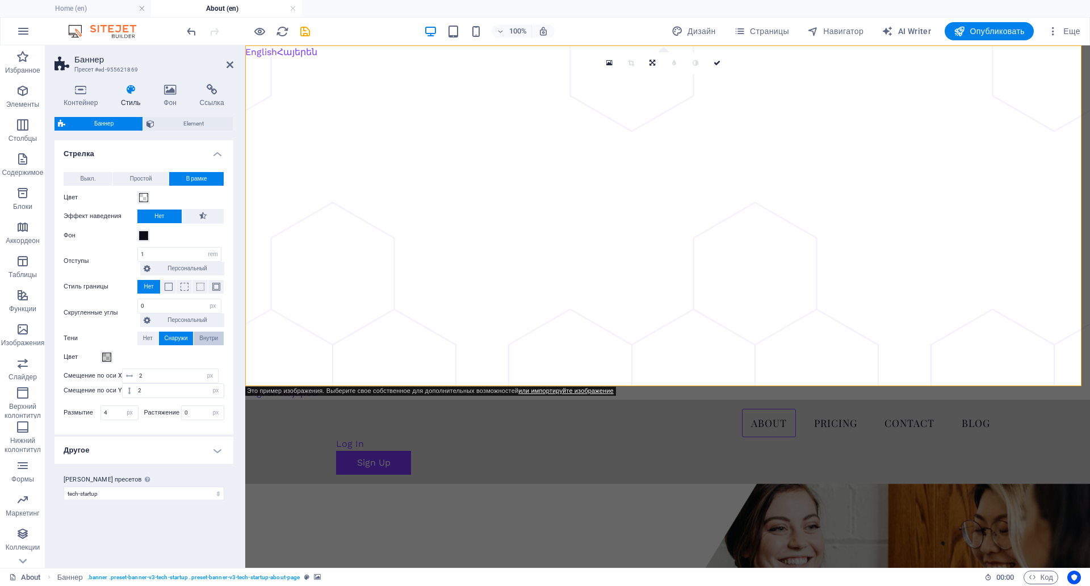
click at [205, 337] on span "Внутри" at bounding box center [208, 338] width 19 height 14
click at [176, 343] on span "Снаружи" at bounding box center [175, 338] width 23 height 14
click at [147, 339] on span "Нет" at bounding box center [148, 338] width 10 height 14
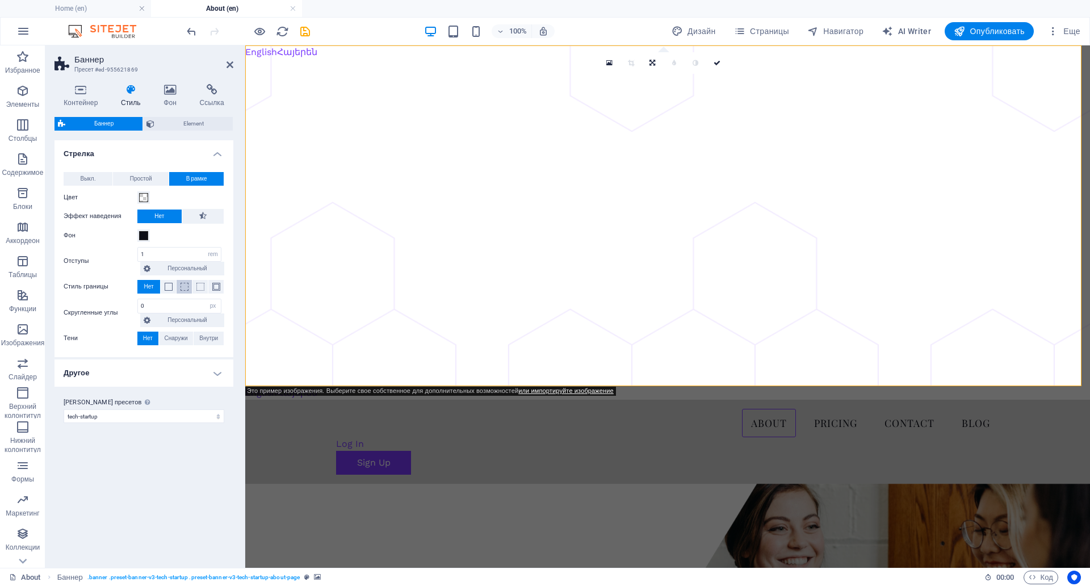
click at [179, 286] on button at bounding box center [183, 287] width 15 height 14
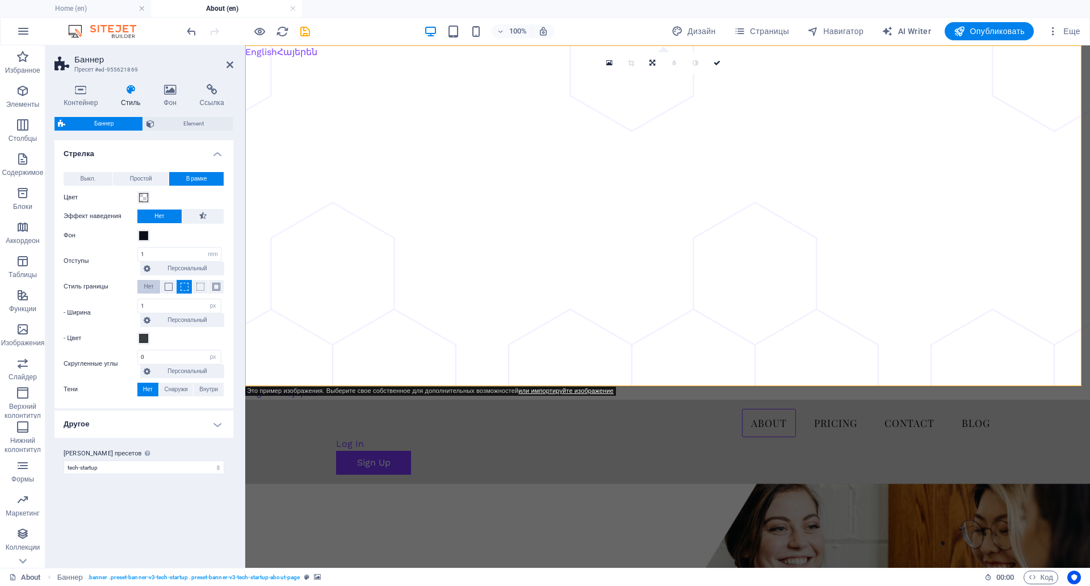
click at [157, 289] on button "Нет" at bounding box center [148, 287] width 23 height 14
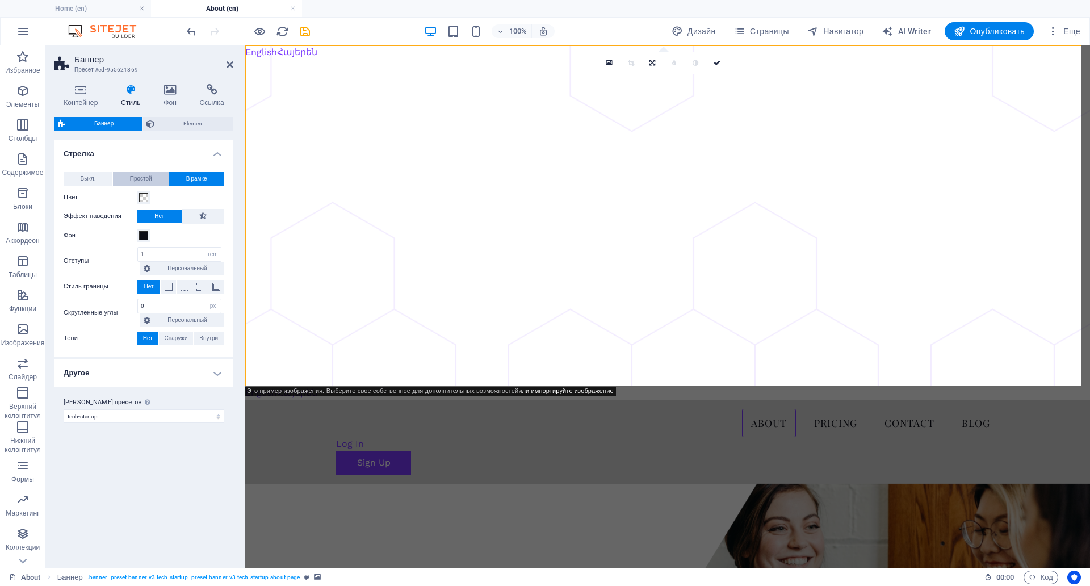
click at [127, 180] on button "Простой" at bounding box center [141, 179] width 56 height 14
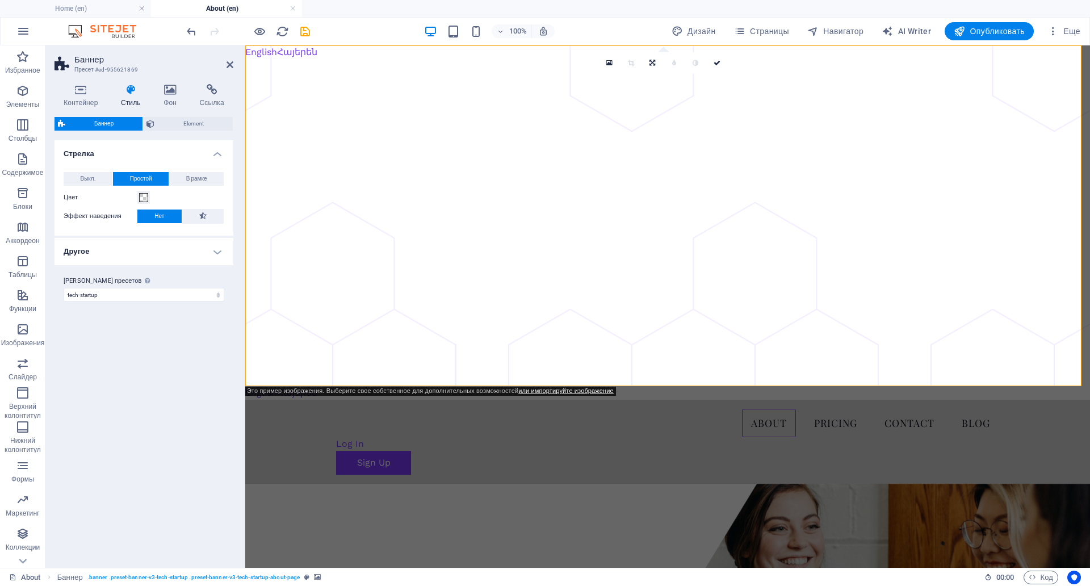
click at [191, 253] on h4 "Другое" at bounding box center [143, 251] width 179 height 27
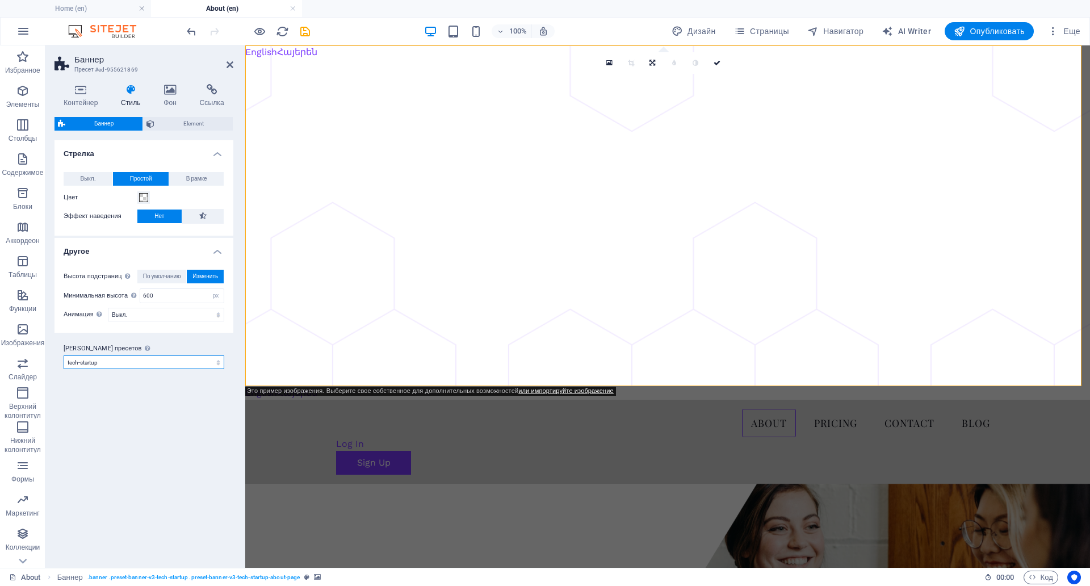
click at [207, 360] on select "tech-startup tech-startup-about-page Добавить класс пресетов" at bounding box center [144, 362] width 161 height 14
click at [91, 174] on span "Выкл." at bounding box center [88, 179] width 15 height 14
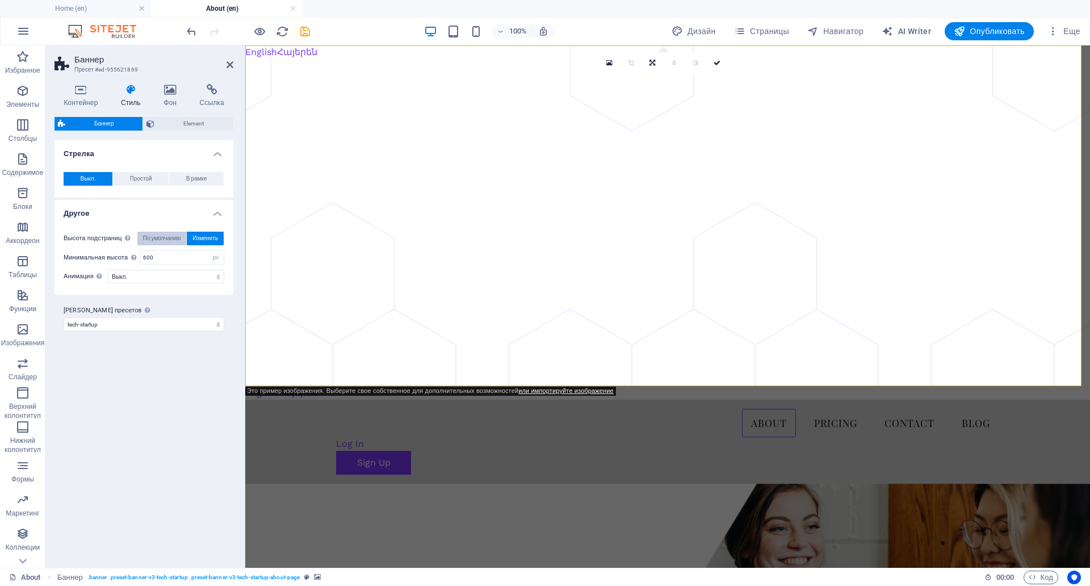
click at [175, 239] on span "По умолчанию" at bounding box center [162, 239] width 38 height 14
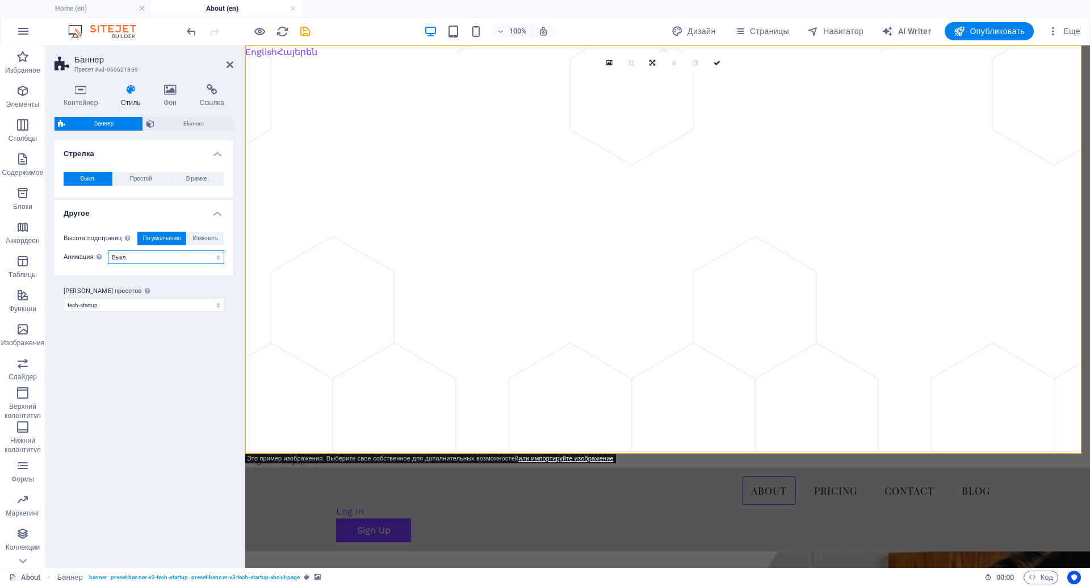
click at [175, 262] on select "Выкл. Увеличение и уменьшение Сдвинуть: слева направо Сдвинуть: сверху вниз" at bounding box center [166, 257] width 116 height 14
select select "move_horizontal"
click at [108, 250] on select "Выкл. Увеличение и уменьшение Сдвинуть: слева направо Сдвинуть: сверху вниз" at bounding box center [166, 257] width 116 height 14
click at [23, 98] on span "Элементы" at bounding box center [22, 97] width 45 height 27
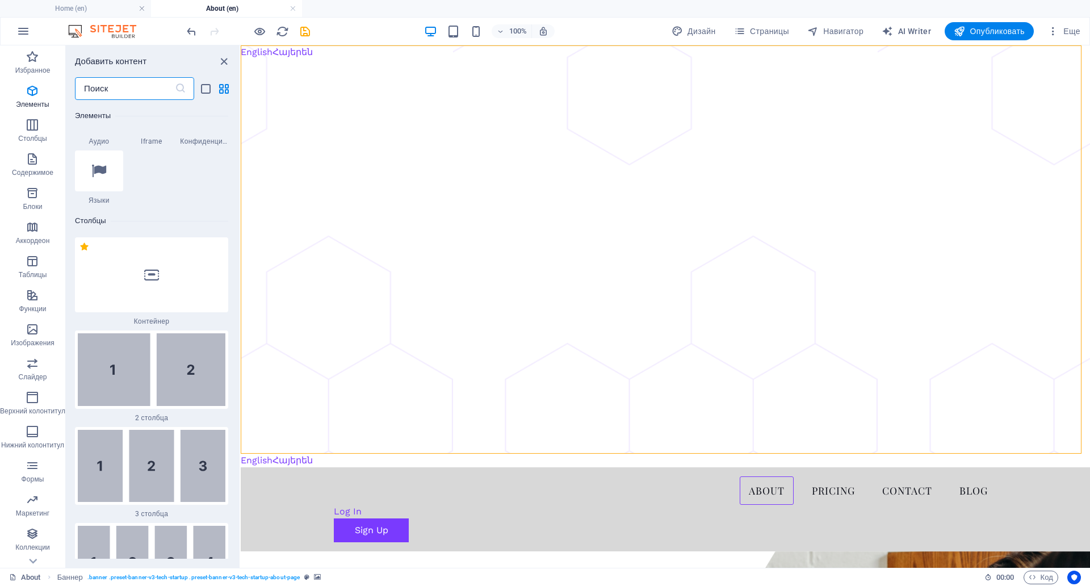
scroll to position [554, 0]
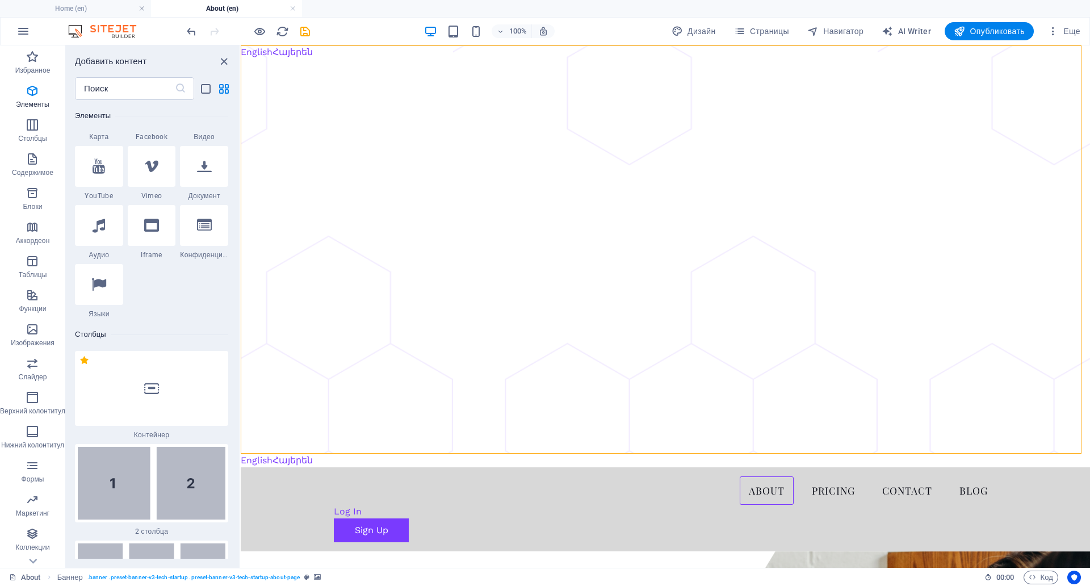
click at [998, 40] on div "100% Дизайн Страницы Навигатор AI Writer Опубликовать Еще" at bounding box center [545, 31] width 1088 height 27
click at [998, 34] on span "Опубликовать" at bounding box center [988, 31] width 71 height 11
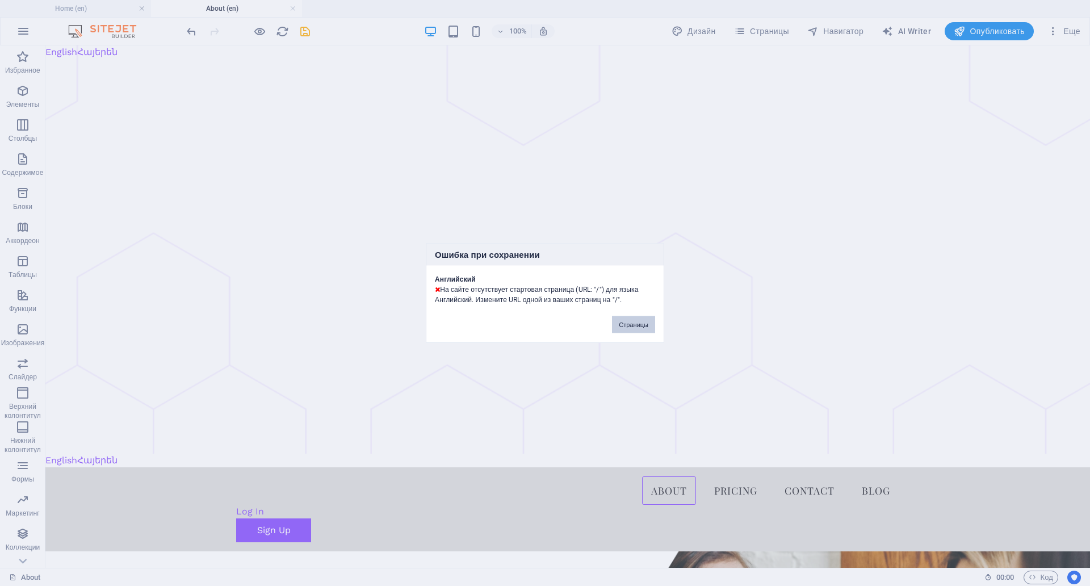
click at [637, 316] on button "Страницы" at bounding box center [633, 324] width 43 height 17
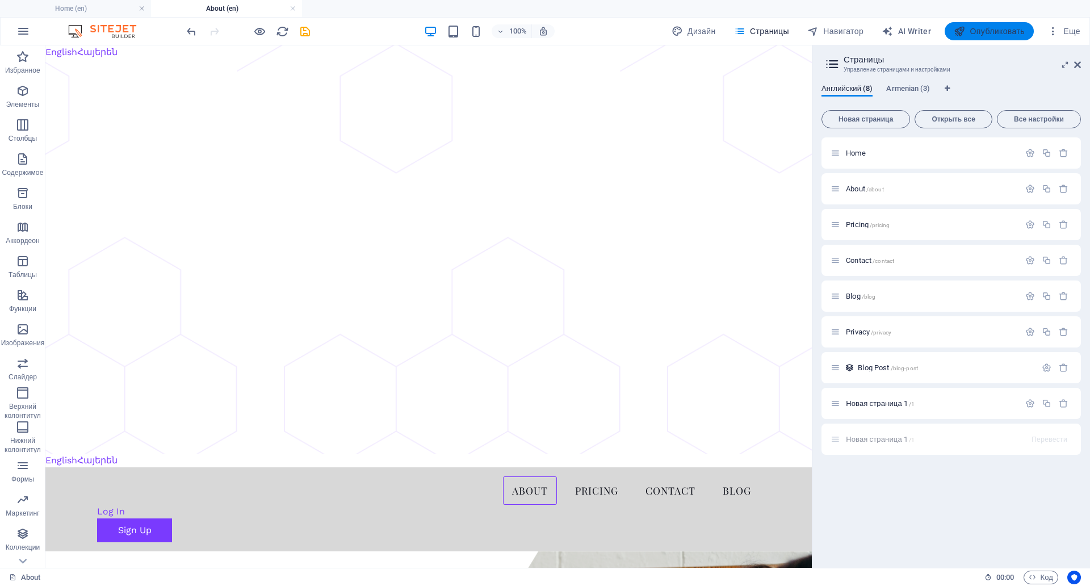
click at [1008, 32] on span "Опубликовать" at bounding box center [988, 31] width 71 height 11
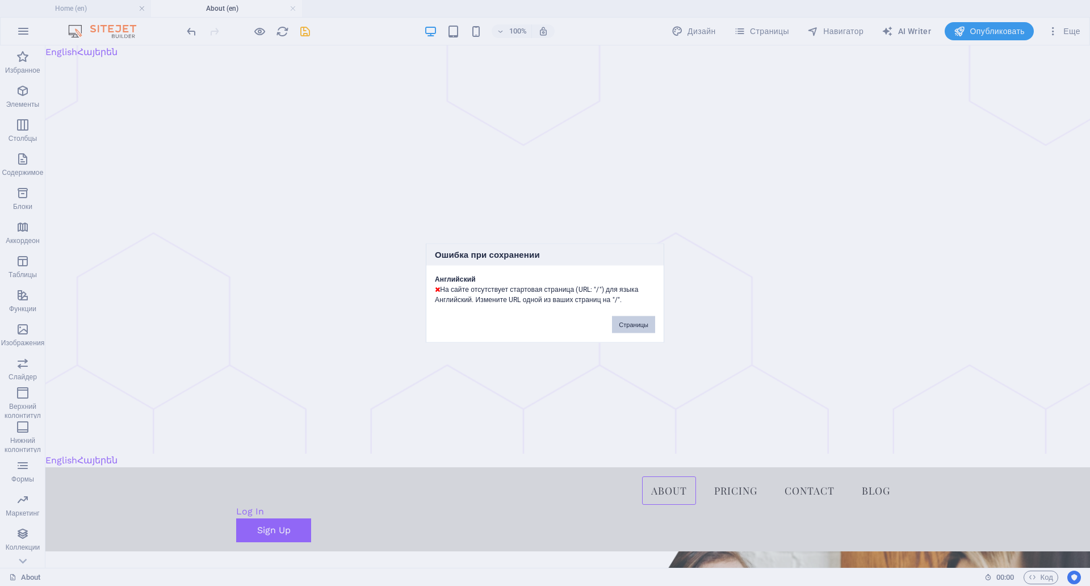
click at [624, 316] on button "Страницы" at bounding box center [633, 324] width 43 height 17
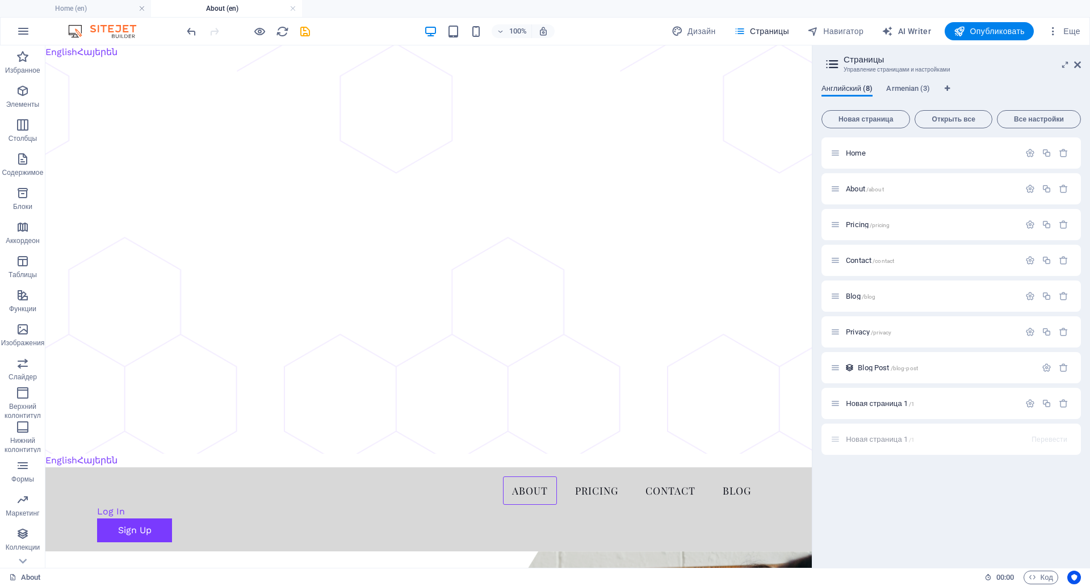
click at [850, 87] on span "Английский (8)" at bounding box center [846, 90] width 51 height 16
click at [901, 78] on div "Английский (8) [DEMOGRAPHIC_DATA] (3) Новая страница Открыть все Все настройки …" at bounding box center [950, 321] width 277 height 493
click at [901, 89] on span "Armenian (3)" at bounding box center [908, 90] width 44 height 16
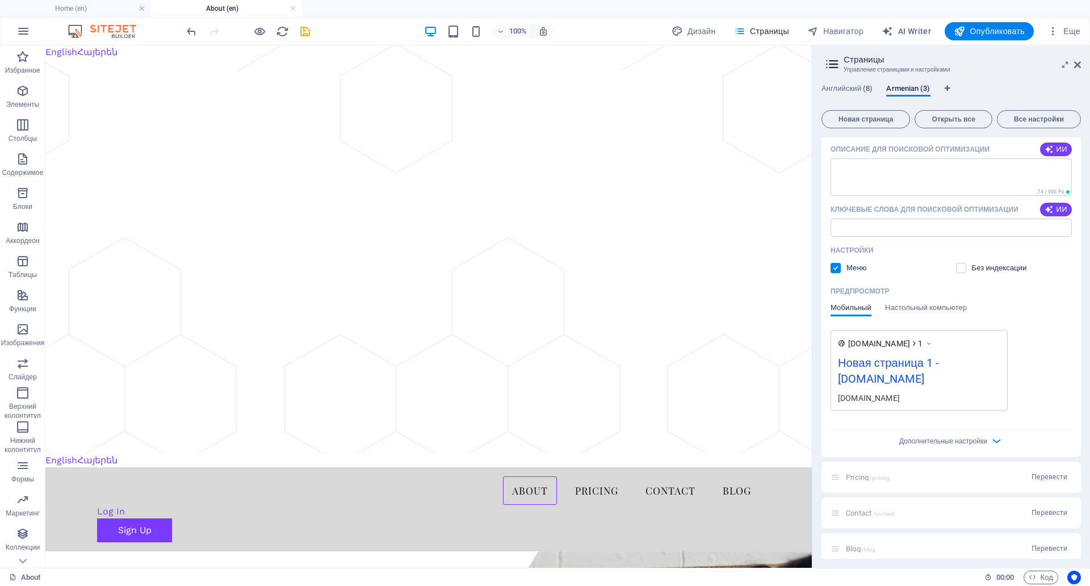
scroll to position [377, 0]
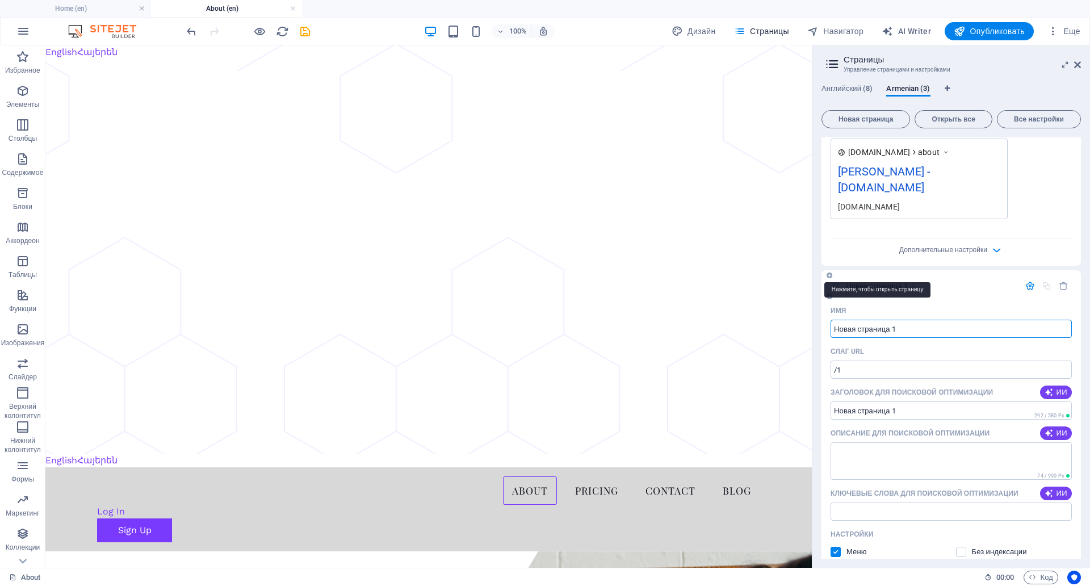
click at [885, 281] on span "Новая страница 1 /1" at bounding box center [880, 285] width 69 height 9
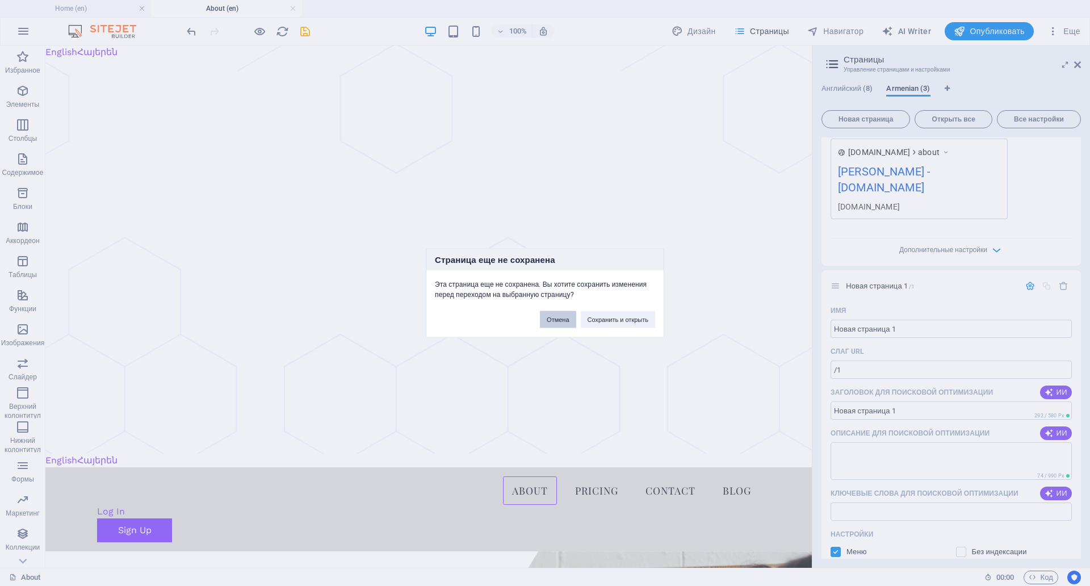
click at [553, 311] on button "Отмена" at bounding box center [558, 319] width 36 height 17
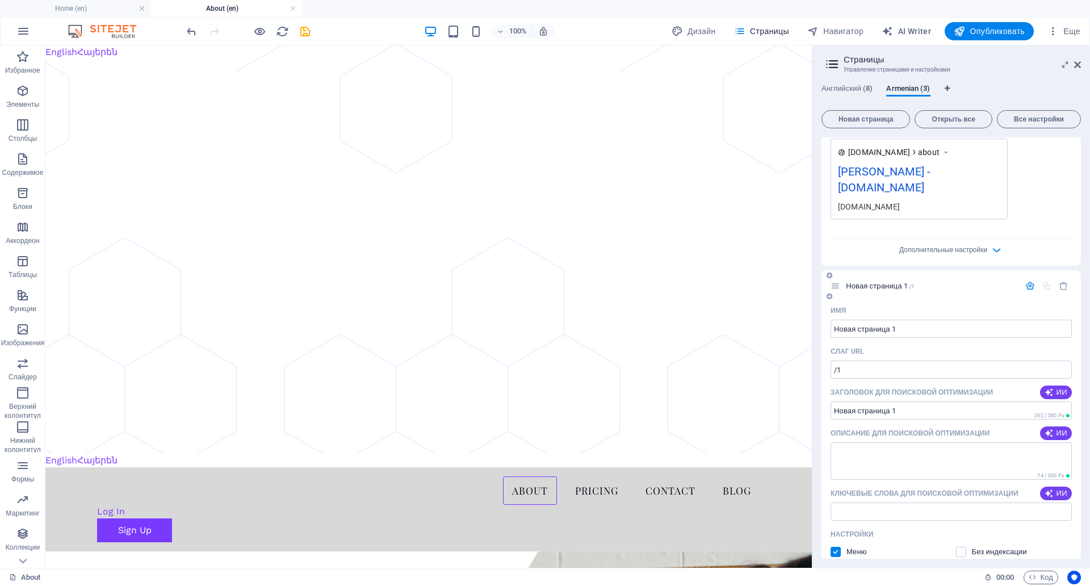
click at [1025, 281] on icon "button" at bounding box center [1030, 286] width 10 height 10
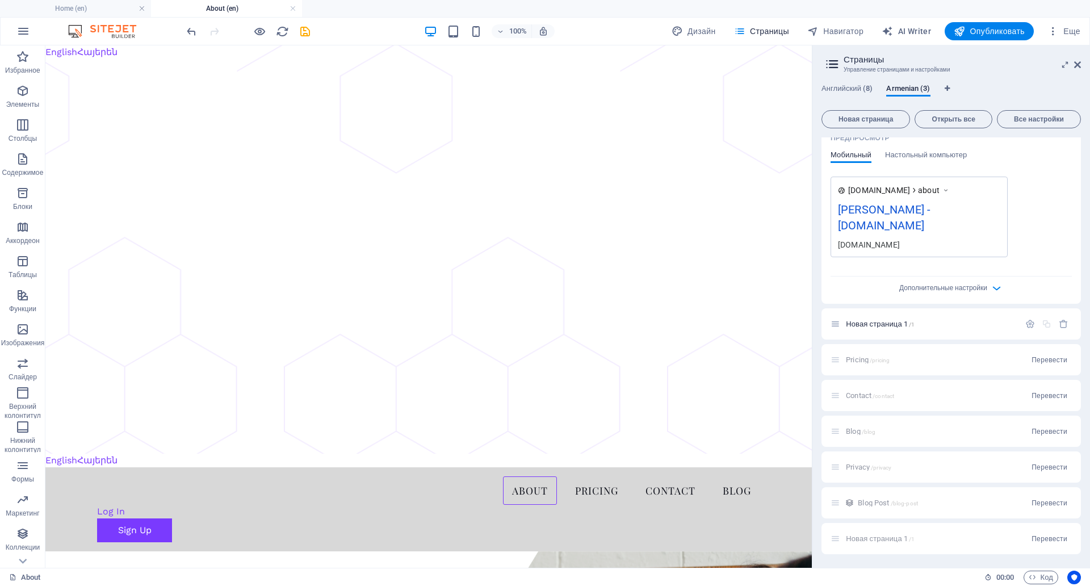
scroll to position [207, 0]
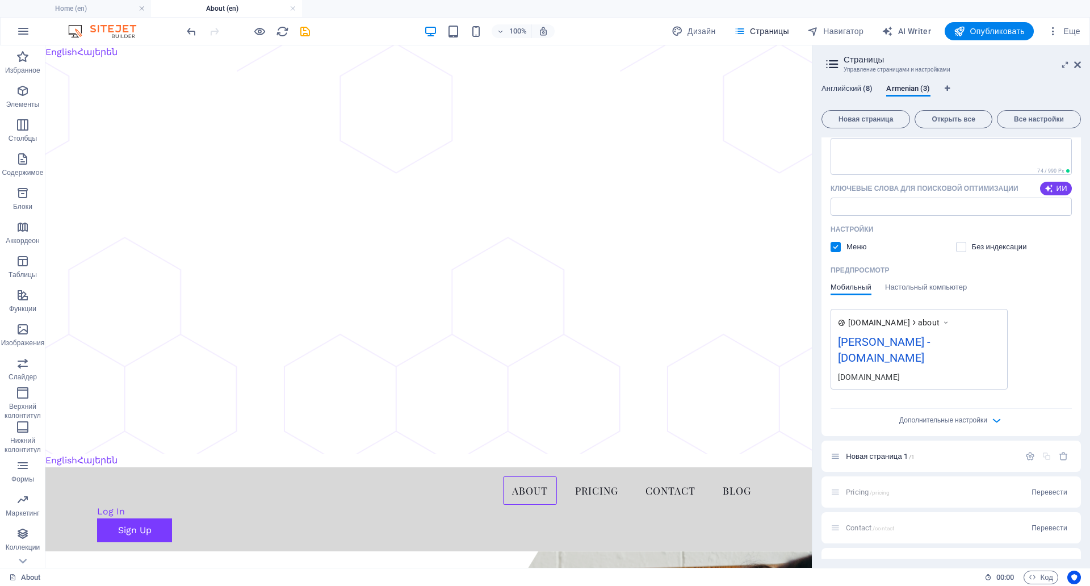
click at [867, 89] on span "Английский (8)" at bounding box center [846, 90] width 51 height 16
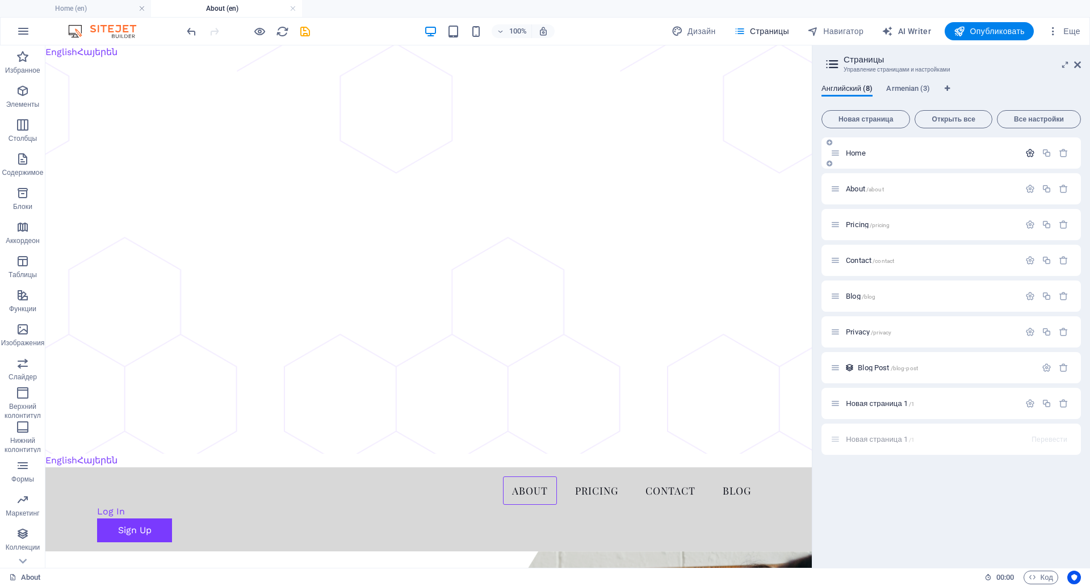
click at [1027, 153] on icon "button" at bounding box center [1030, 153] width 10 height 10
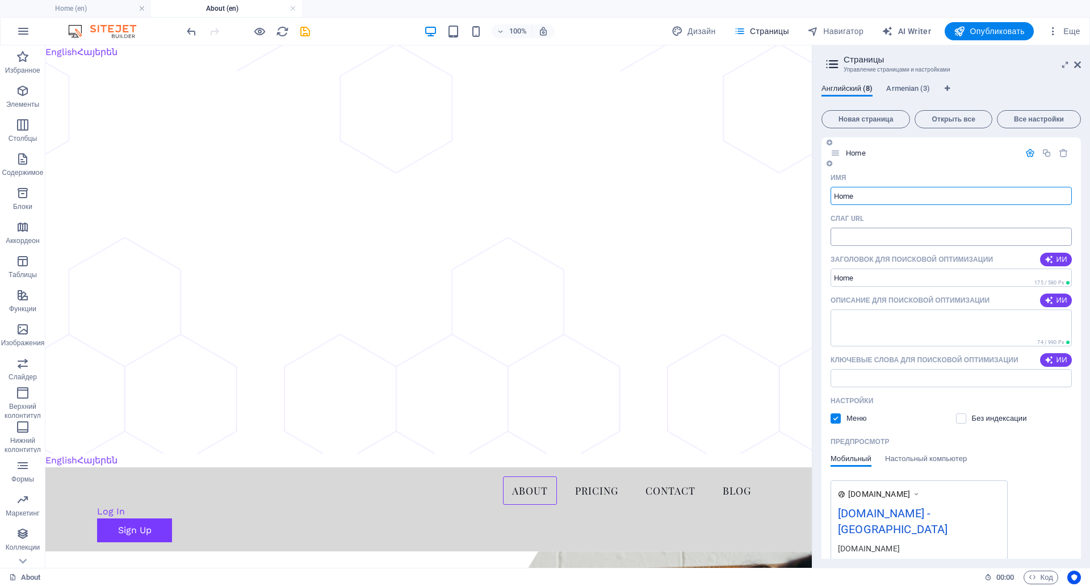
click at [889, 242] on input "Слаг URL" at bounding box center [950, 237] width 241 height 18
type input "/home"
click at [304, 36] on icon "save" at bounding box center [304, 31] width 13 height 13
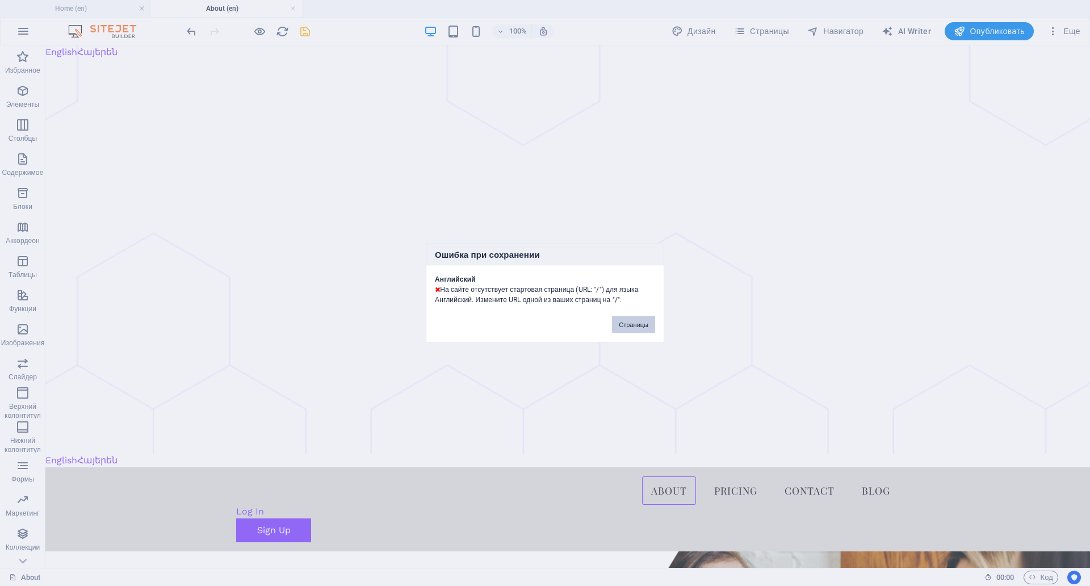
click at [622, 316] on button "Страницы" at bounding box center [633, 324] width 43 height 17
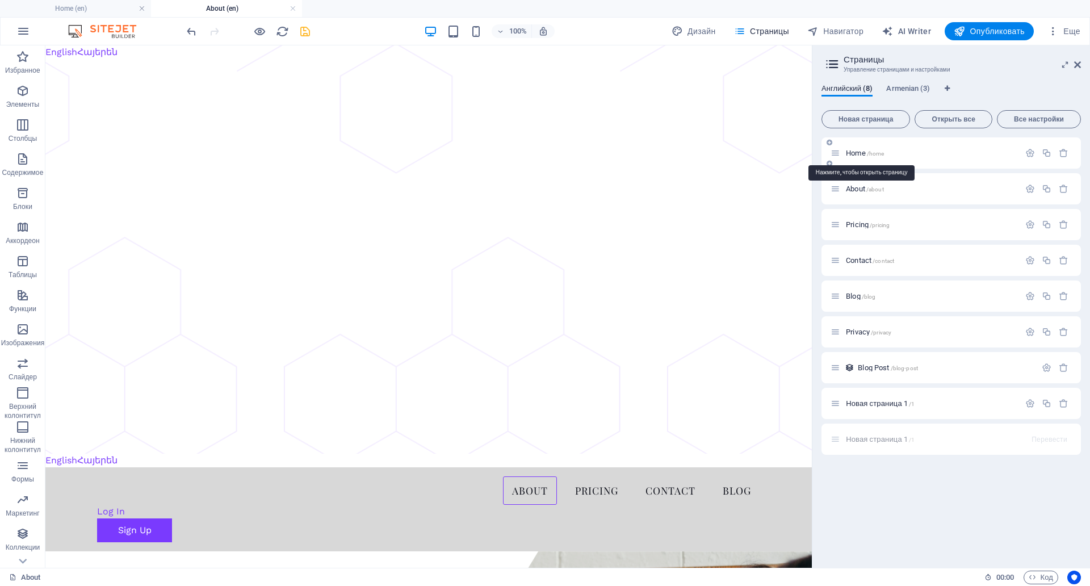
click at [877, 156] on span "/home" at bounding box center [876, 153] width 18 height 6
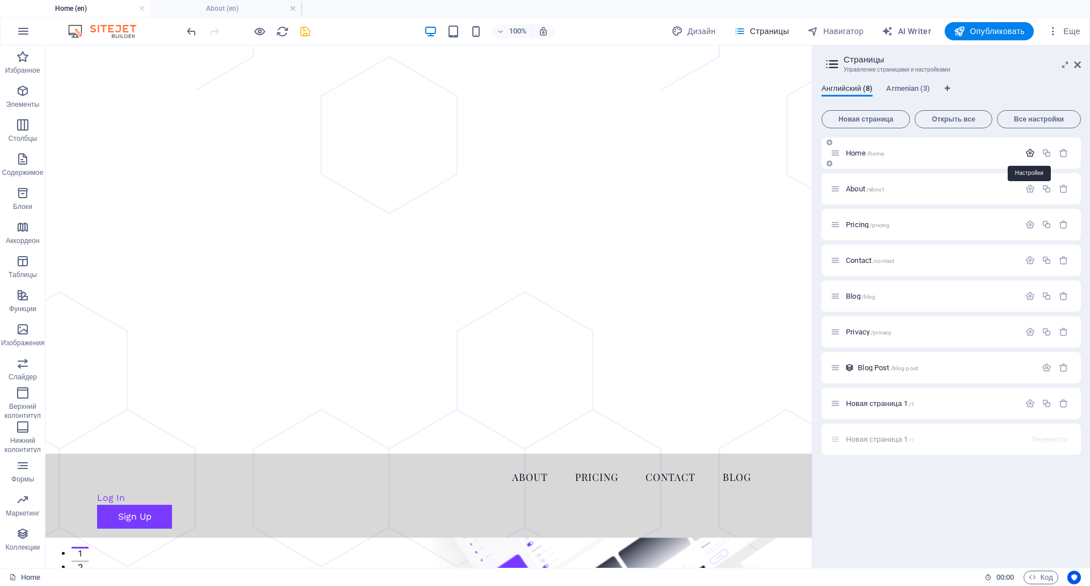
click at [1031, 150] on icon "button" at bounding box center [1030, 153] width 10 height 10
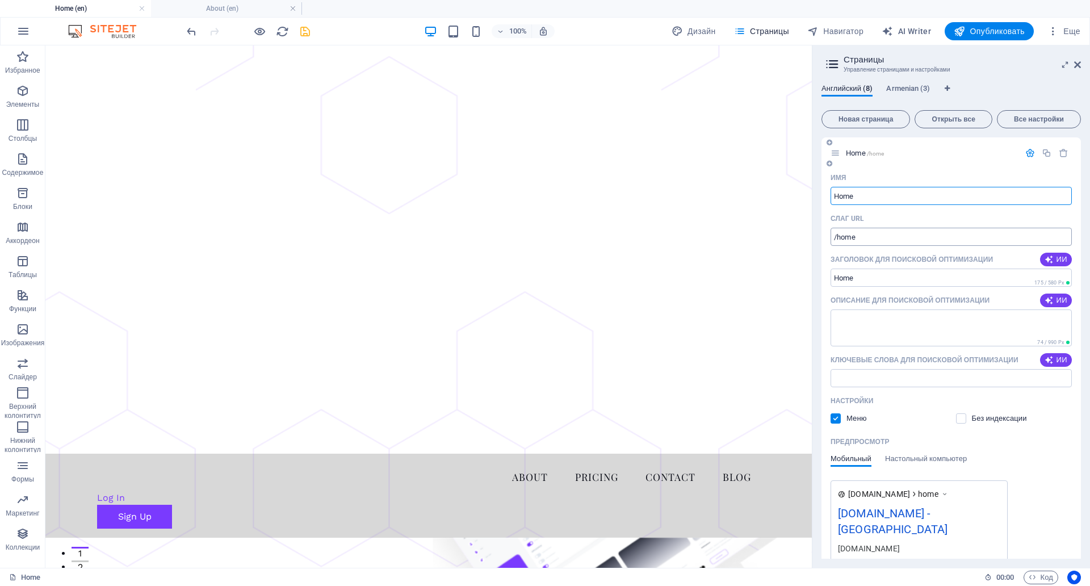
click at [881, 243] on input "/home" at bounding box center [950, 237] width 241 height 18
type input "/"
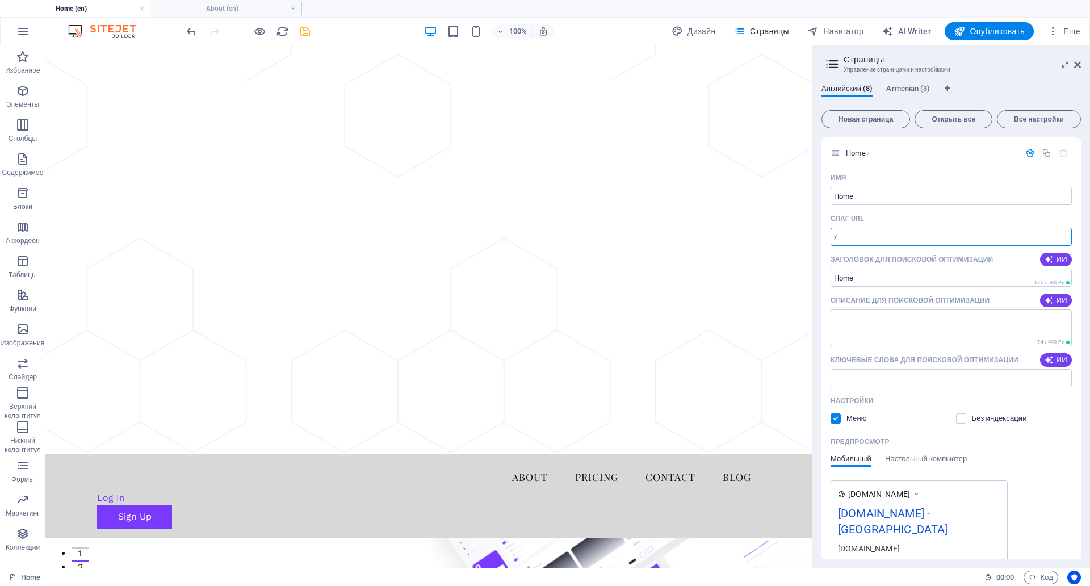
click at [310, 32] on icon "save" at bounding box center [304, 31] width 13 height 13
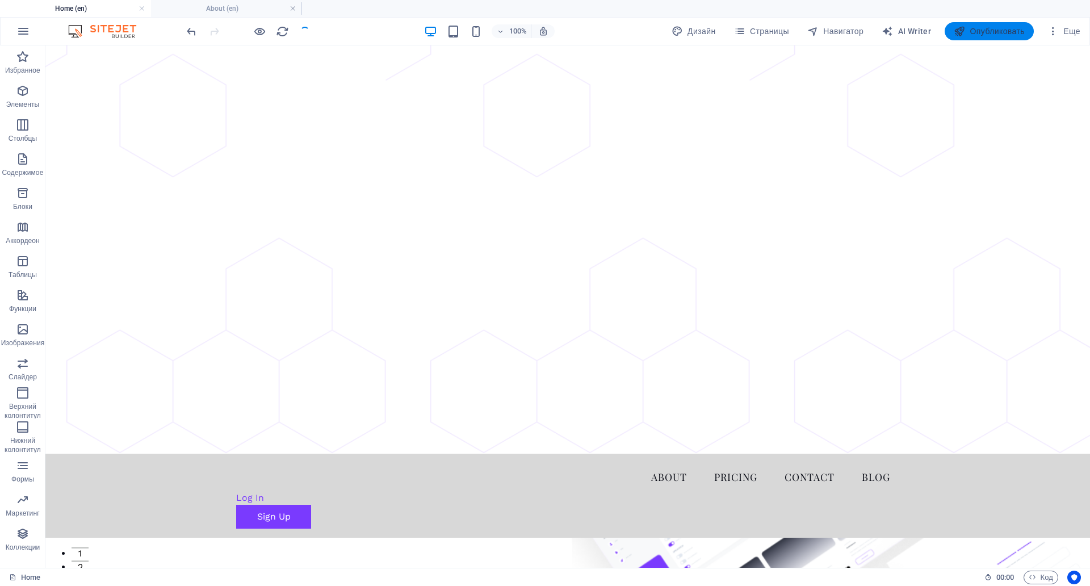
click at [999, 31] on span "Опубликовать" at bounding box center [988, 31] width 71 height 11
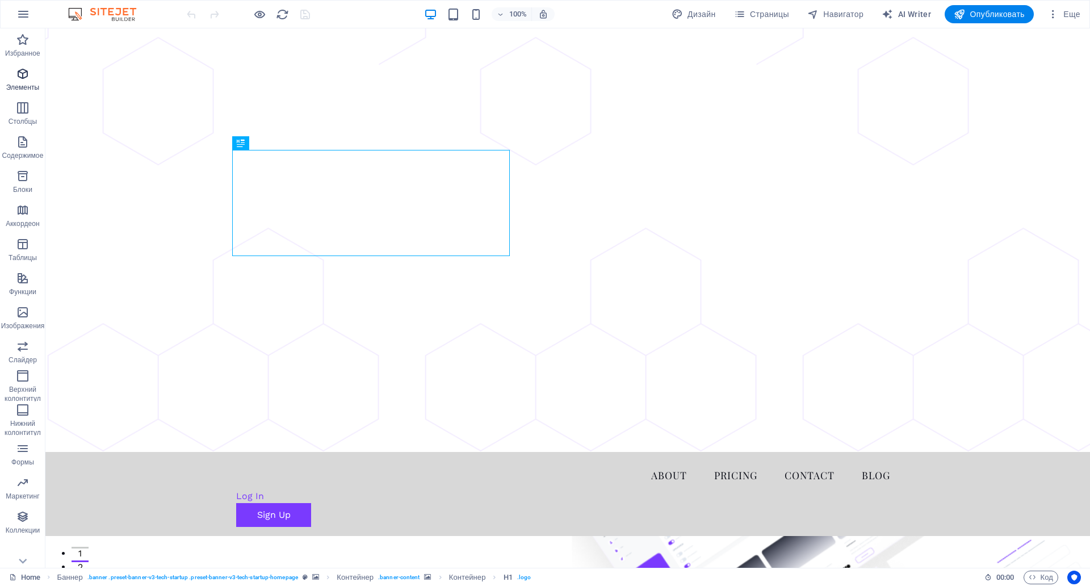
click at [27, 74] on icon "button" at bounding box center [23, 74] width 14 height 14
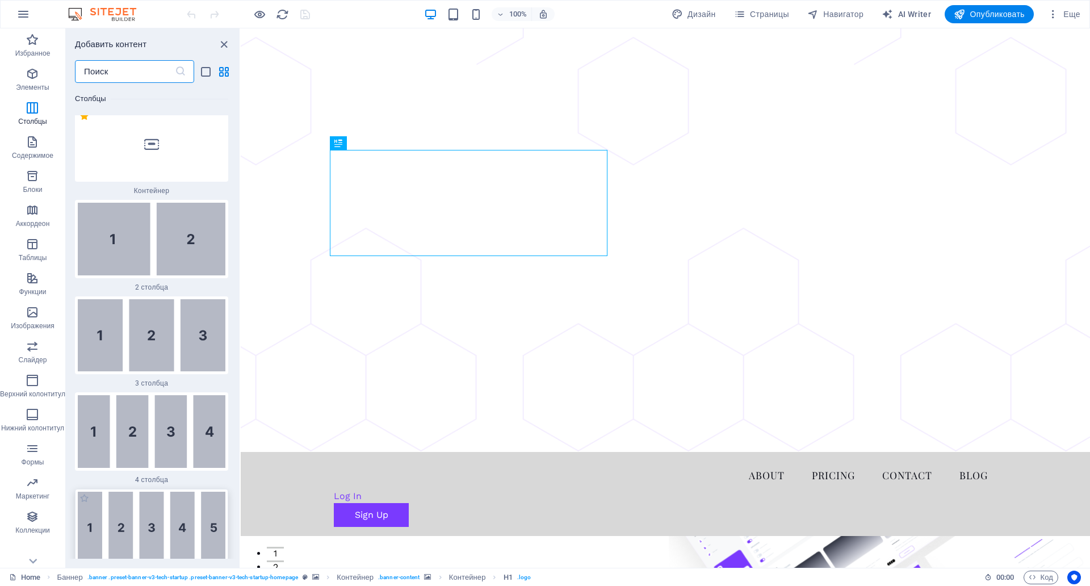
scroll to position [554, 0]
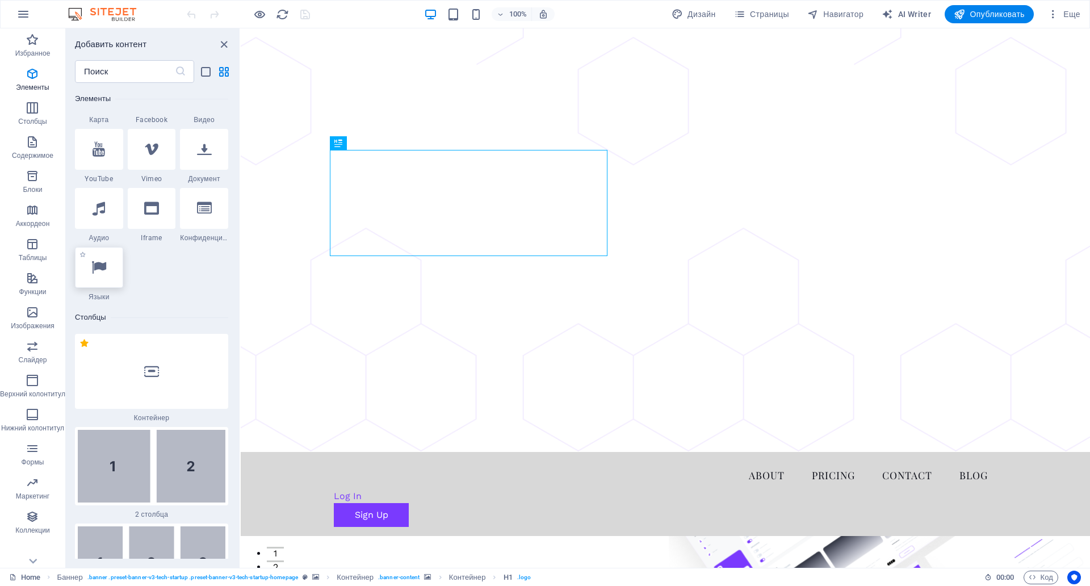
click at [113, 262] on div at bounding box center [99, 267] width 48 height 41
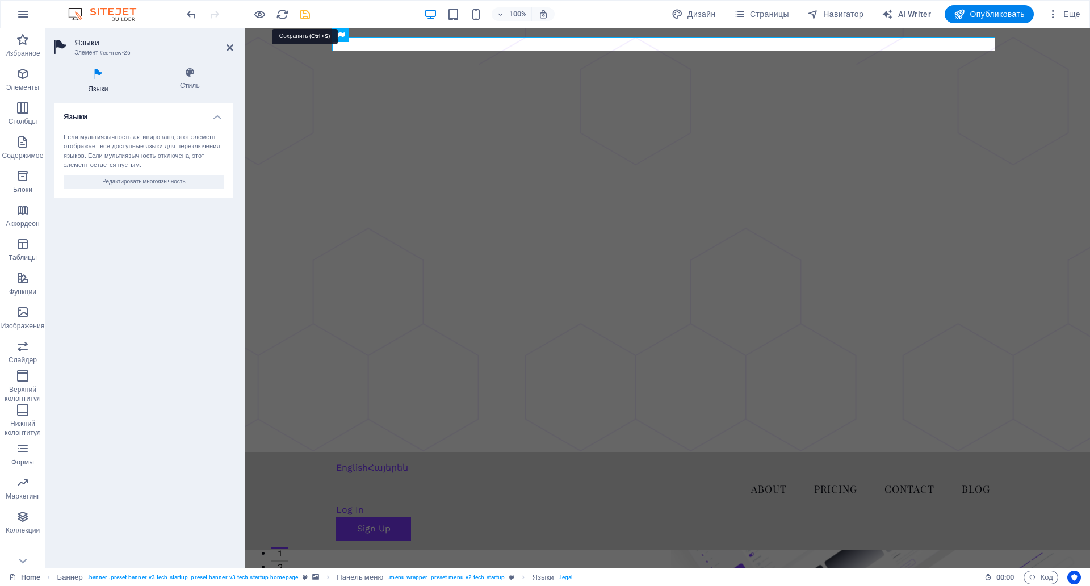
click at [308, 16] on icon "save" at bounding box center [304, 14] width 13 height 13
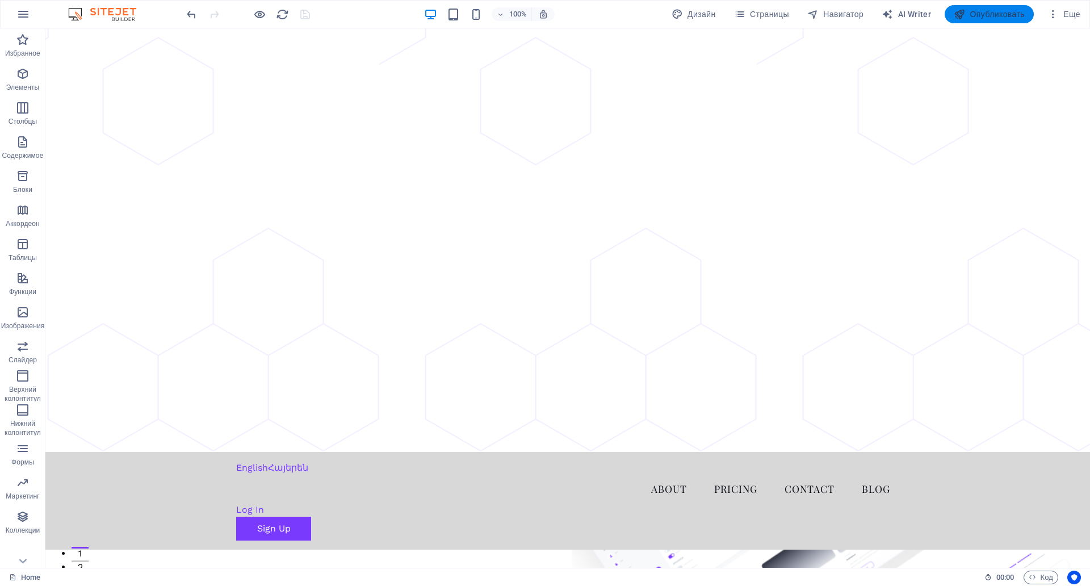
click at [1004, 11] on span "Опубликовать" at bounding box center [988, 14] width 71 height 11
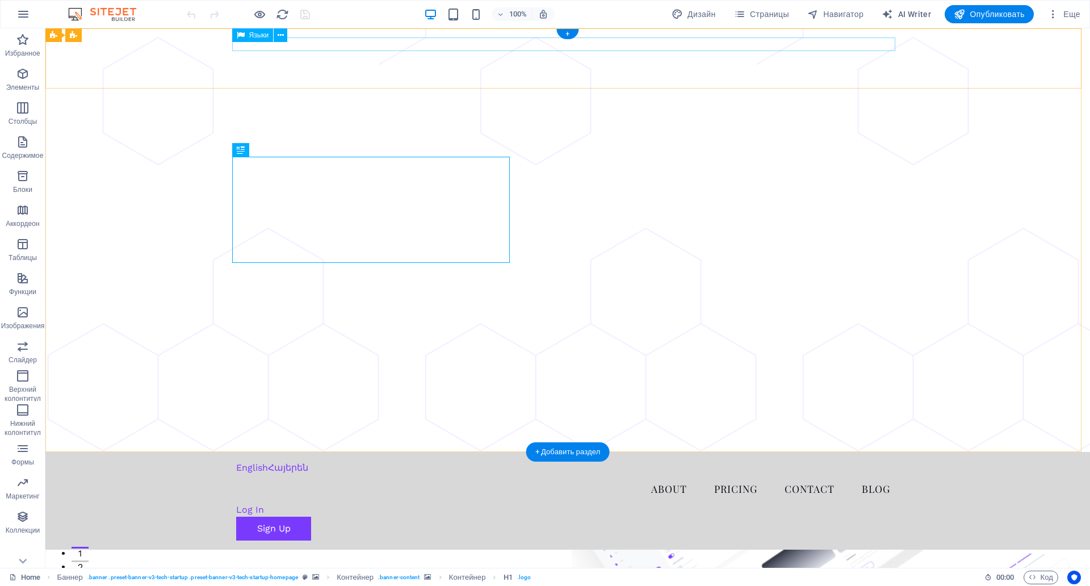
click at [248, 461] on div "English Հայերեն" at bounding box center [567, 468] width 663 height 14
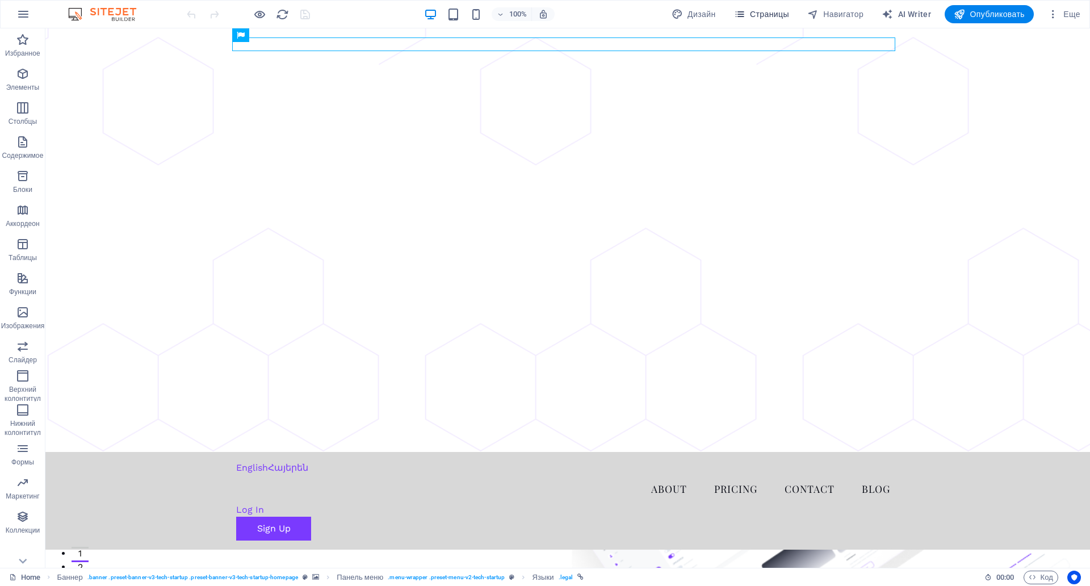
click at [754, 17] on span "Страницы" at bounding box center [761, 14] width 55 height 11
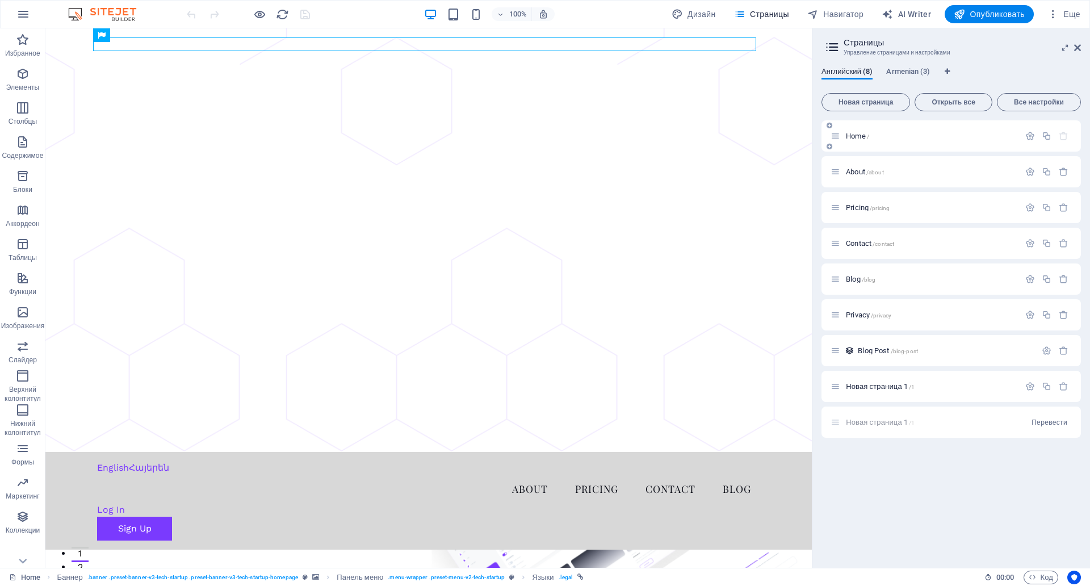
click at [917, 132] on p "Home /" at bounding box center [931, 135] width 170 height 7
click at [907, 163] on div "About /about" at bounding box center [950, 171] width 259 height 31
click at [906, 169] on p "About /about" at bounding box center [931, 171] width 170 height 7
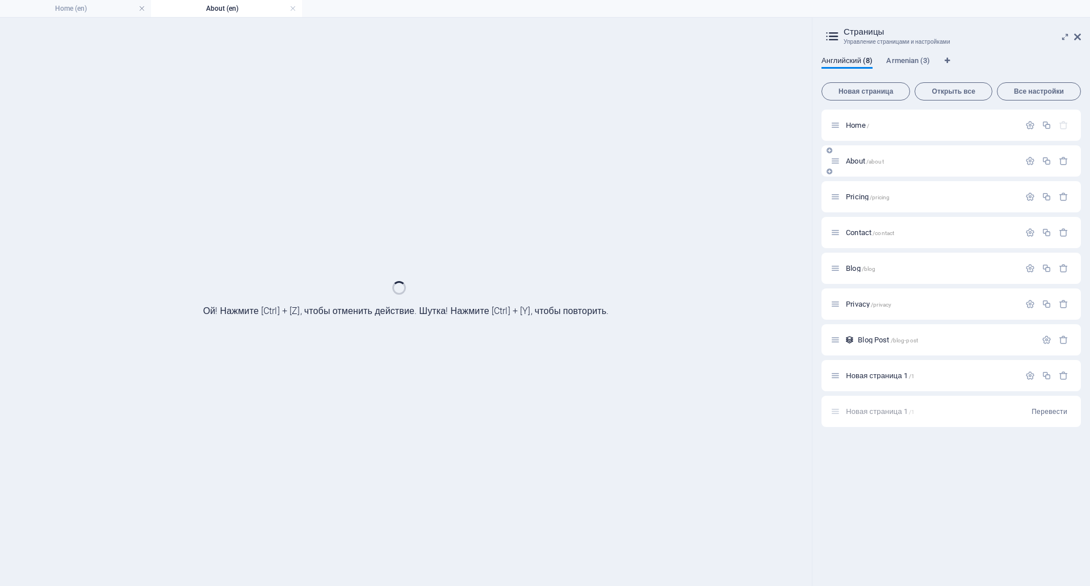
click at [906, 169] on div "About /about" at bounding box center [950, 160] width 259 height 31
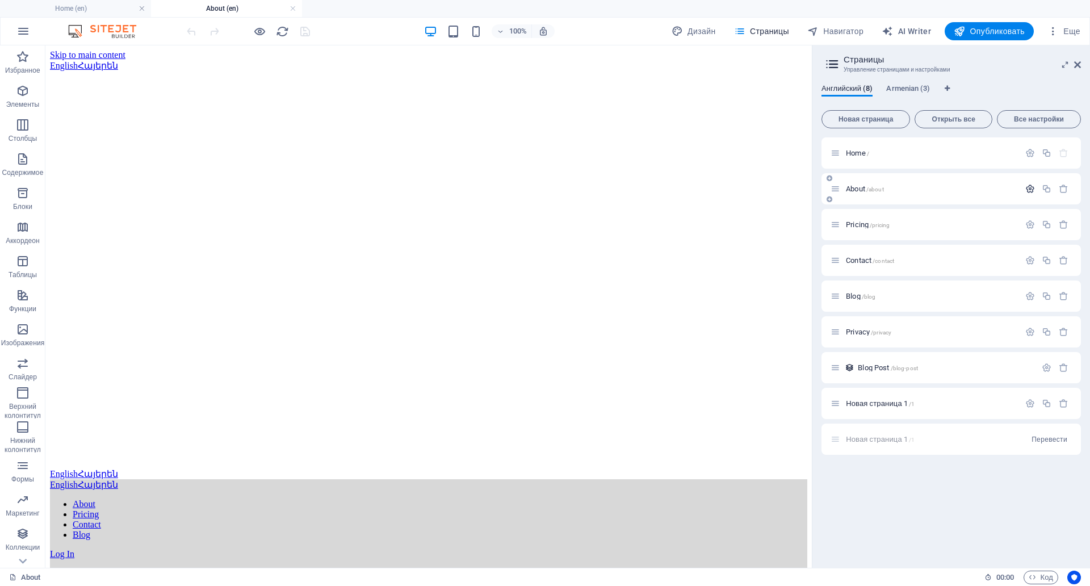
click at [1028, 188] on icon "button" at bounding box center [1030, 189] width 10 height 10
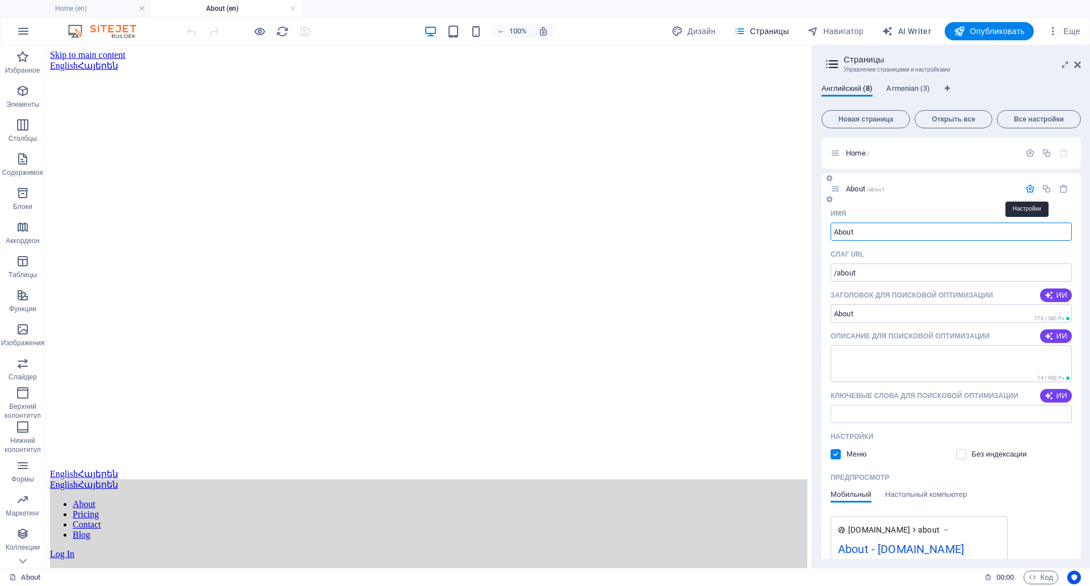
click at [1028, 188] on icon "button" at bounding box center [1030, 189] width 10 height 10
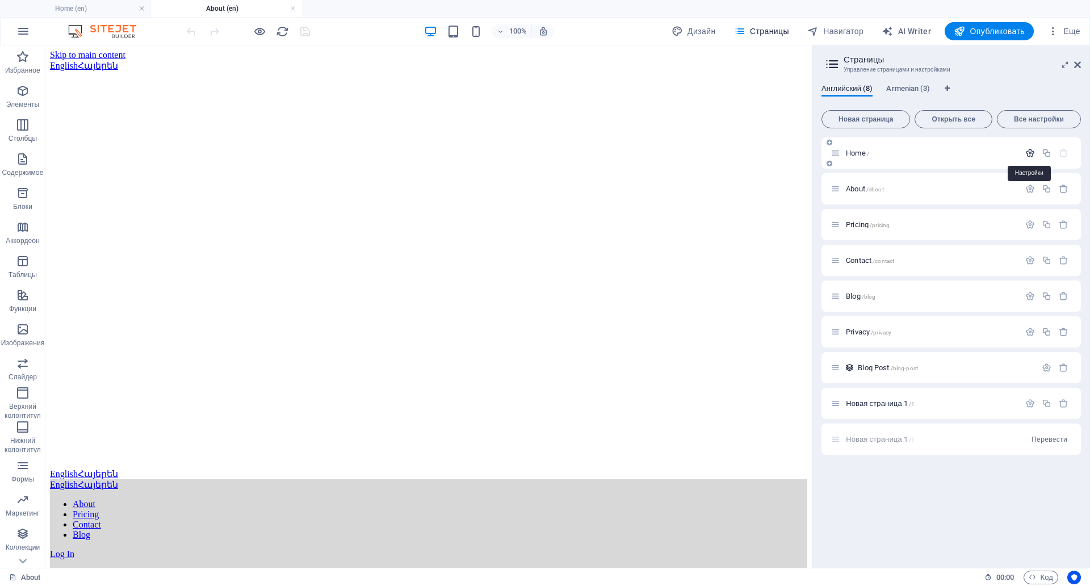
click at [1029, 155] on icon "button" at bounding box center [1030, 153] width 10 height 10
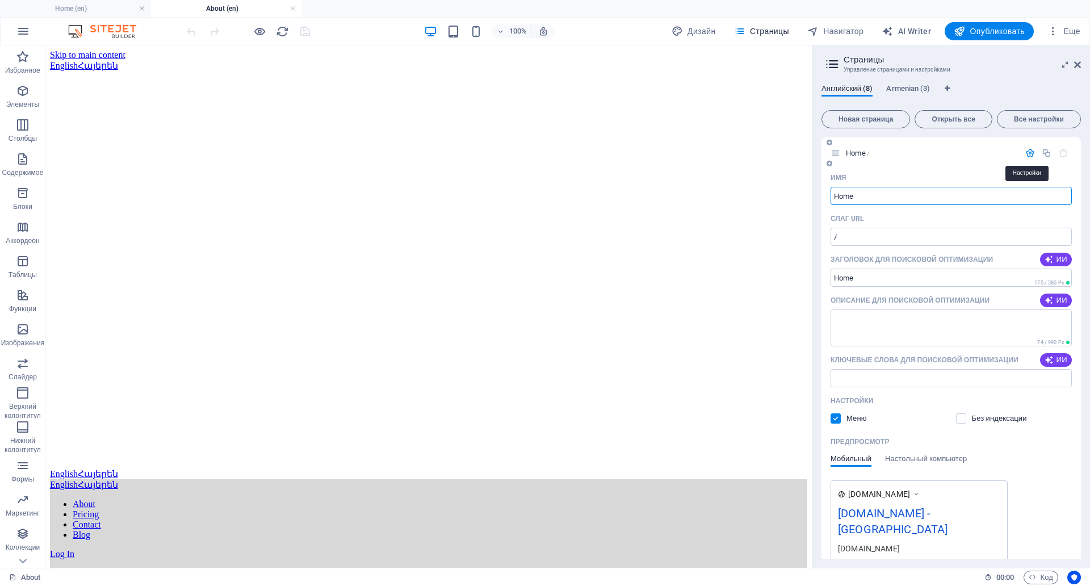
click at [1029, 155] on icon "button" at bounding box center [1030, 153] width 10 height 10
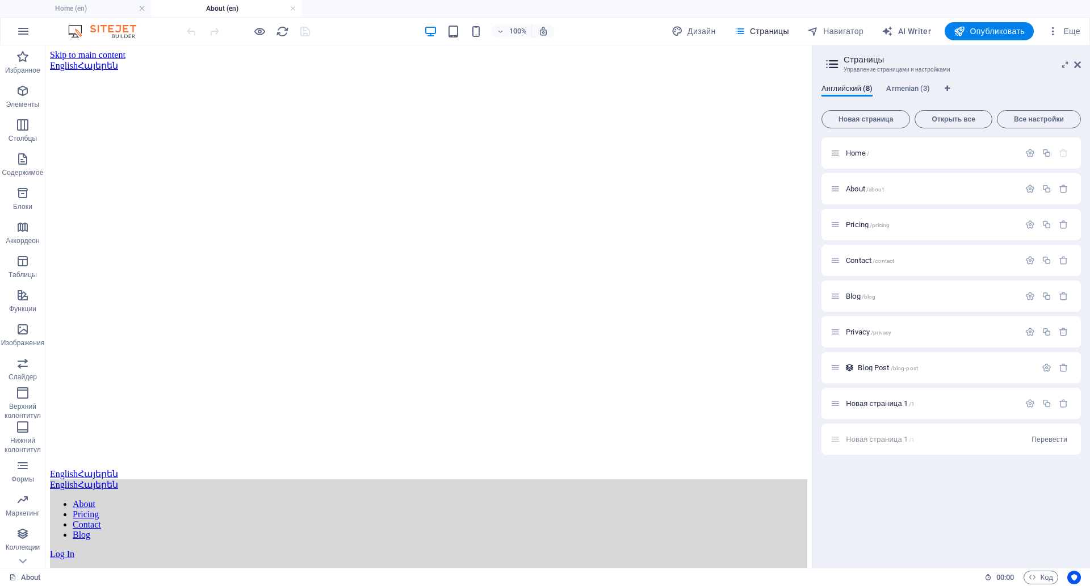
click at [910, 78] on div "Английский (8) Armenian (3) Новая страница Открыть все Все настройки Home / Abo…" at bounding box center [950, 321] width 277 height 493
click at [910, 86] on span "Armenian (3)" at bounding box center [908, 90] width 44 height 16
click at [1064, 225] on icon "button" at bounding box center [1063, 225] width 10 height 10
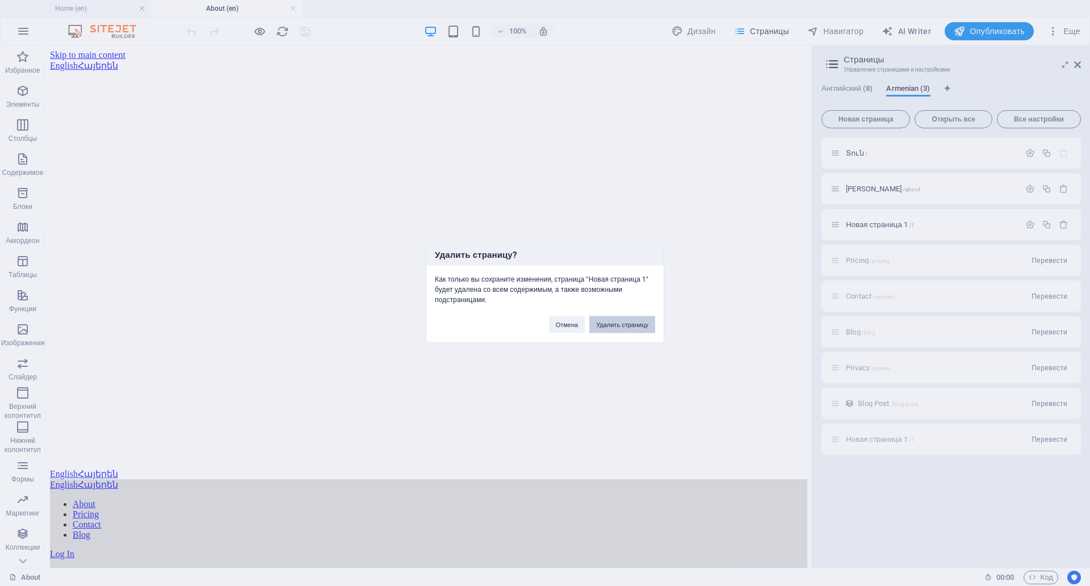
click at [652, 316] on button "Удалить страницу" at bounding box center [622, 324] width 66 height 17
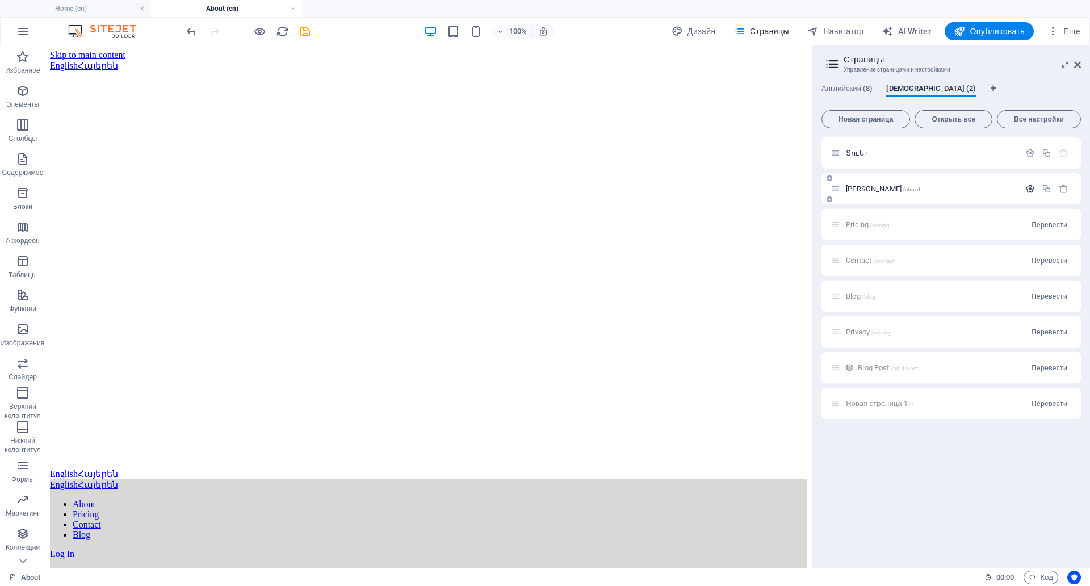
click at [1025, 189] on icon "button" at bounding box center [1030, 189] width 10 height 10
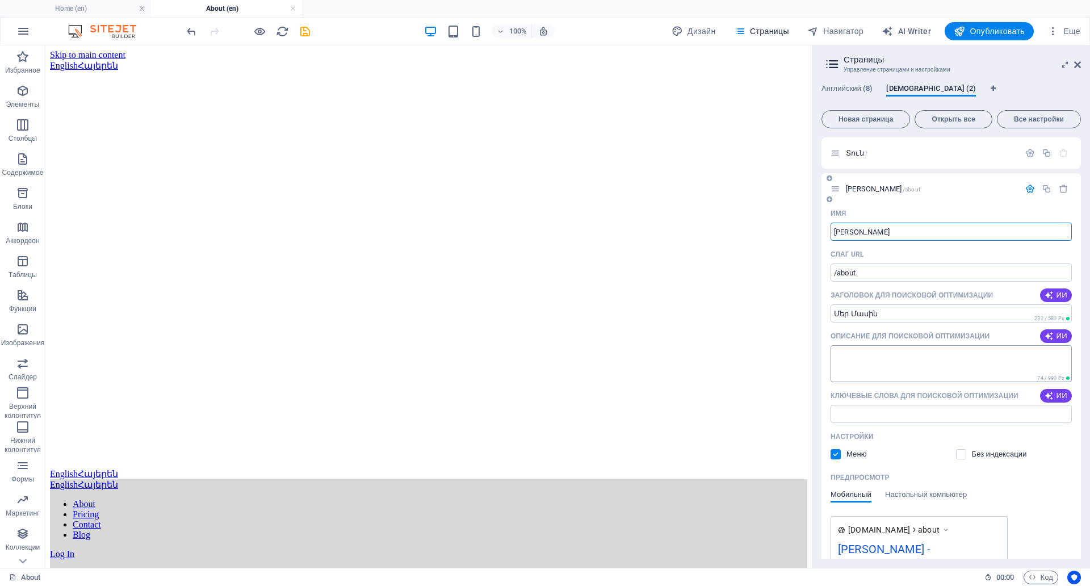
scroll to position [227, 0]
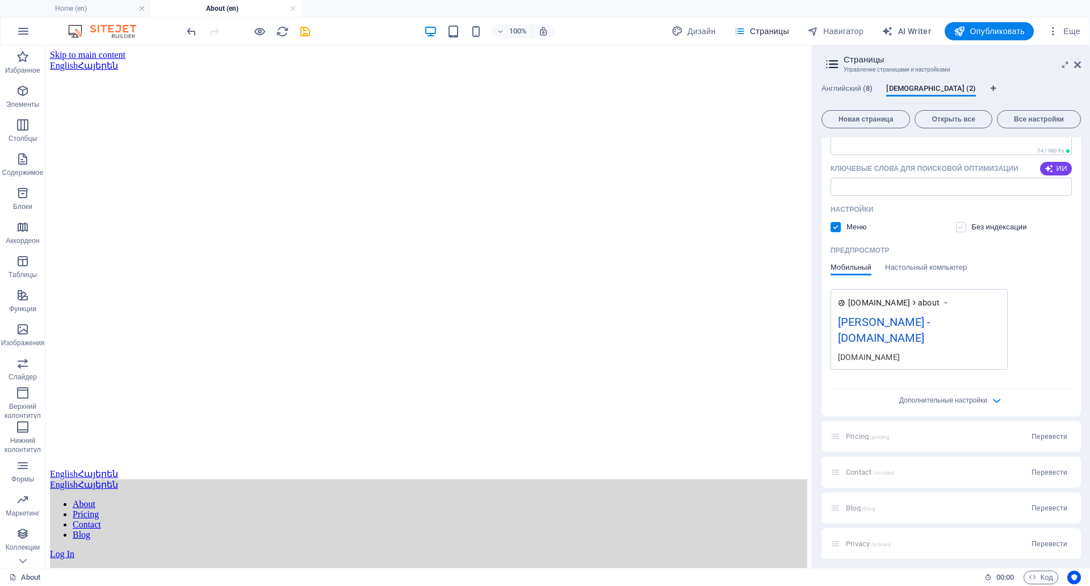
click at [963, 223] on label at bounding box center [961, 227] width 10 height 10
click at [0, 0] on input "checkbox" at bounding box center [0, 0] width 0 height 0
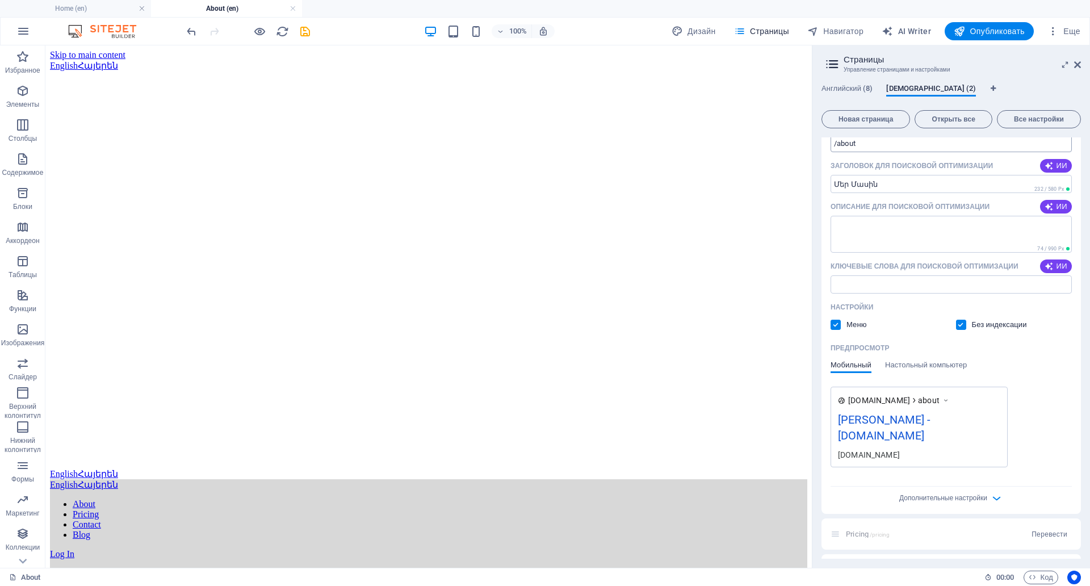
scroll to position [0, 0]
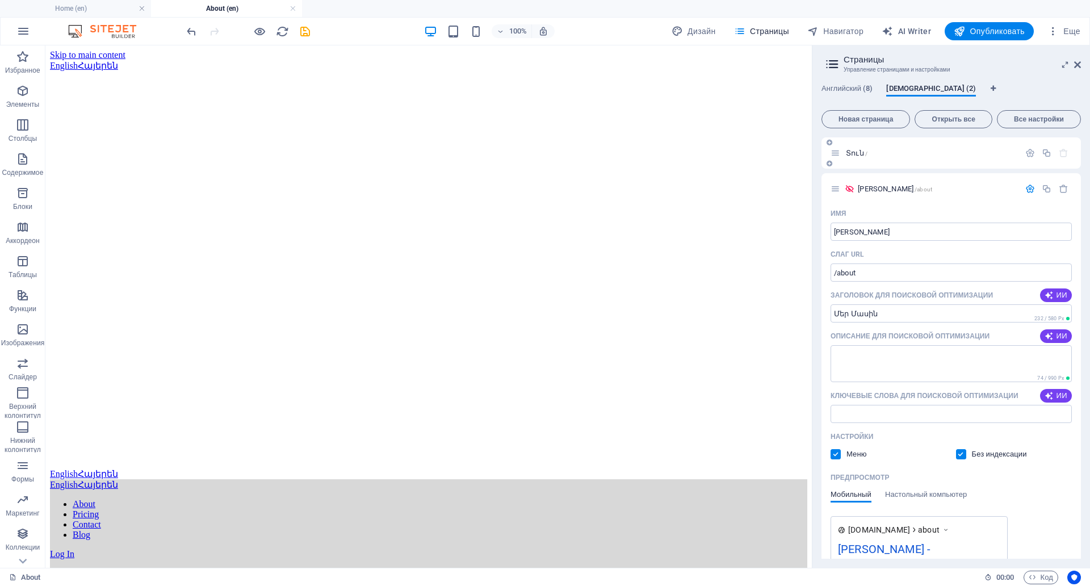
click at [884, 154] on p "Տուն /" at bounding box center [931, 152] width 170 height 7
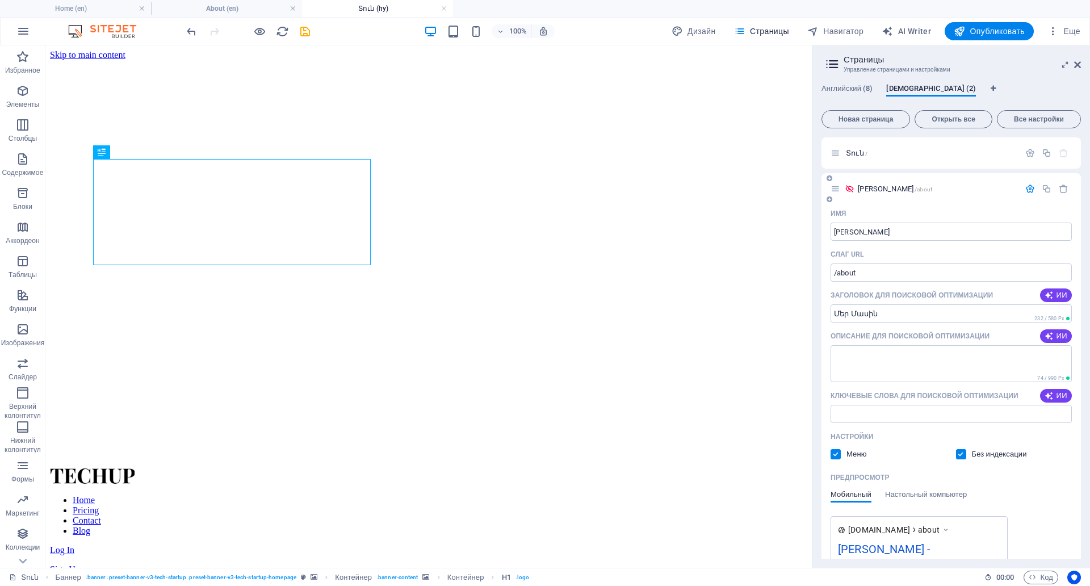
click at [851, 186] on icon at bounding box center [849, 189] width 10 height 10
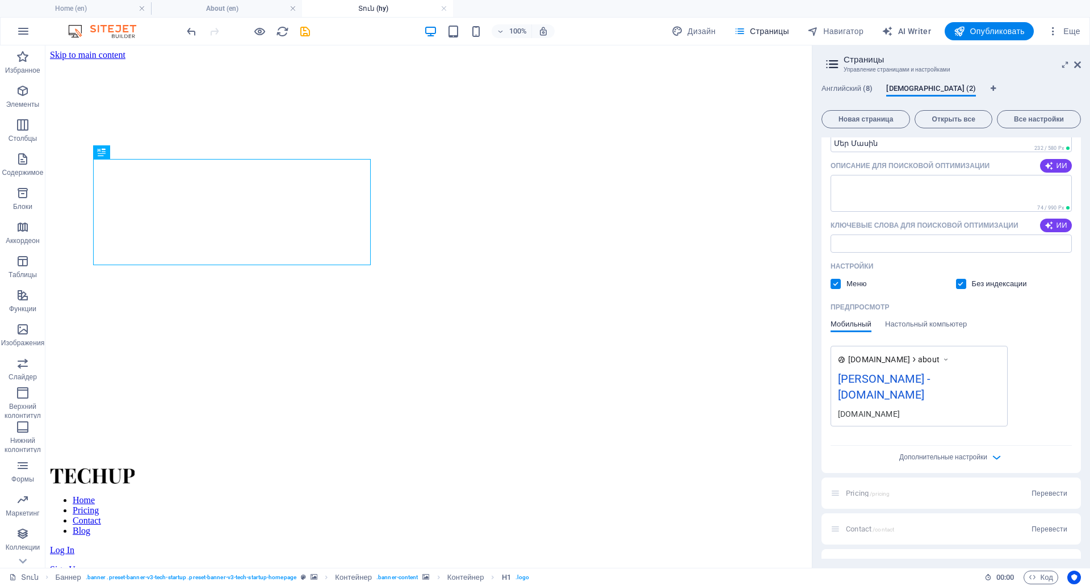
click at [961, 281] on label at bounding box center [961, 284] width 10 height 10
click at [0, 0] on input "checkbox" at bounding box center [0, 0] width 0 height 0
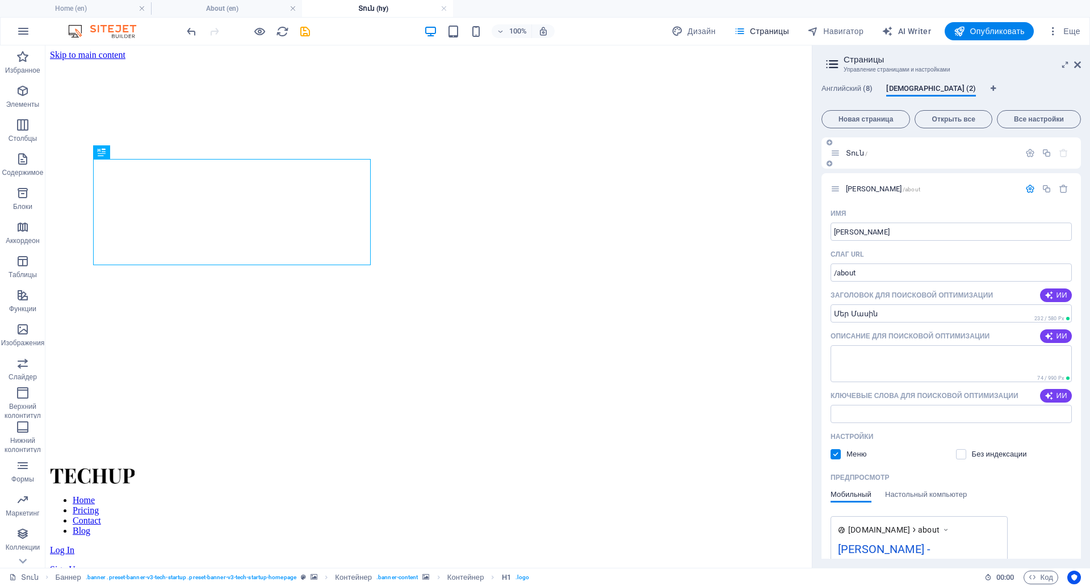
click at [907, 157] on div "Տուն /" at bounding box center [924, 152] width 189 height 13
click at [902, 182] on div "Մեր Մասին /about" at bounding box center [950, 188] width 259 height 31
click at [914, 192] on p "Մեր Մասին /about" at bounding box center [931, 188] width 170 height 7
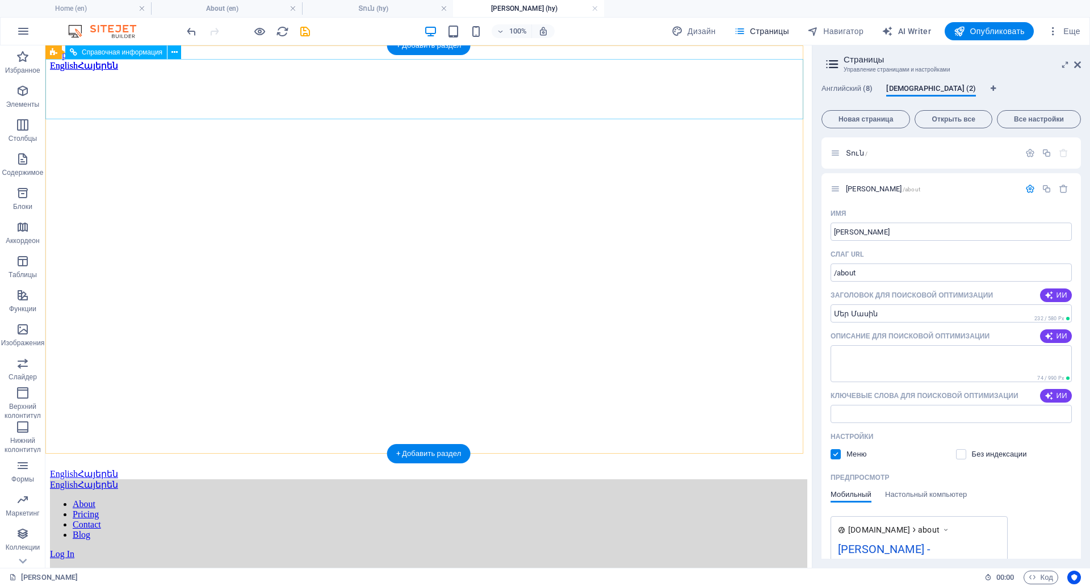
click at [218, 479] on div "English Հայերեն" at bounding box center [428, 484] width 757 height 11
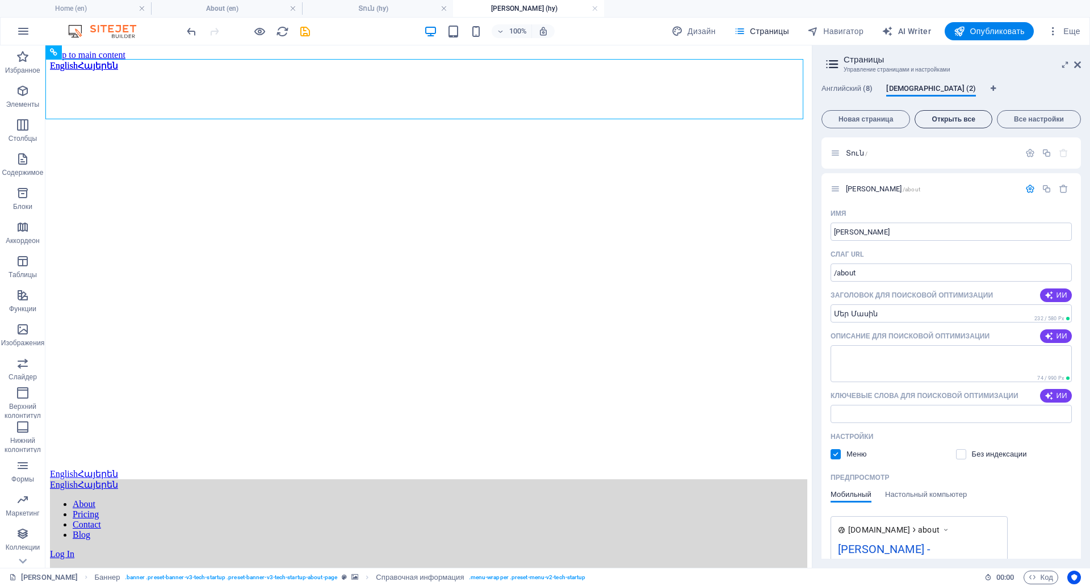
click at [933, 124] on button "Открыть все" at bounding box center [952, 119] width 77 height 18
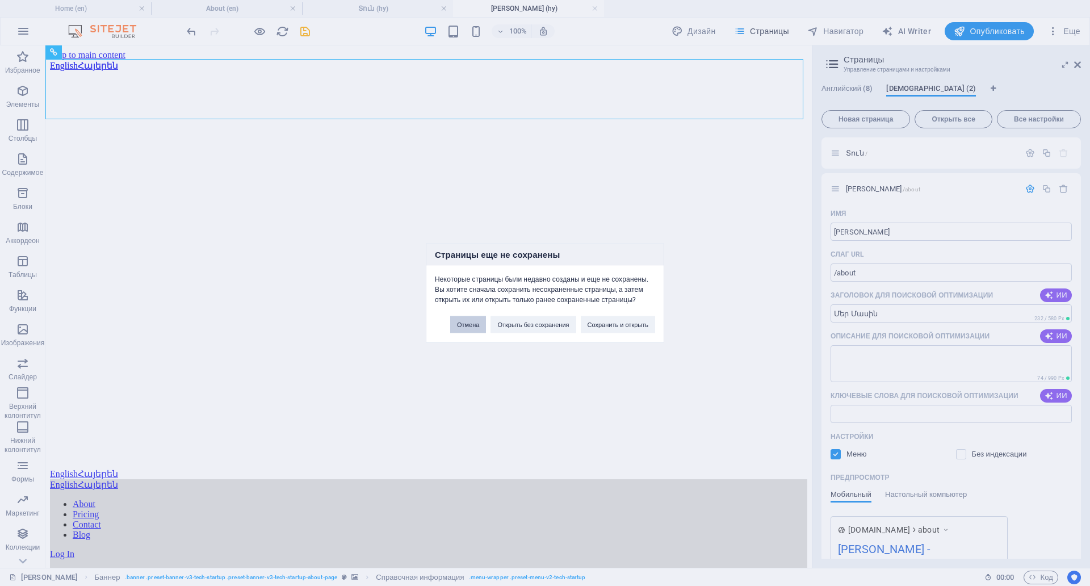
click at [470, 316] on button "Отмена" at bounding box center [468, 324] width 36 height 17
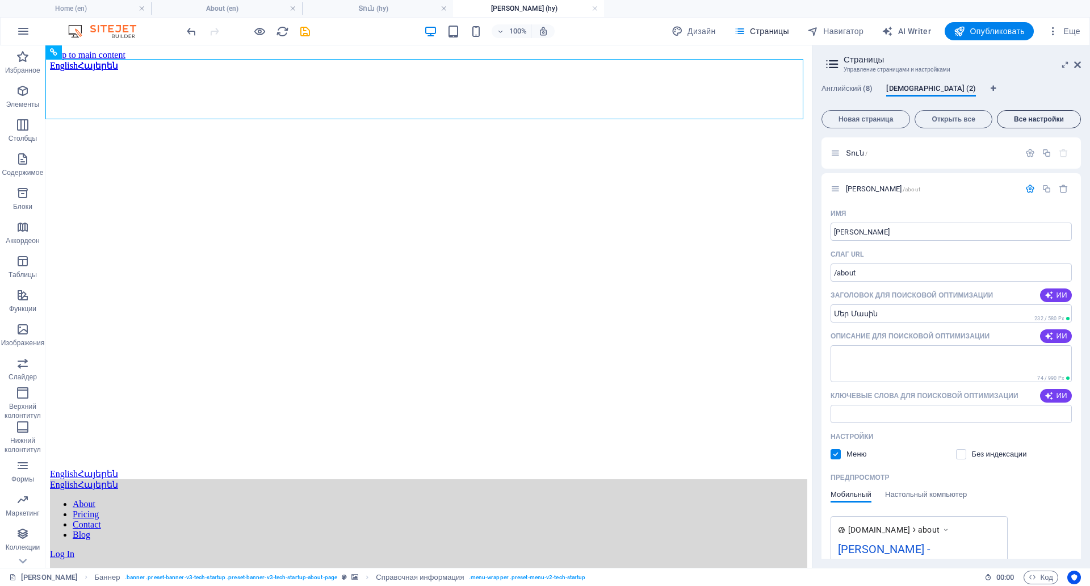
click at [1026, 120] on span "Все настройки" at bounding box center [1039, 119] width 74 height 7
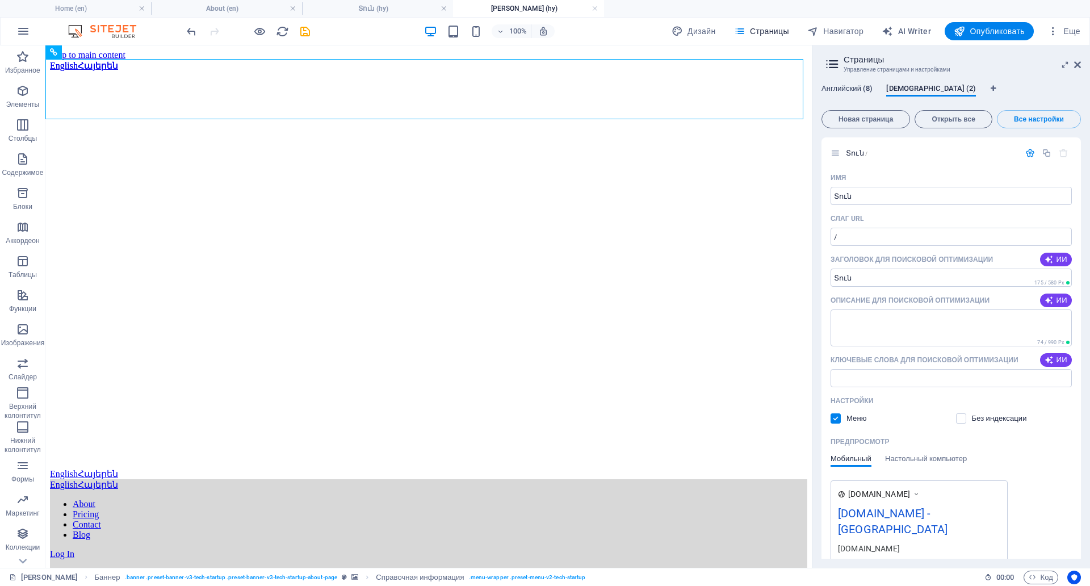
click at [848, 92] on span "Английский (8)" at bounding box center [846, 90] width 51 height 16
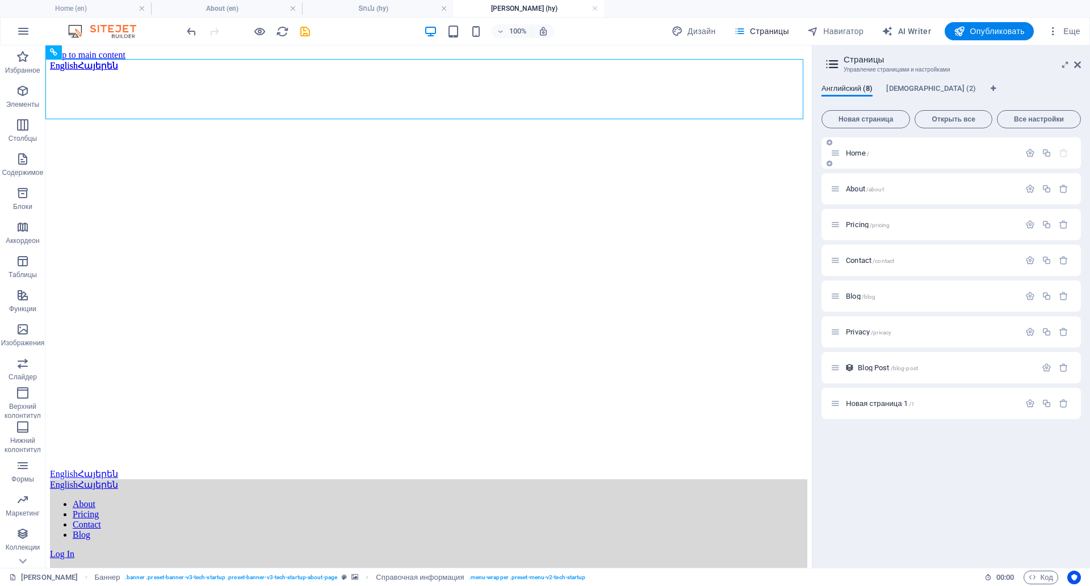
click at [911, 153] on p "Home /" at bounding box center [931, 152] width 170 height 7
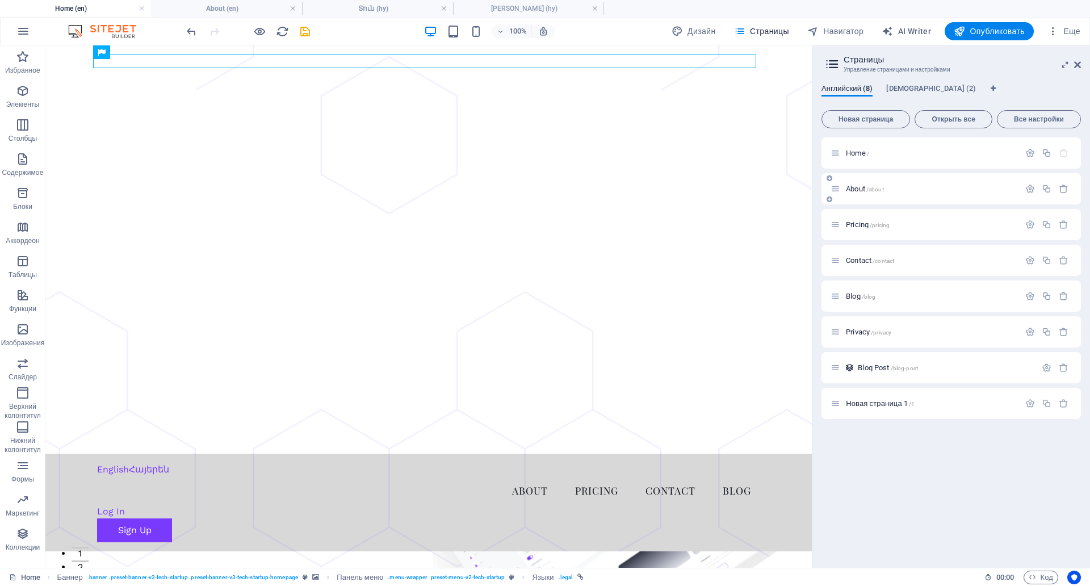
click at [911, 179] on div "About /about" at bounding box center [950, 188] width 259 height 31
click at [914, 149] on p "Home /" at bounding box center [931, 152] width 170 height 7
click at [907, 192] on div "About /about" at bounding box center [924, 188] width 189 height 13
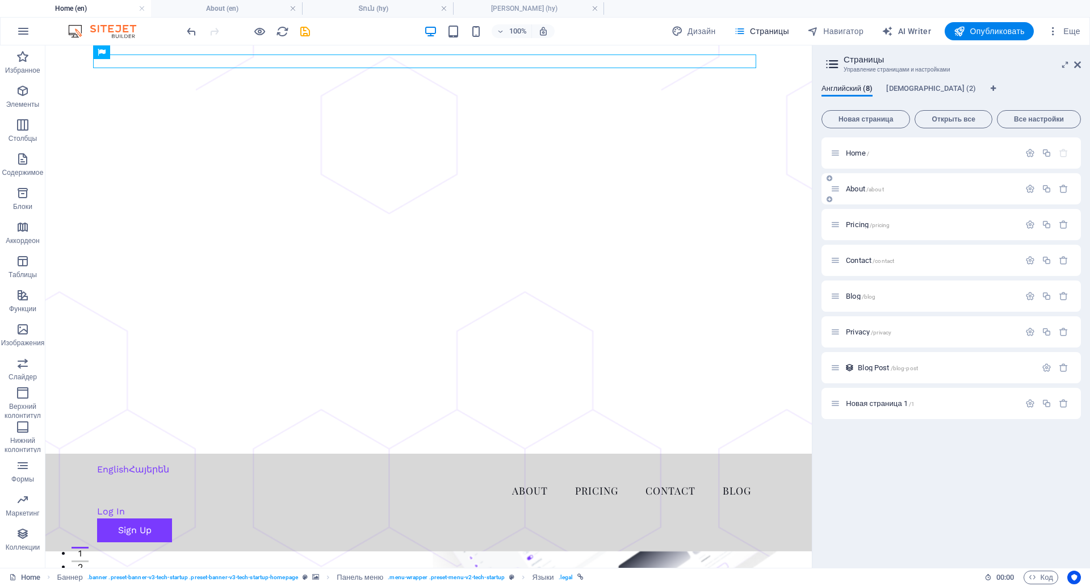
click at [907, 192] on div "About /about" at bounding box center [924, 188] width 189 height 13
click at [851, 190] on span "About /about" at bounding box center [865, 188] width 38 height 9
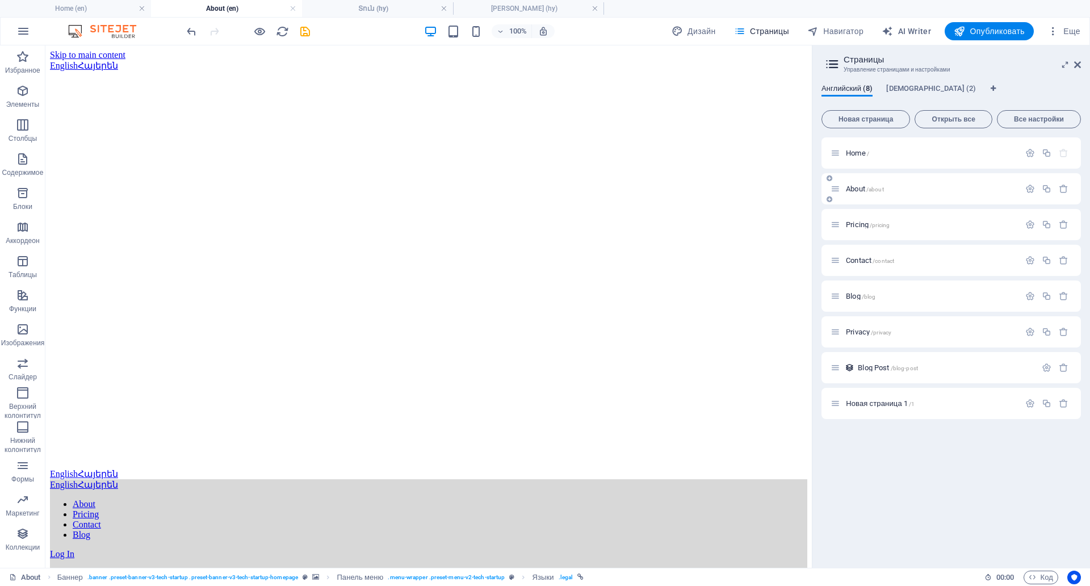
click at [880, 191] on span "/about" at bounding box center [875, 189] width 18 height 6
click at [1009, 28] on span "Опубликовать" at bounding box center [988, 31] width 71 height 11
